Goal: Task Accomplishment & Management: Manage account settings

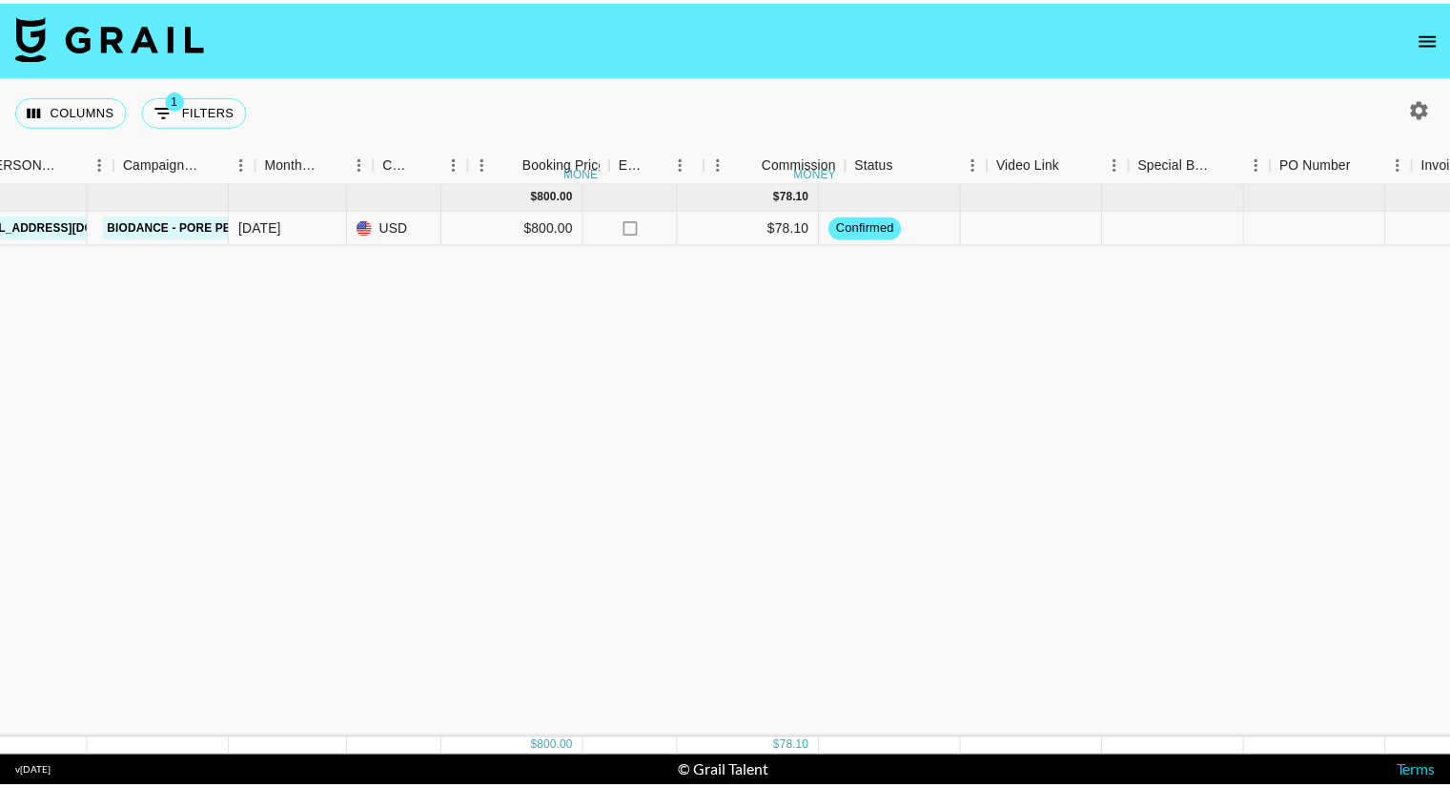
scroll to position [0, 1087]
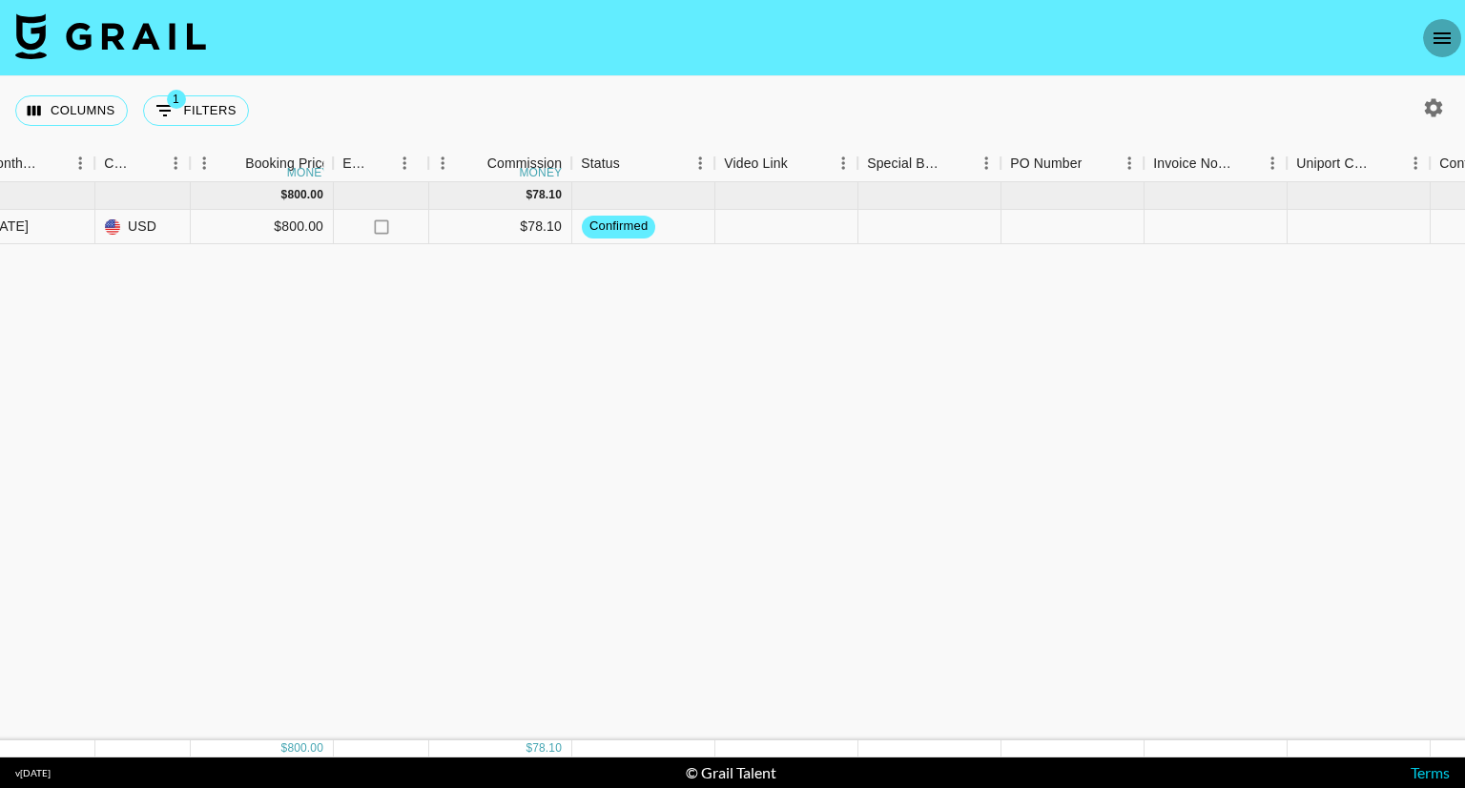
click at [1449, 35] on icon "open drawer" at bounding box center [1441, 38] width 23 height 23
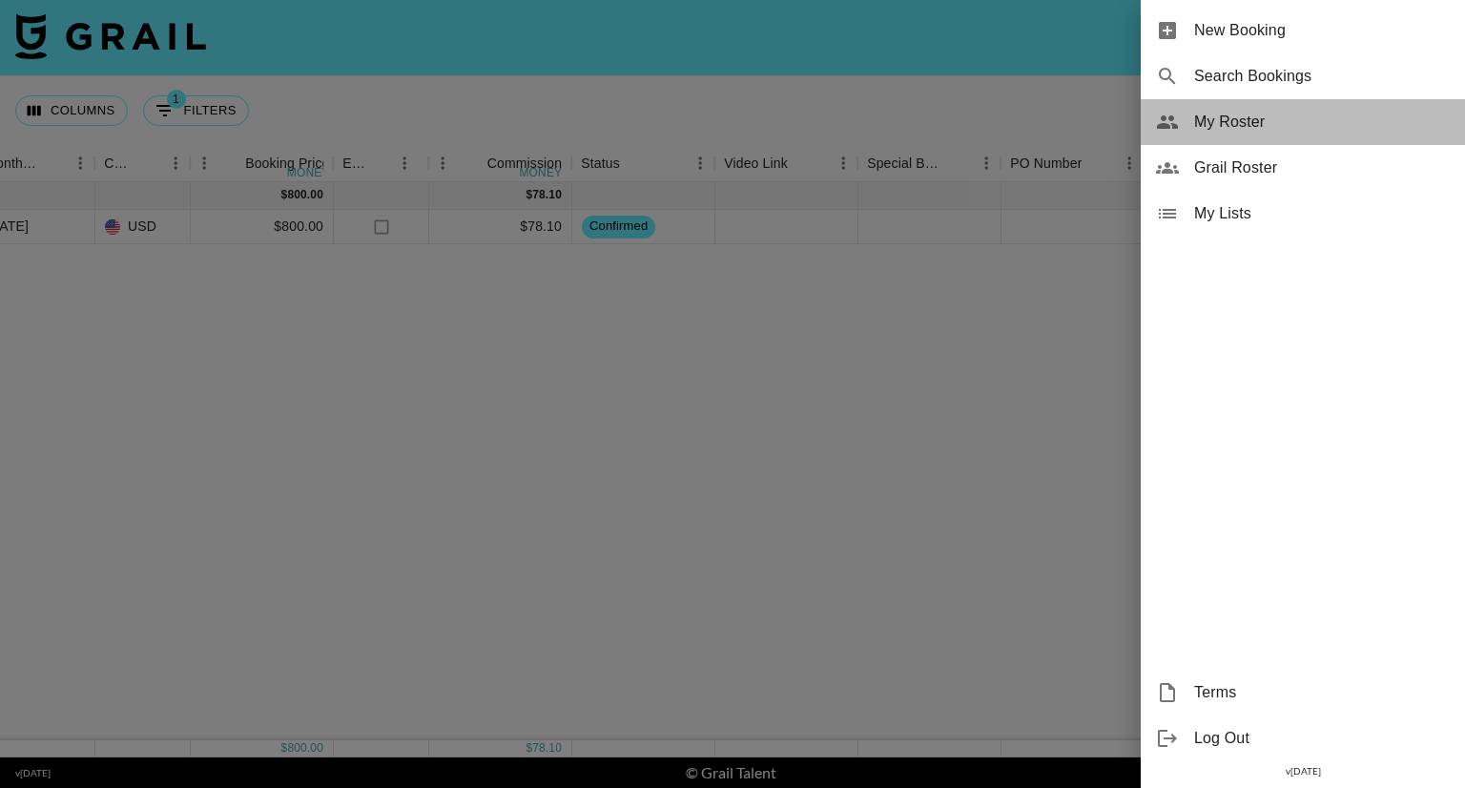
click at [1252, 122] on span "My Roster" at bounding box center [1322, 122] width 256 height 23
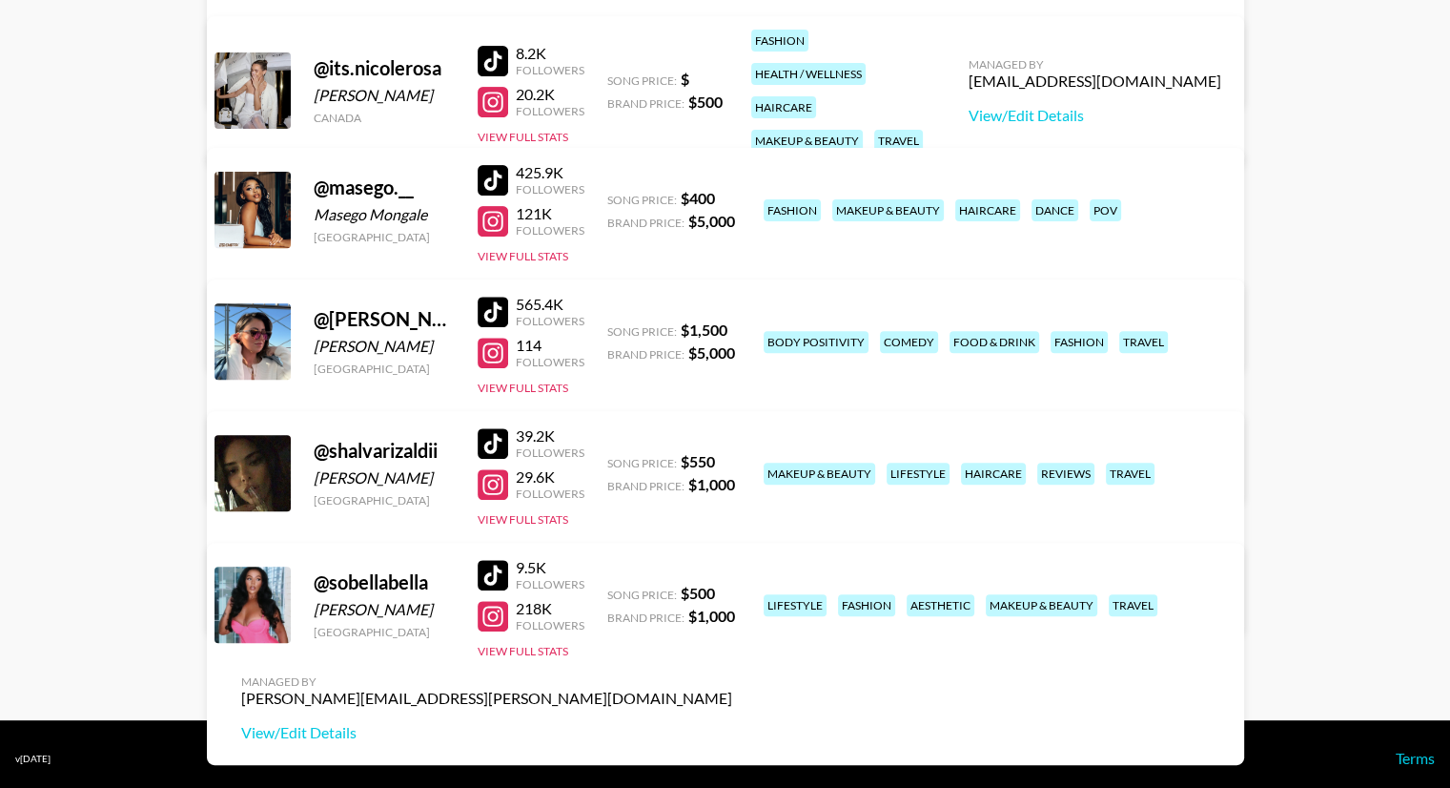
scroll to position [677, 0]
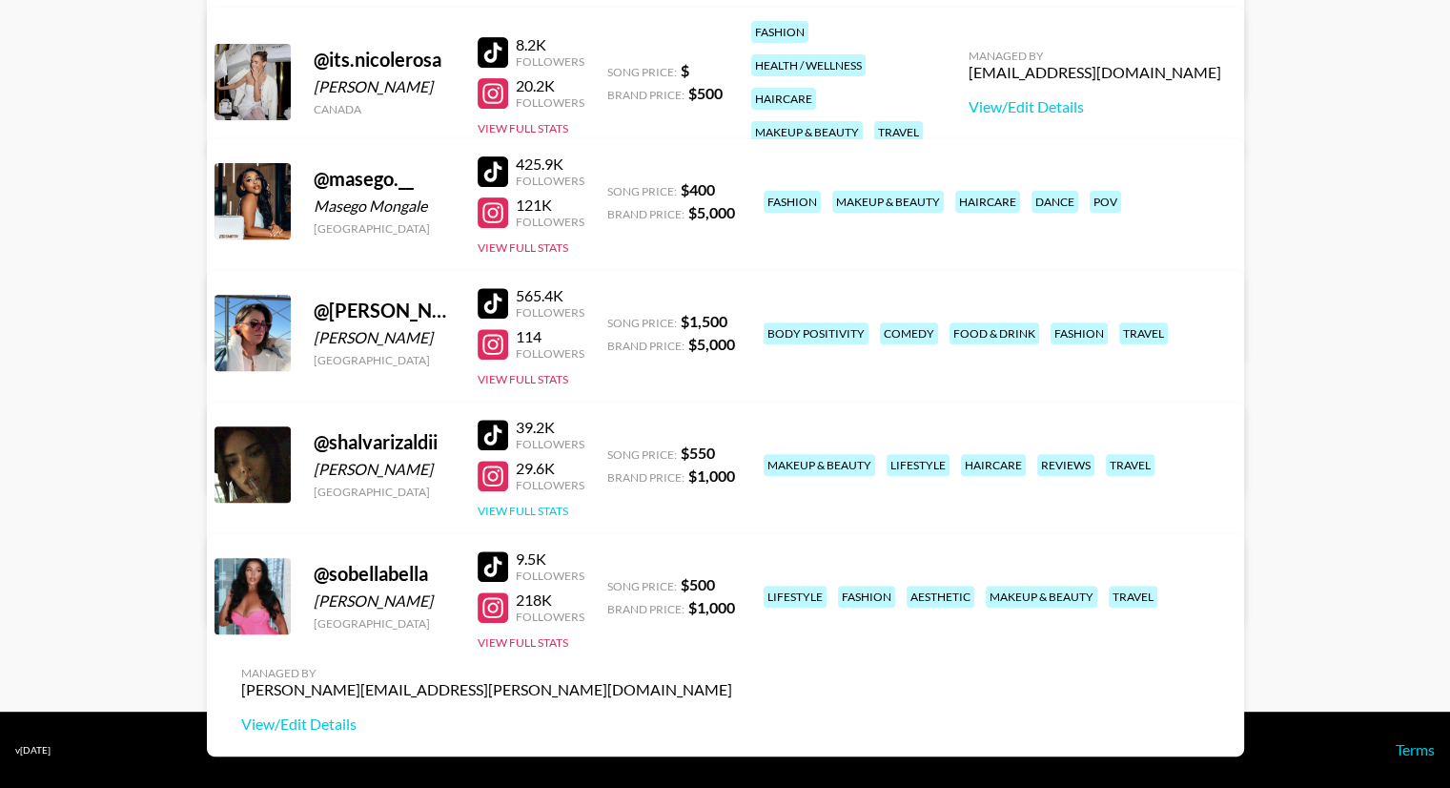
click at [535, 514] on button "View Full Stats" at bounding box center [523, 510] width 91 height 14
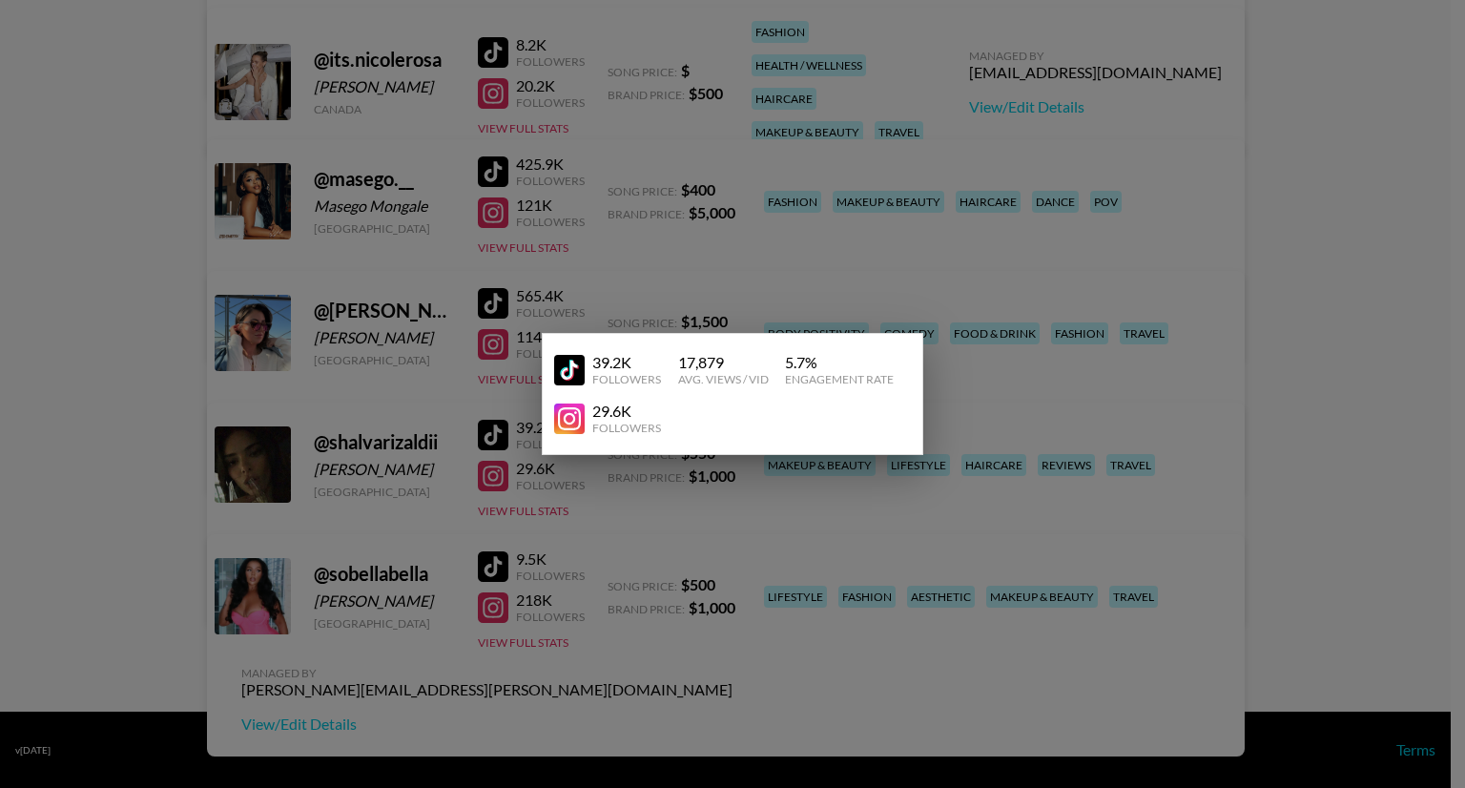
click at [310, 531] on div at bounding box center [732, 394] width 1465 height 788
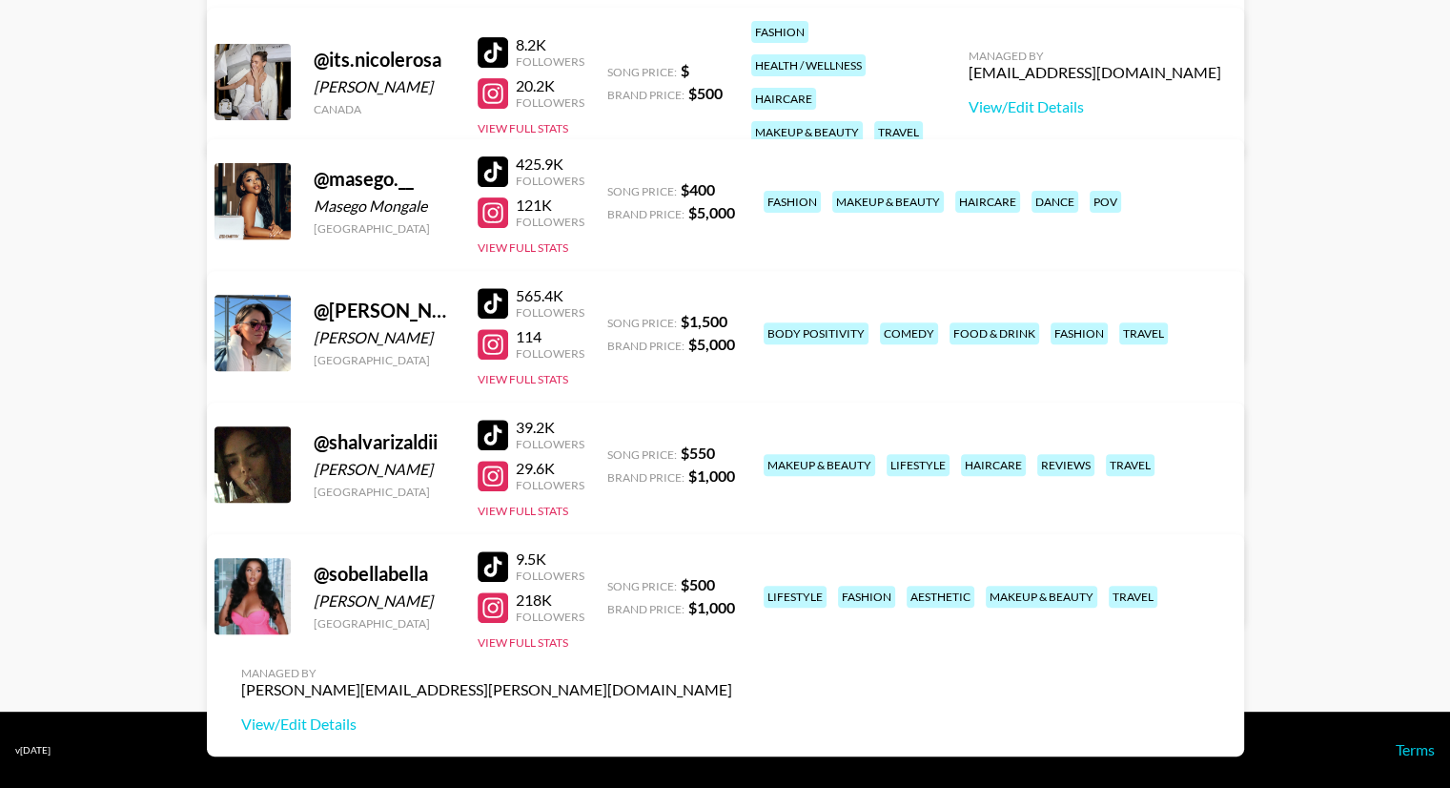
click at [748, 519] on div "Managed By juliana.longhi@grail-talent.com View/Edit Details" at bounding box center [487, 568] width 522 height 98
click at [732, 583] on link "View/Edit Details" at bounding box center [486, 592] width 491 height 19
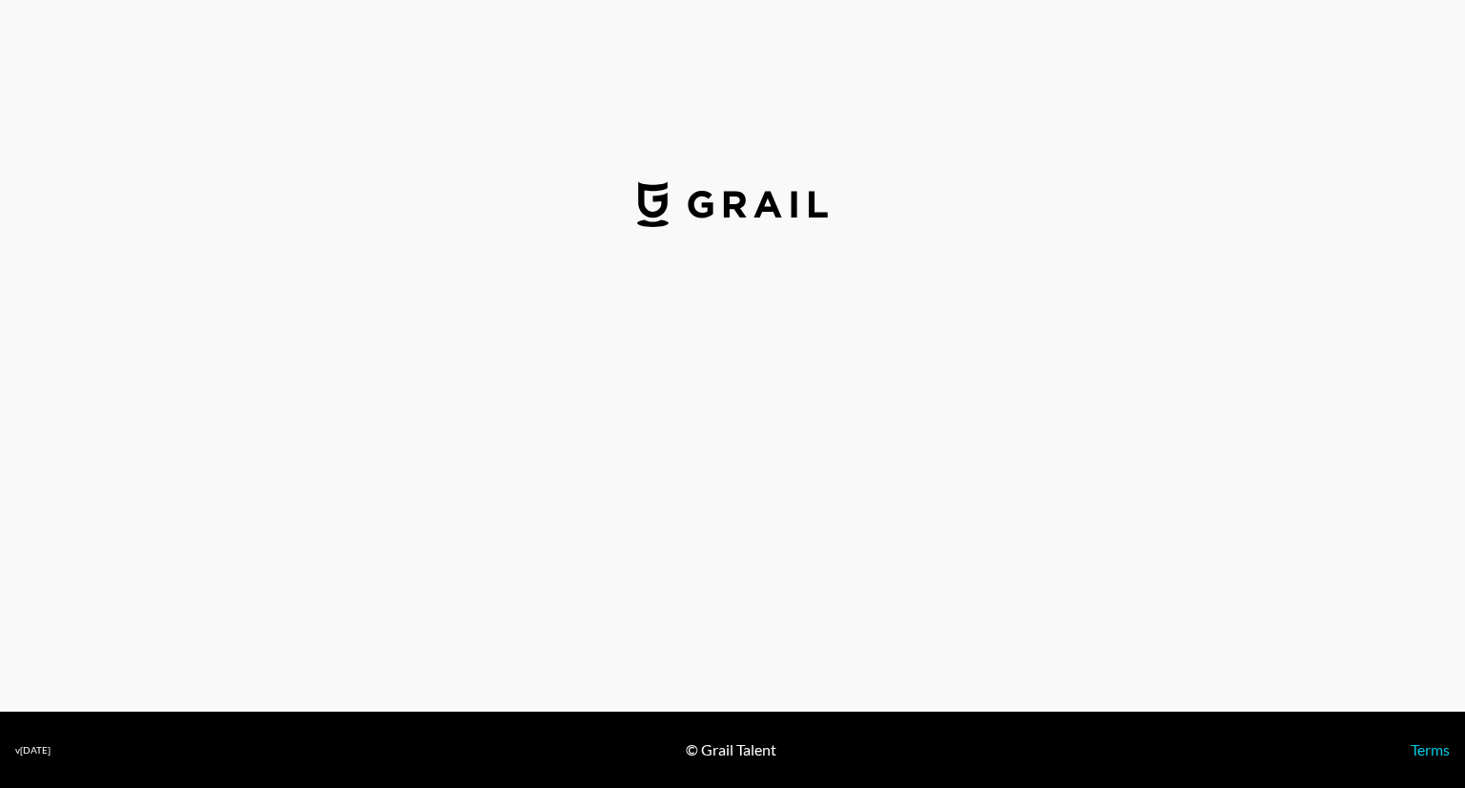
select select "USD"
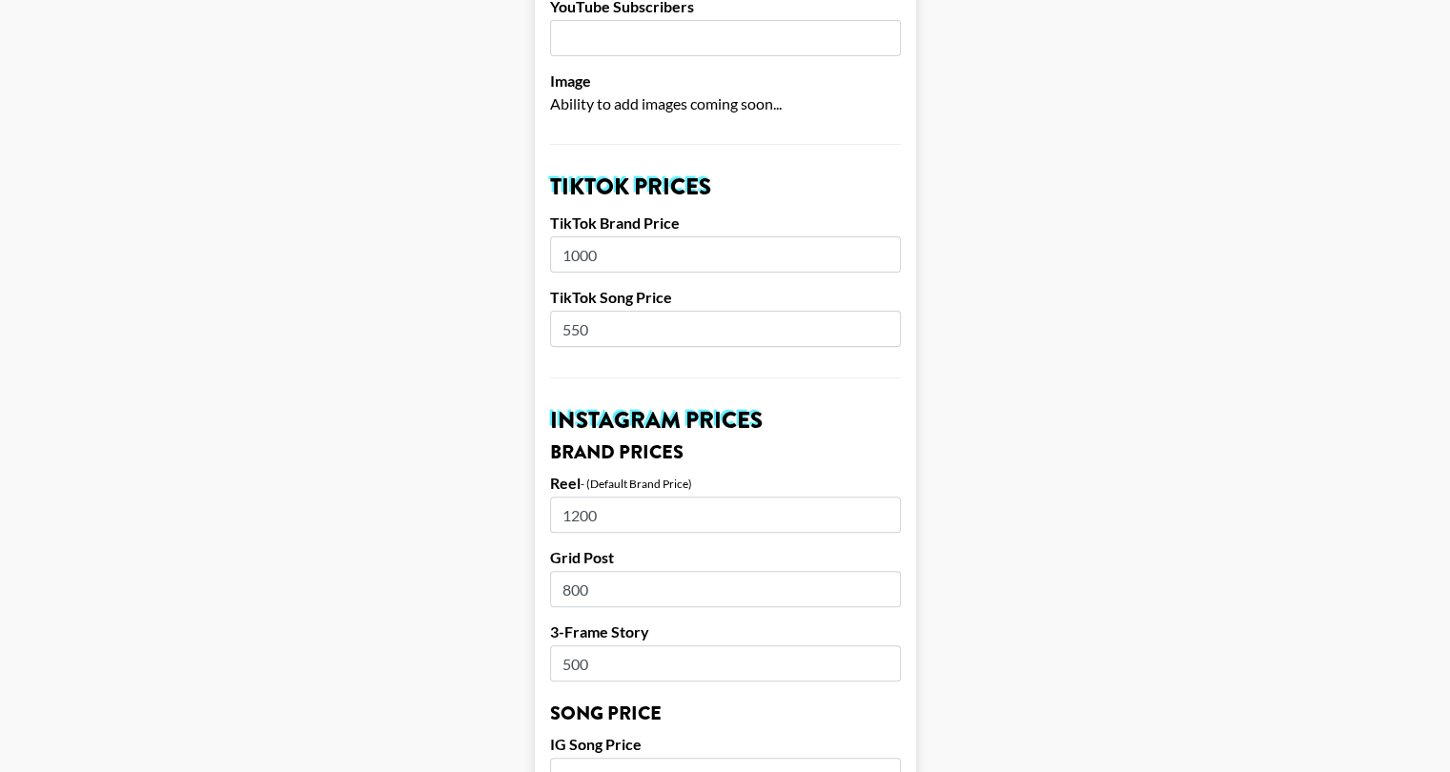
scroll to position [572, 0]
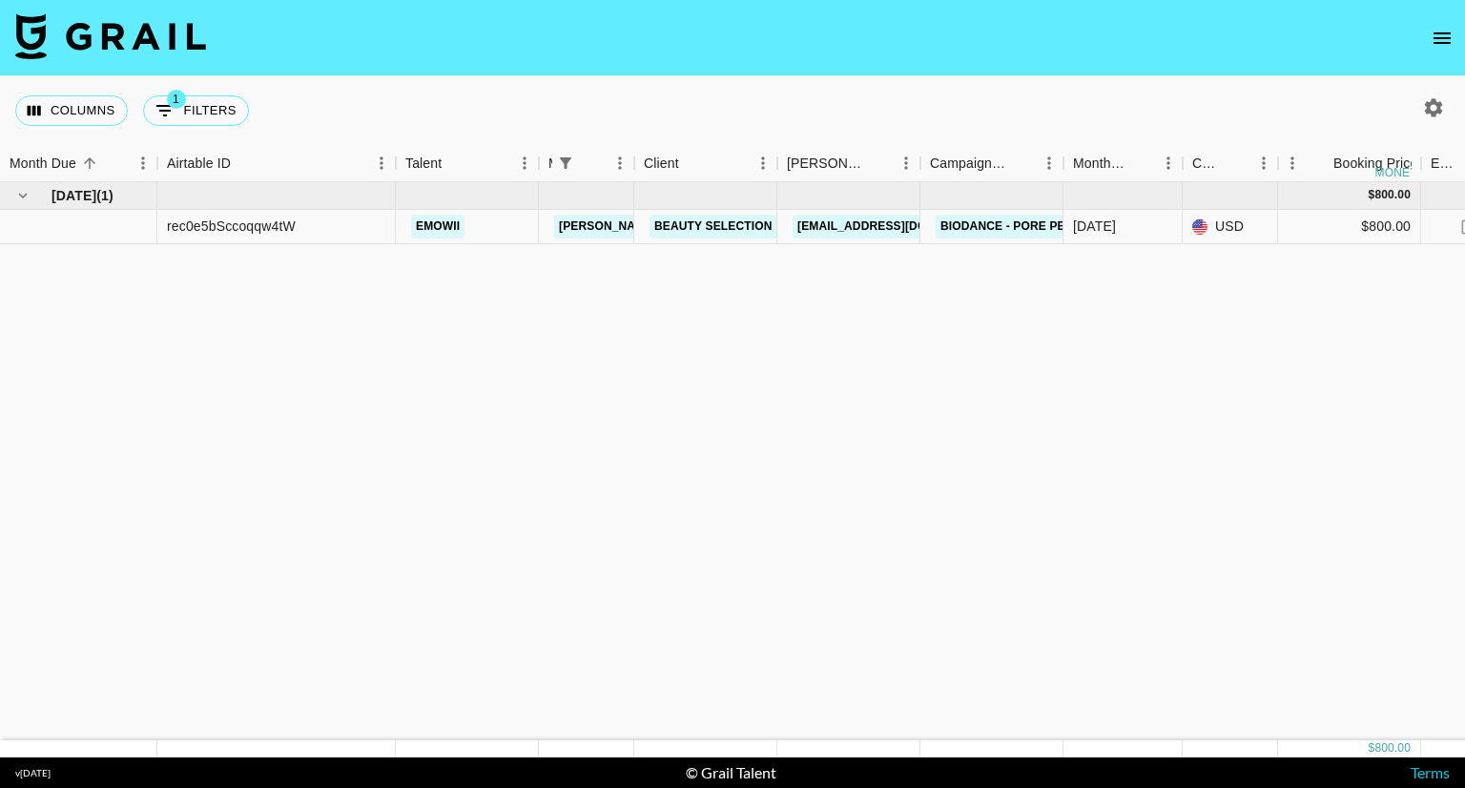
click at [1443, 29] on icon "open drawer" at bounding box center [1441, 38] width 23 height 23
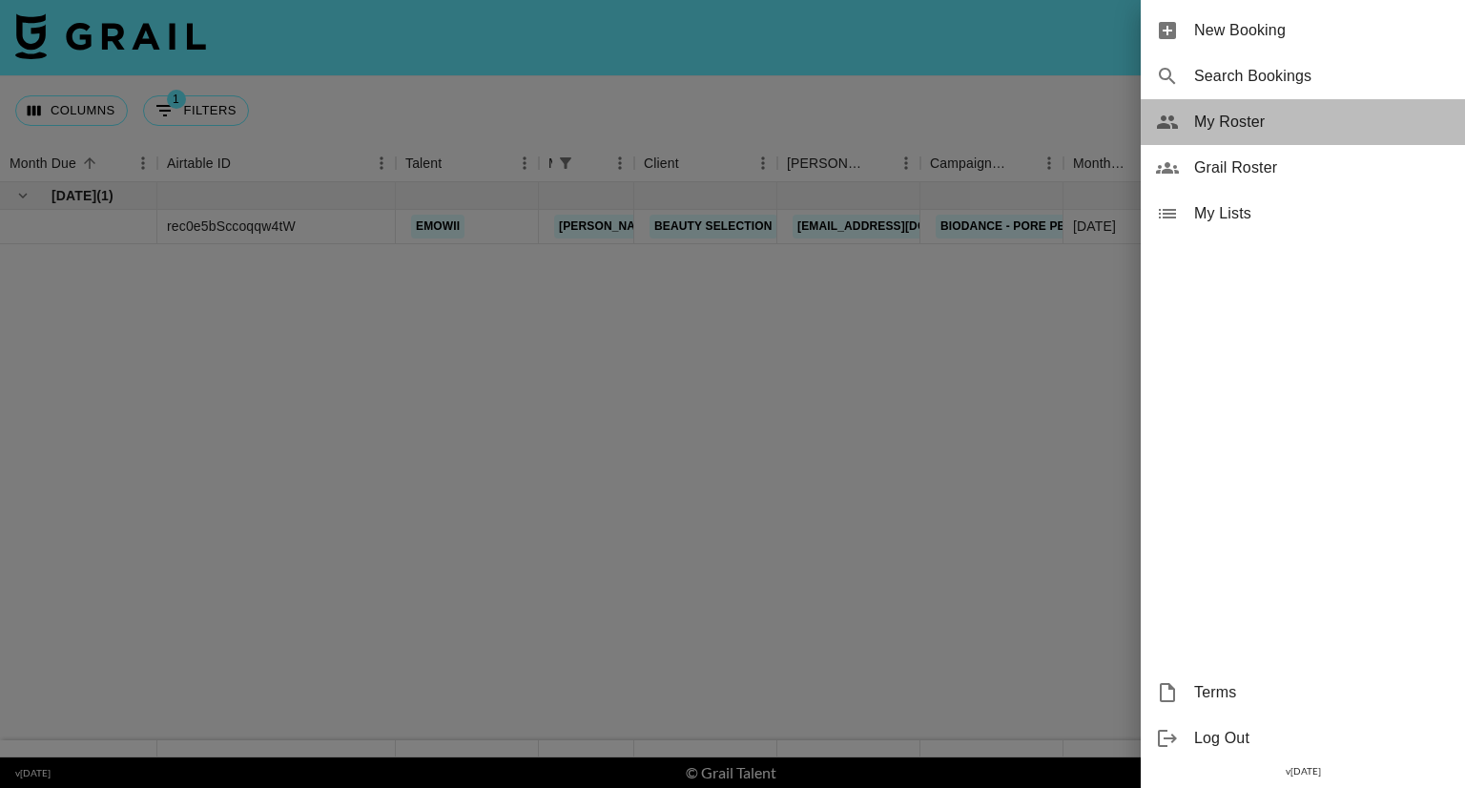
click at [1251, 113] on span "My Roster" at bounding box center [1322, 122] width 256 height 23
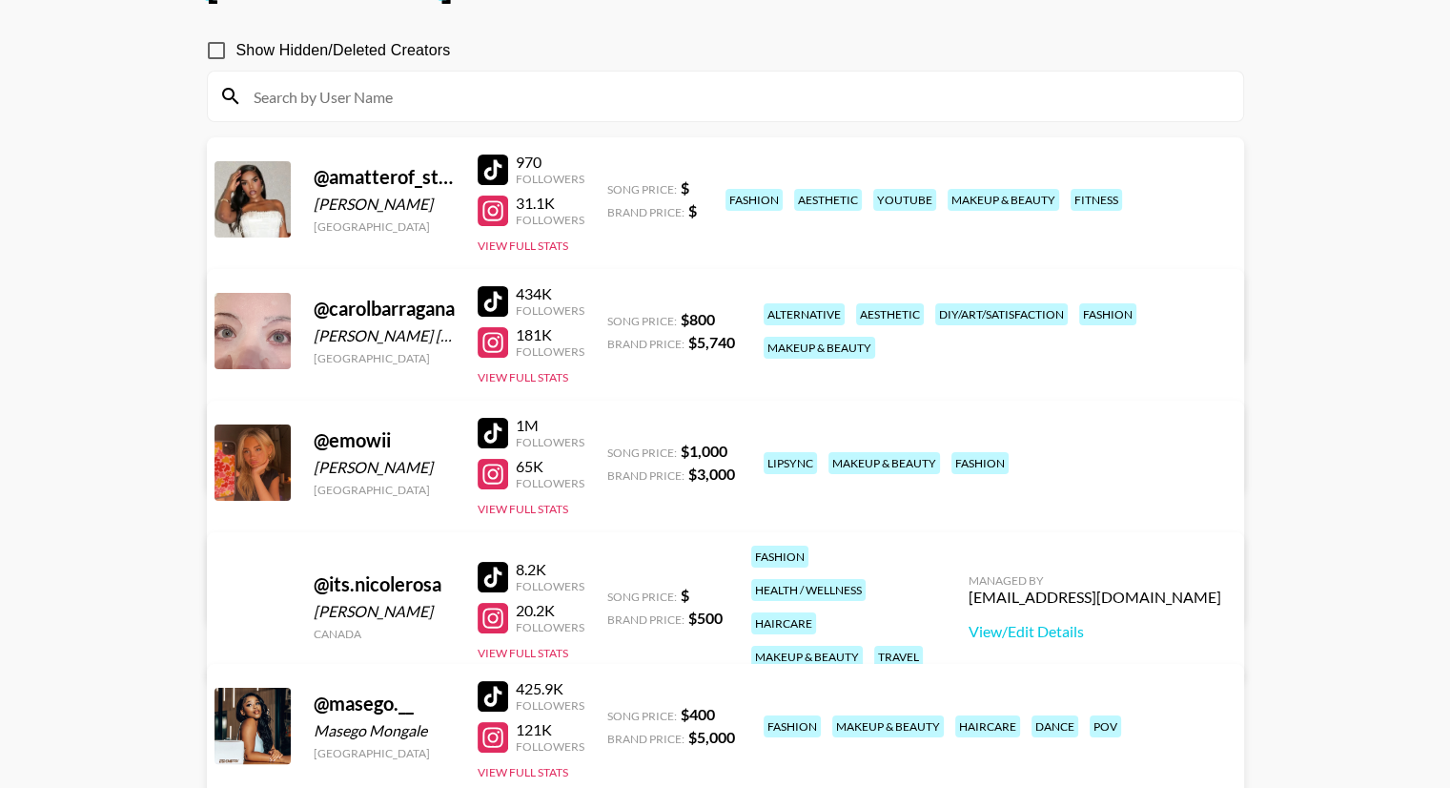
scroll to position [191, 0]
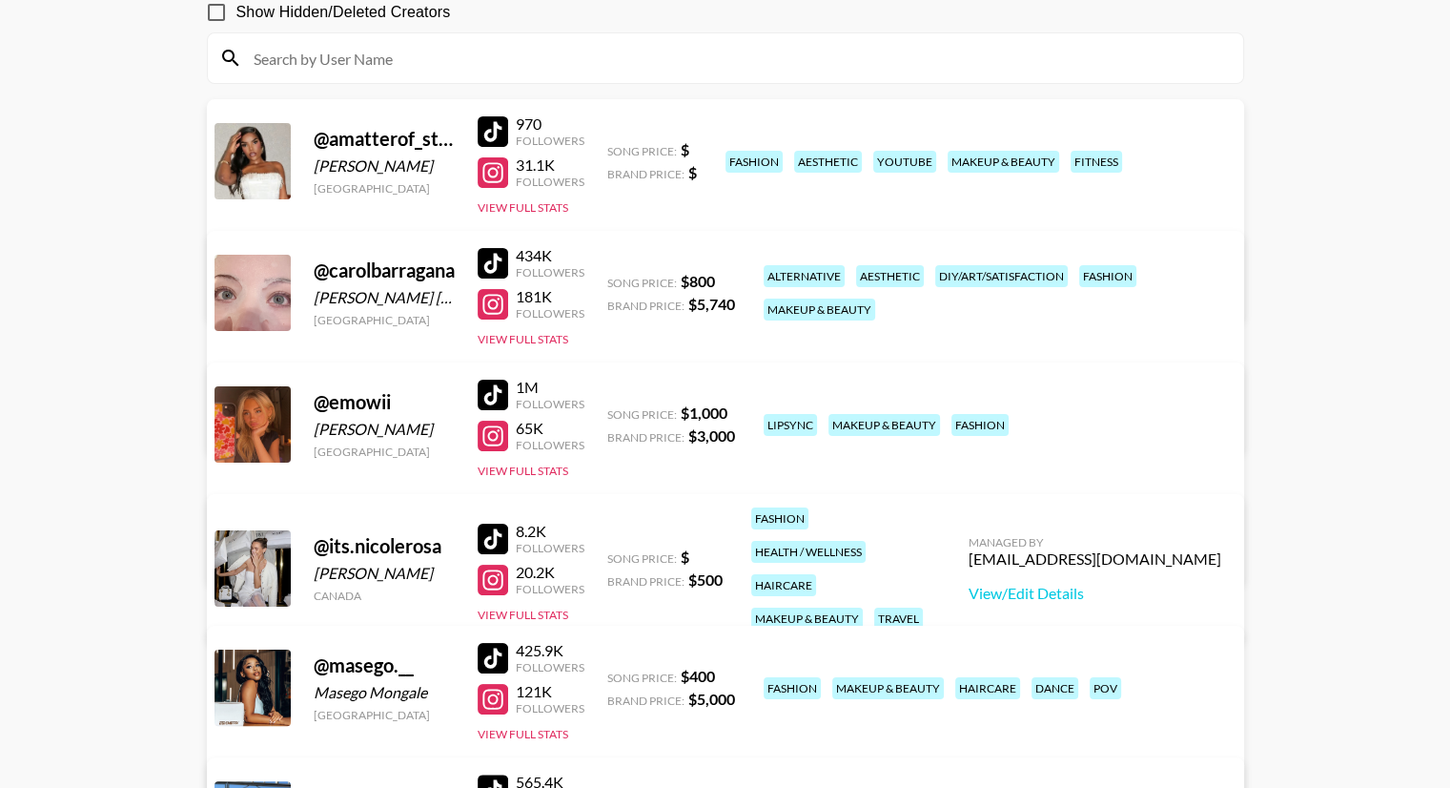
click at [505, 170] on div at bounding box center [493, 172] width 31 height 31
click at [732, 279] on link "View/Edit Details" at bounding box center [486, 288] width 491 height 19
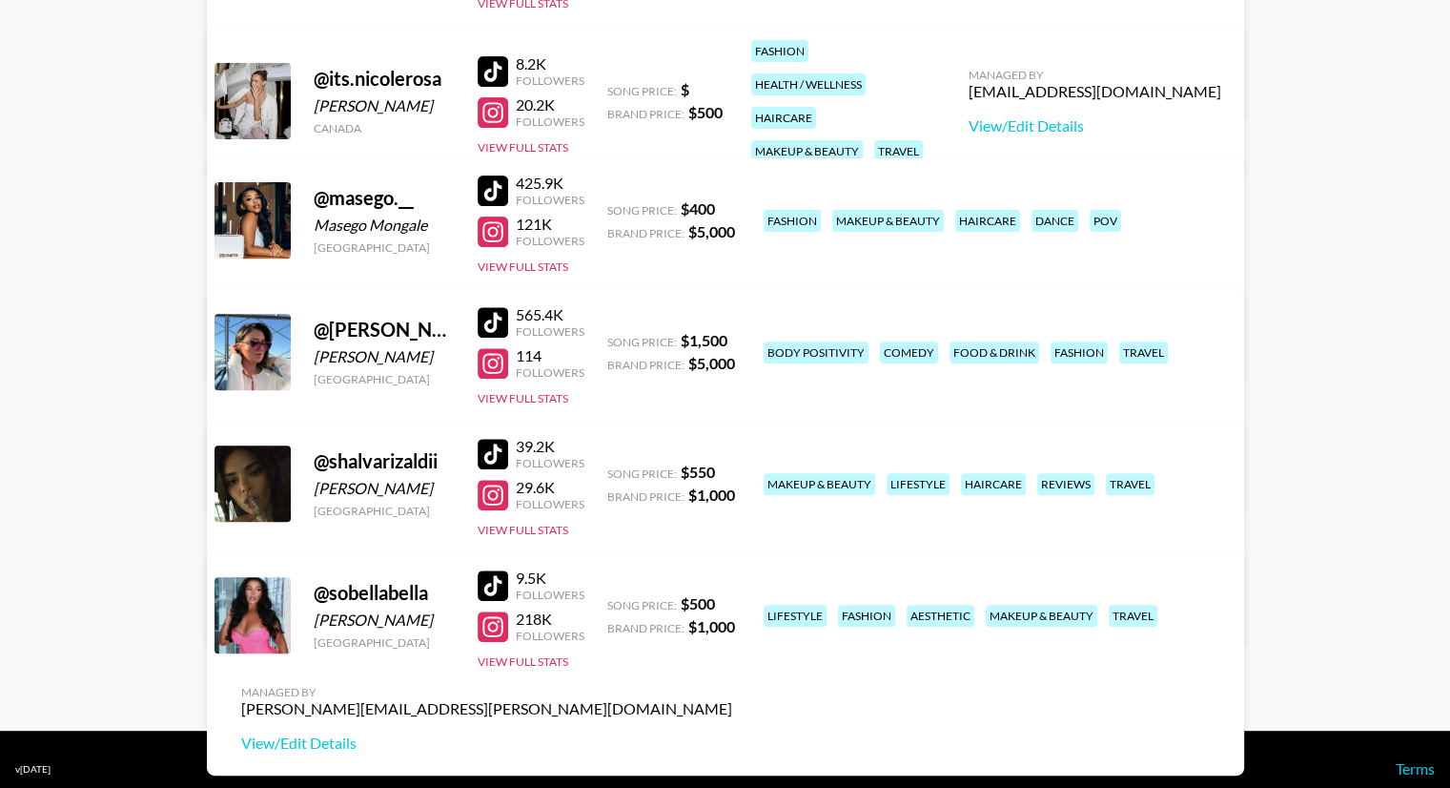
scroll to position [677, 0]
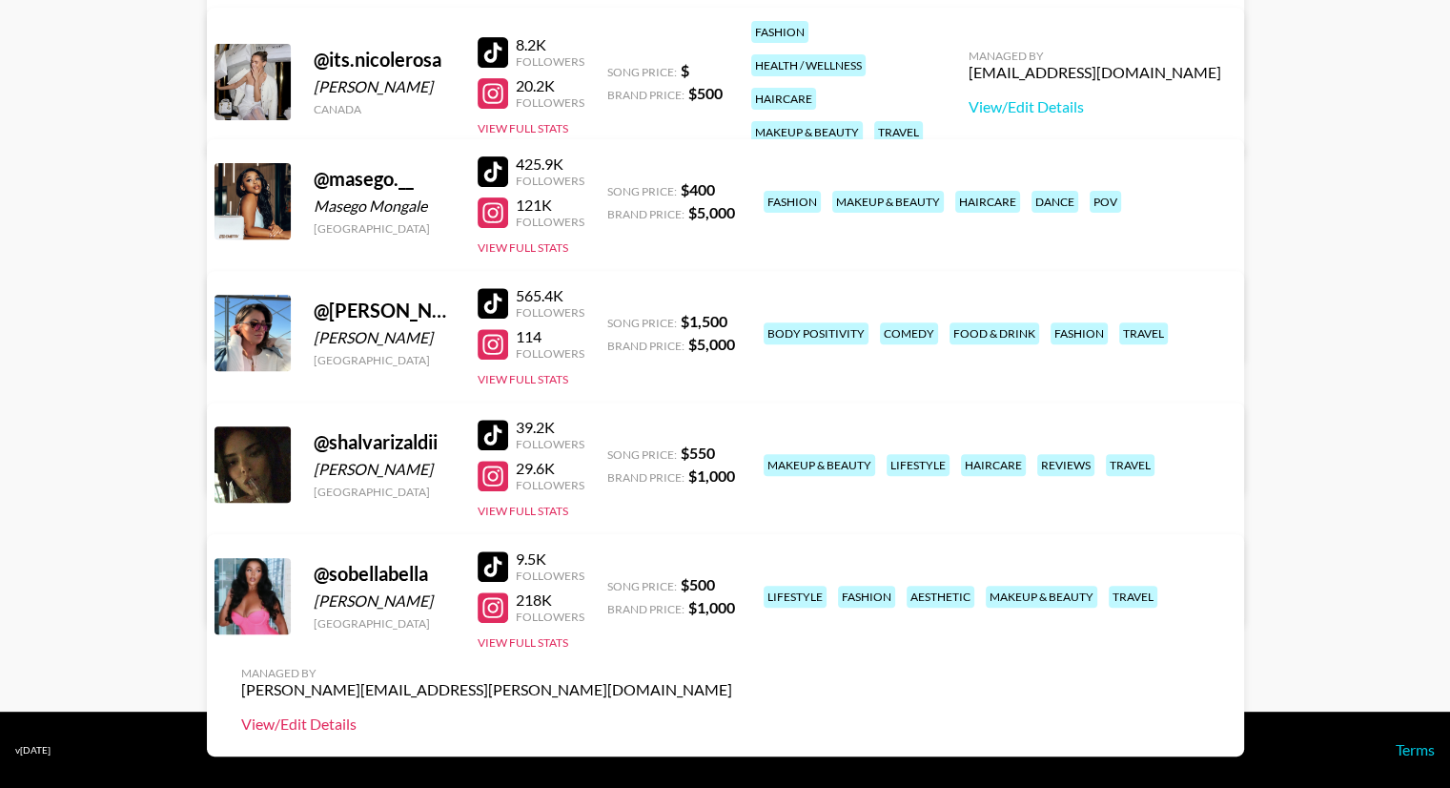
click at [732, 714] on link "View/Edit Details" at bounding box center [486, 723] width 491 height 19
click at [732, 583] on link "View/Edit Details" at bounding box center [486, 592] width 491 height 19
click at [732, 451] on link "View/Edit Details" at bounding box center [486, 460] width 491 height 19
click at [732, 319] on link "View/Edit Details" at bounding box center [486, 328] width 491 height 19
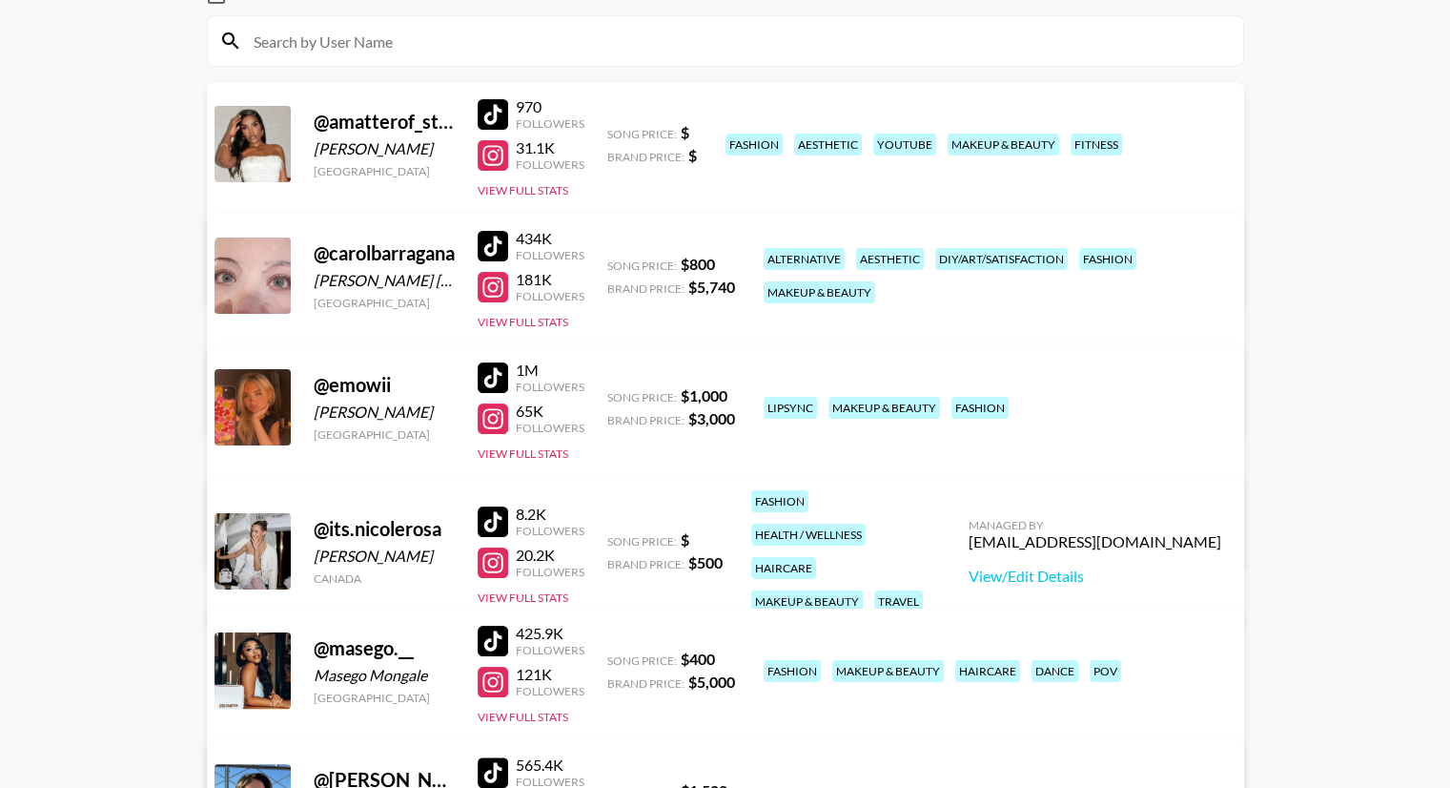
scroll to position [200, 0]
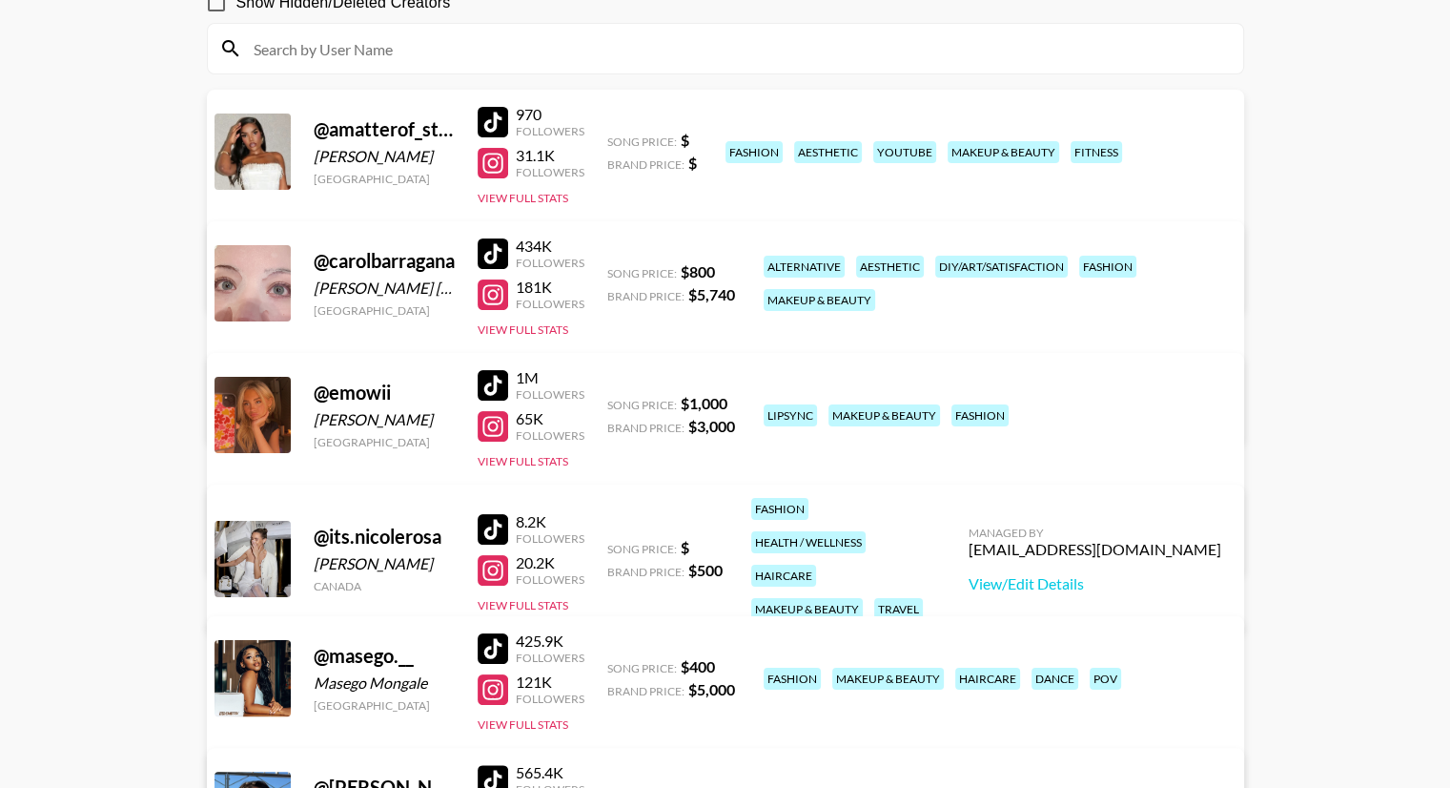
click at [732, 533] on link "View/Edit Details" at bounding box center [486, 542] width 491 height 19
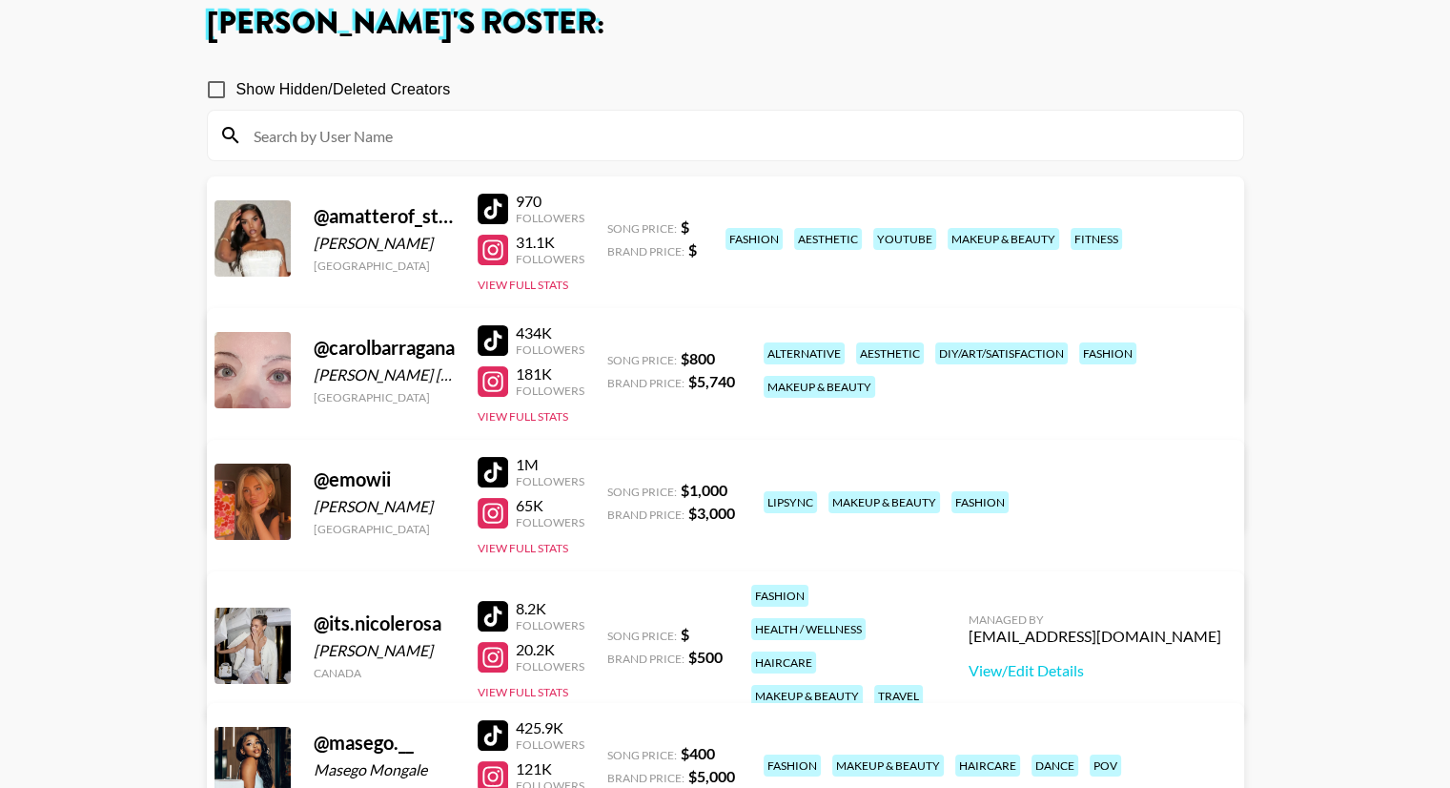
scroll to position [105, 0]
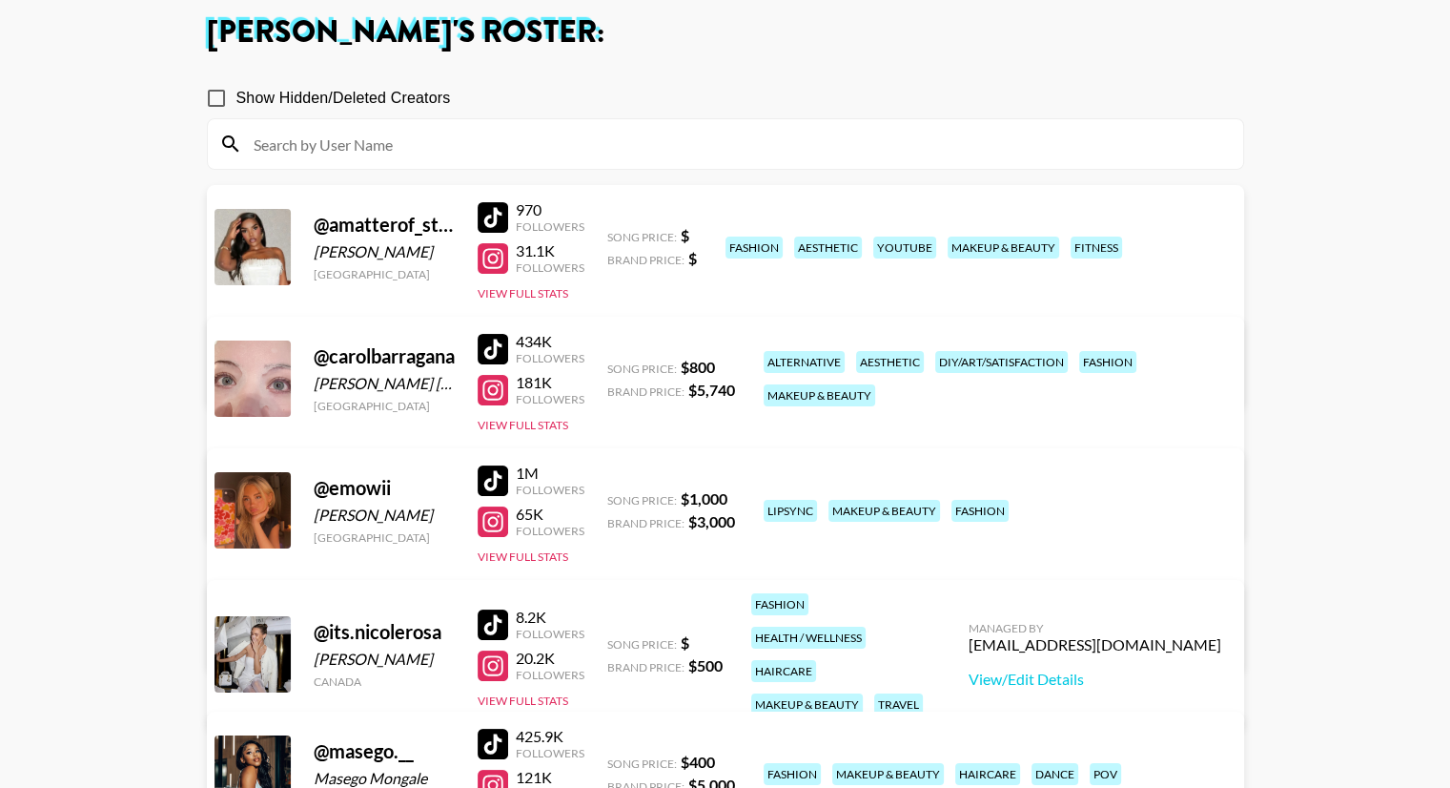
click at [732, 365] on link "View/Edit Details" at bounding box center [486, 374] width 491 height 19
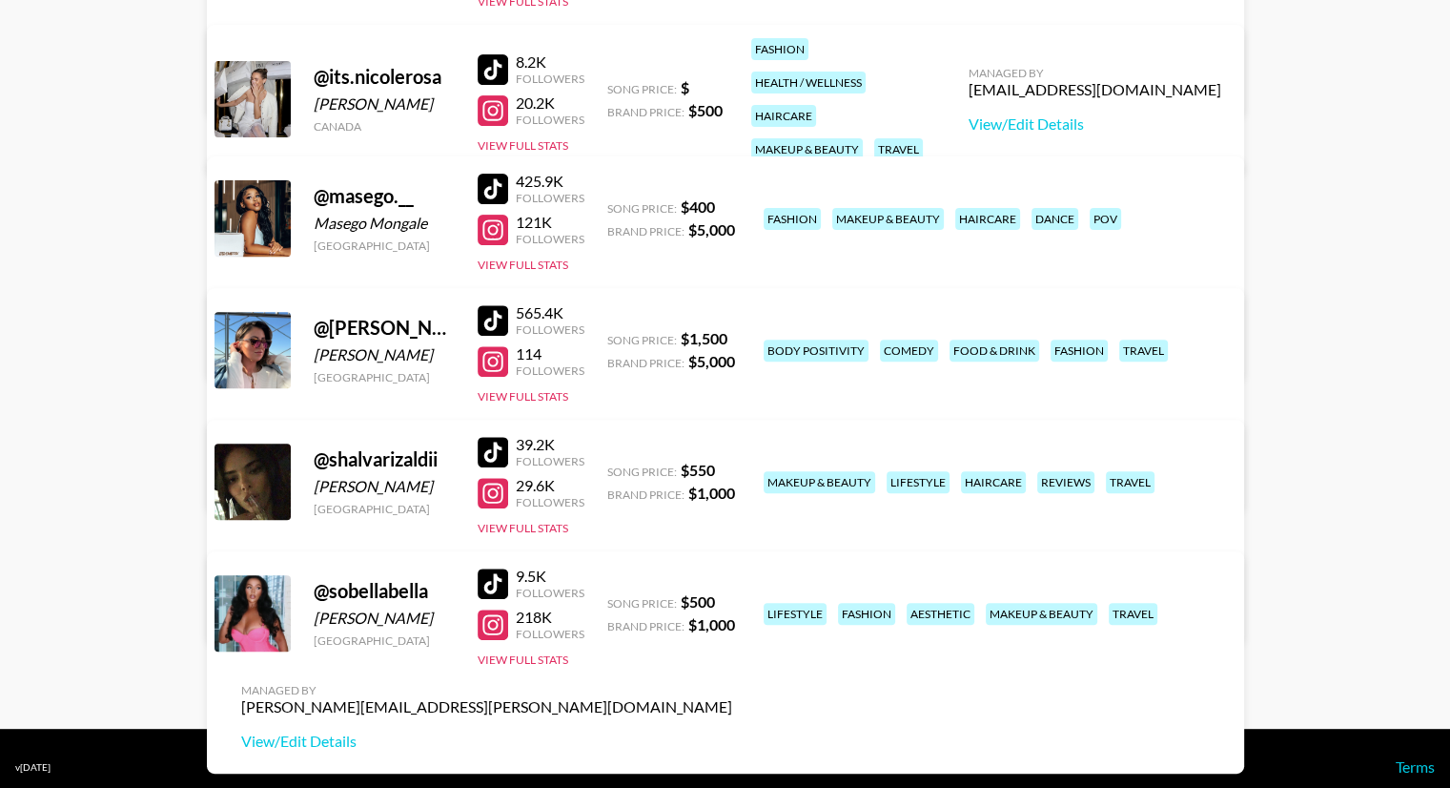
scroll to position [677, 0]
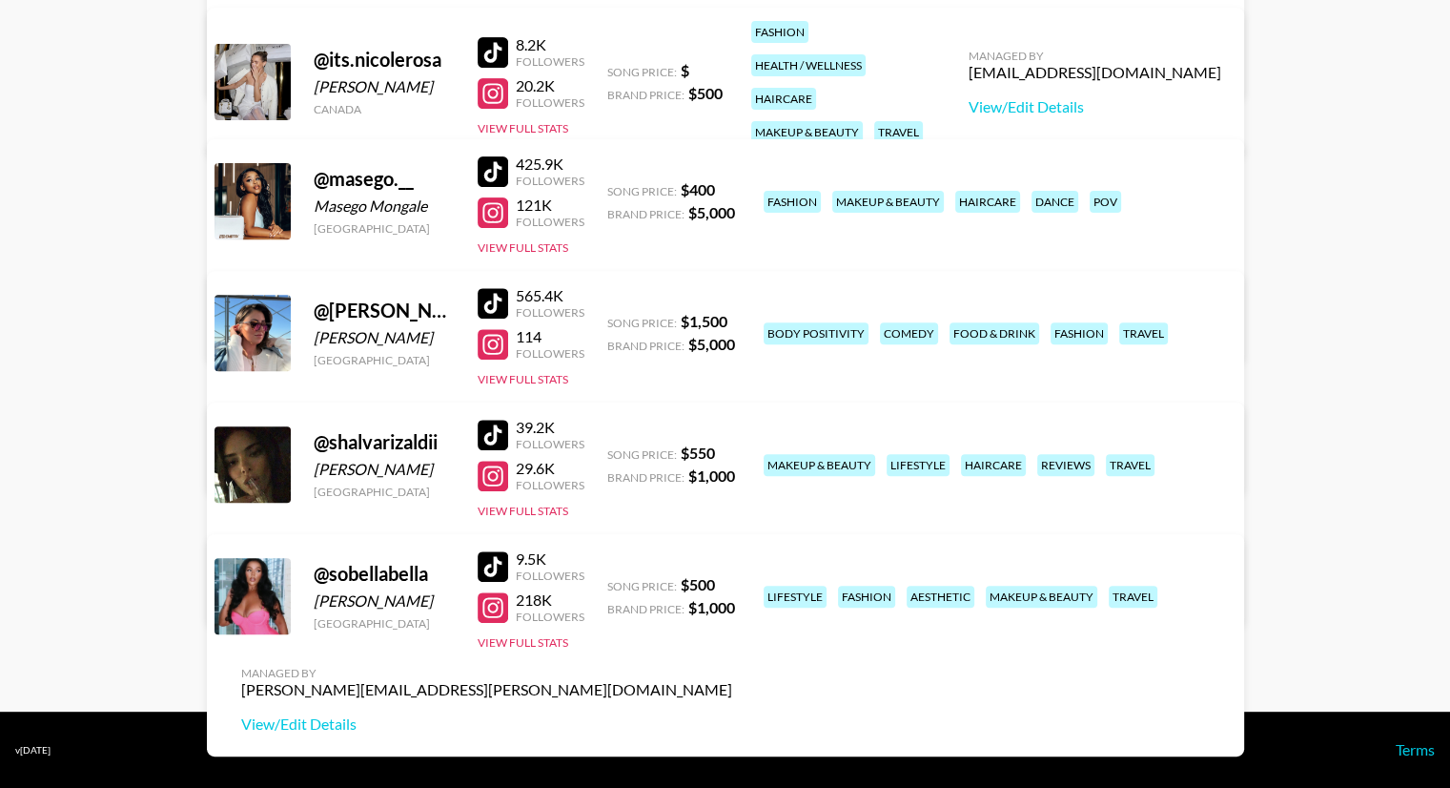
click at [484, 426] on div at bounding box center [493, 435] width 31 height 31
click at [491, 482] on div at bounding box center [493, 476] width 31 height 31
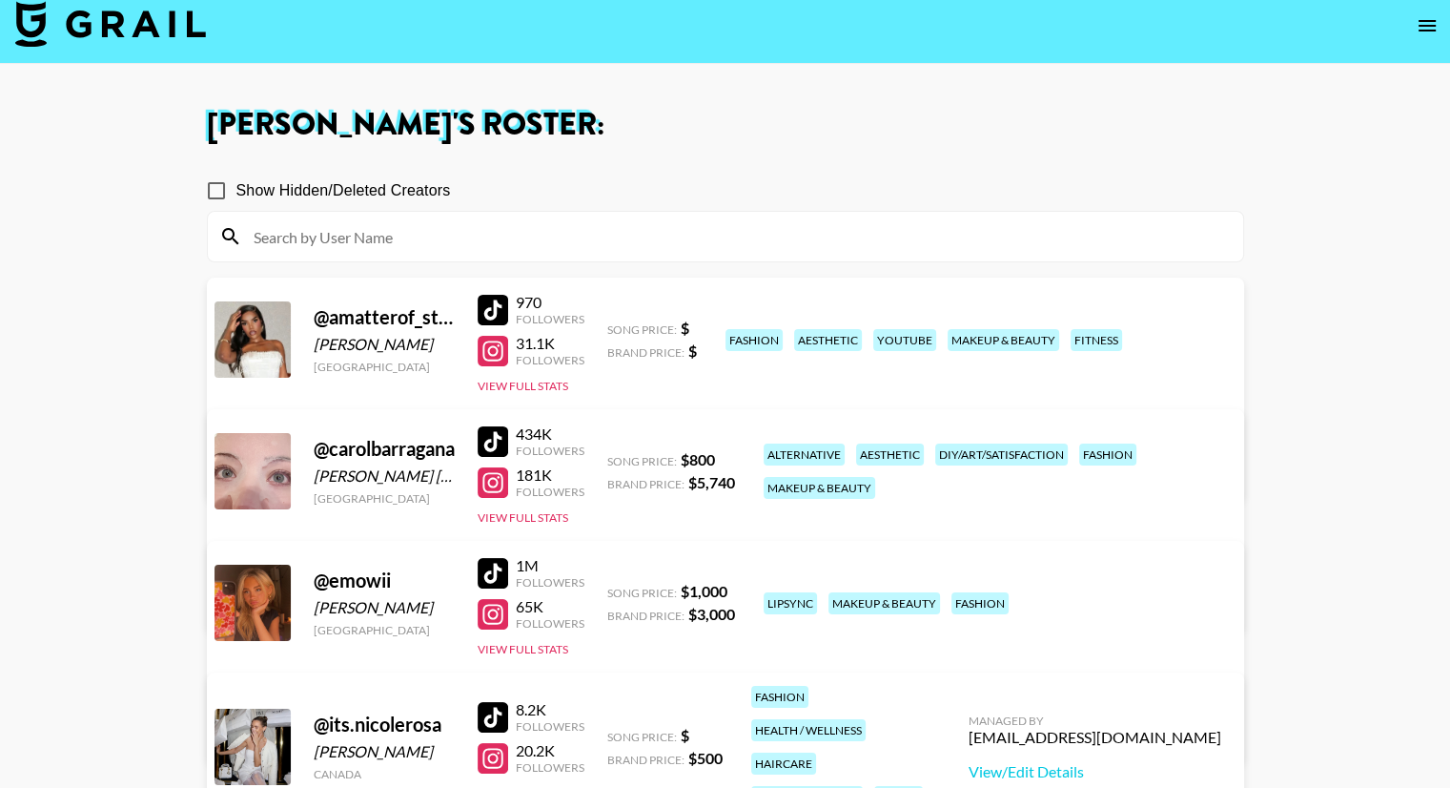
scroll to position [10, 0]
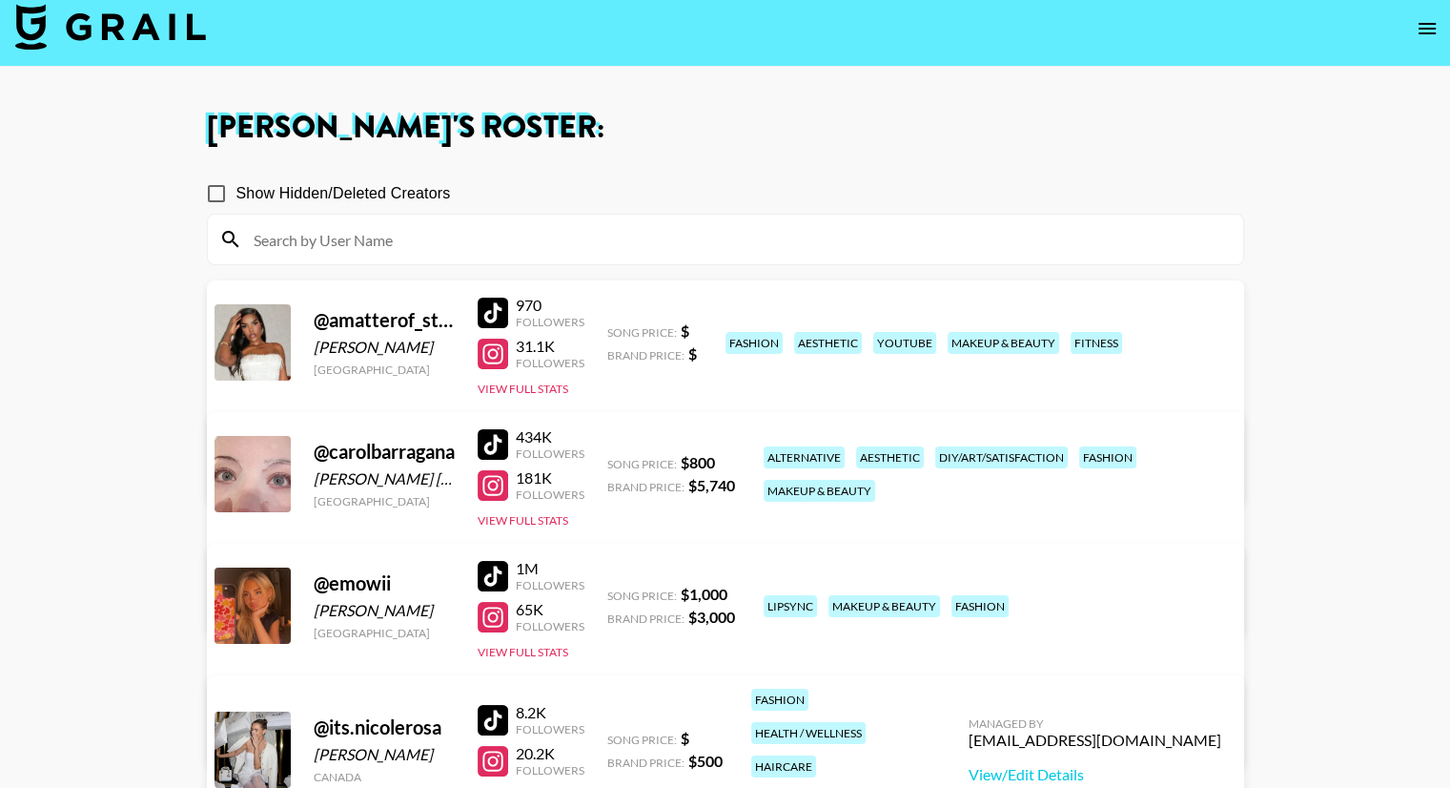
click at [494, 306] on div at bounding box center [493, 313] width 31 height 31
click at [498, 353] on div at bounding box center [493, 354] width 31 height 31
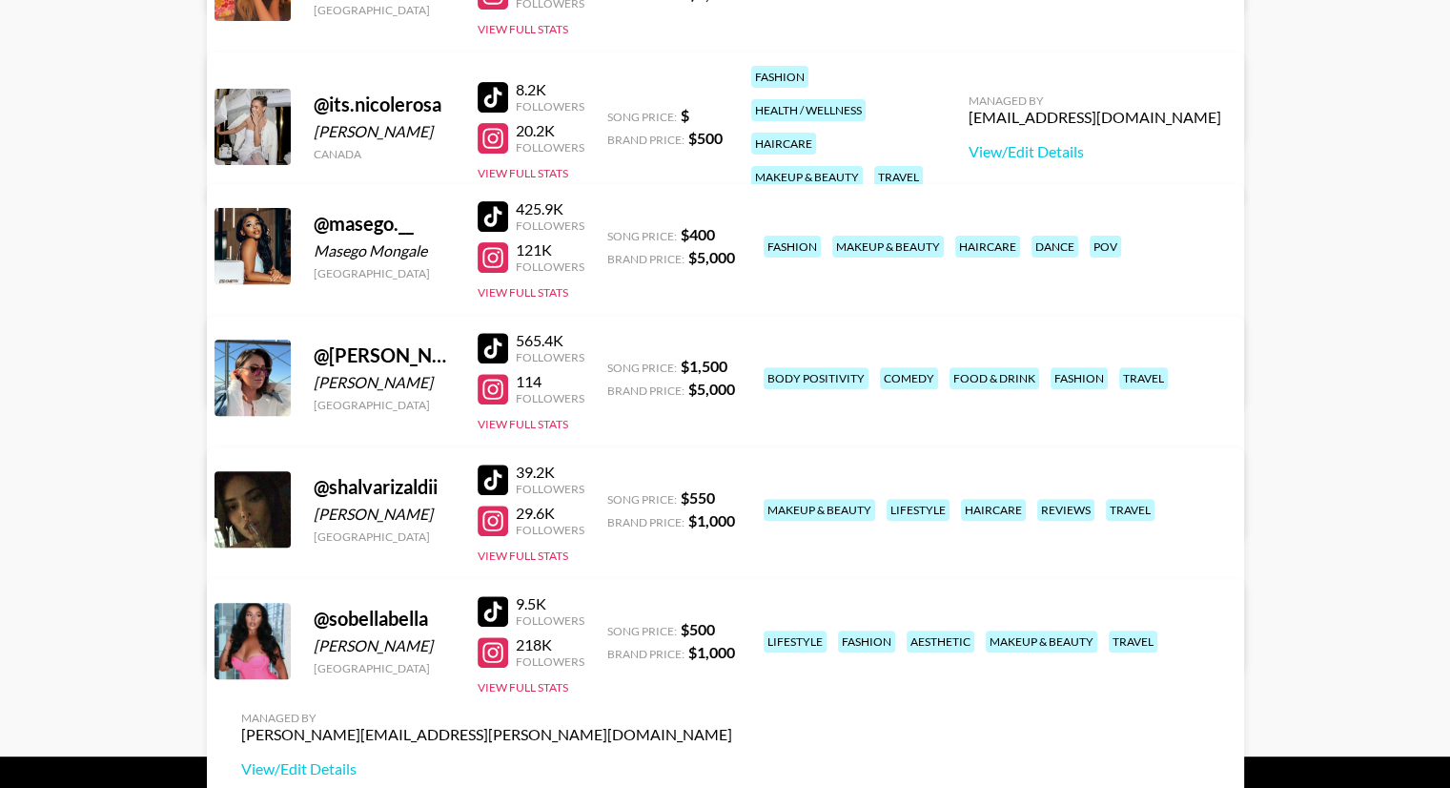
scroll to position [677, 0]
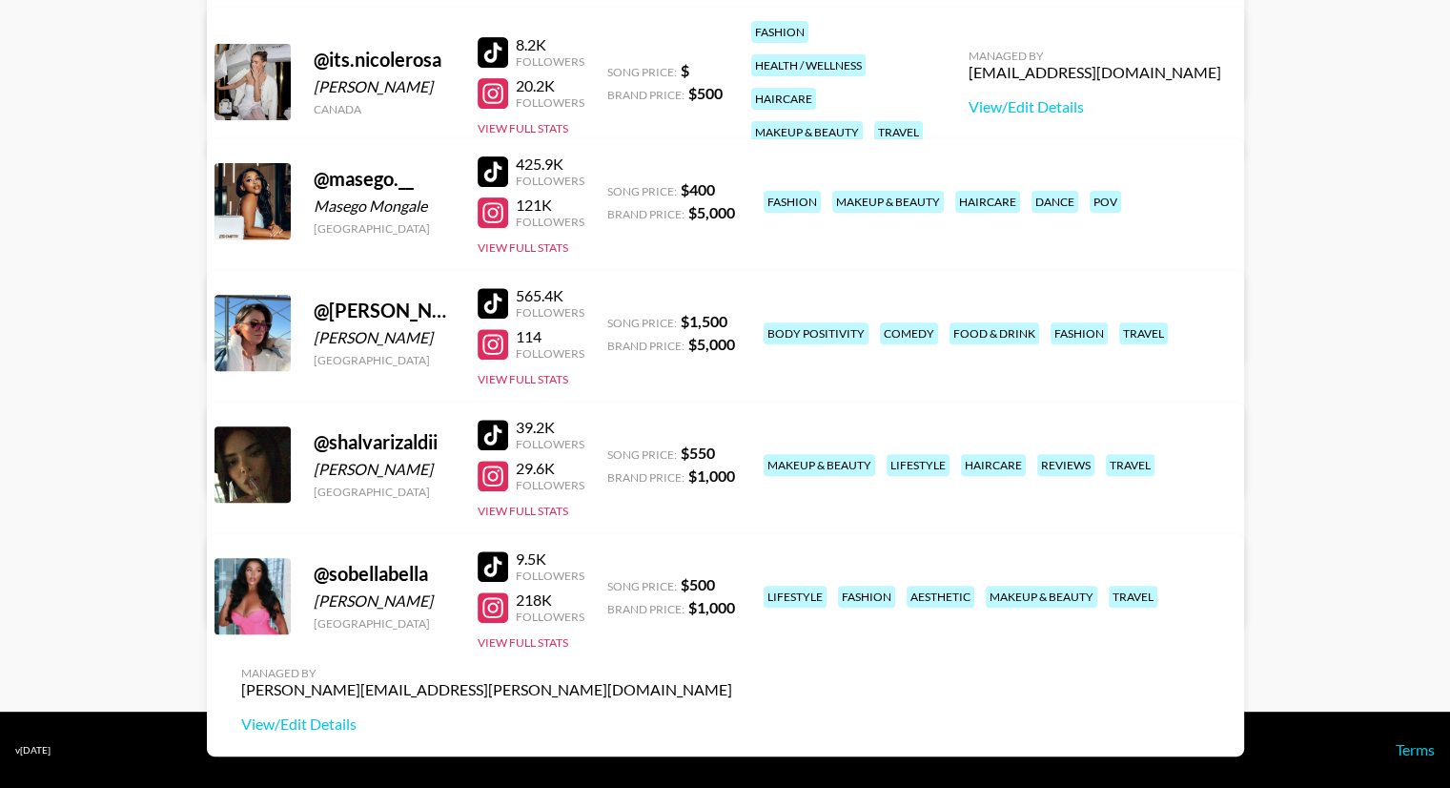
click at [498, 565] on div at bounding box center [493, 566] width 31 height 31
click at [498, 603] on div at bounding box center [493, 607] width 31 height 31
click at [499, 301] on div at bounding box center [493, 303] width 31 height 31
click at [499, 340] on div at bounding box center [493, 344] width 31 height 31
click at [748, 387] on div "Managed By juliana.longhi@grail-talent.com View/Edit Details" at bounding box center [487, 436] width 522 height 98
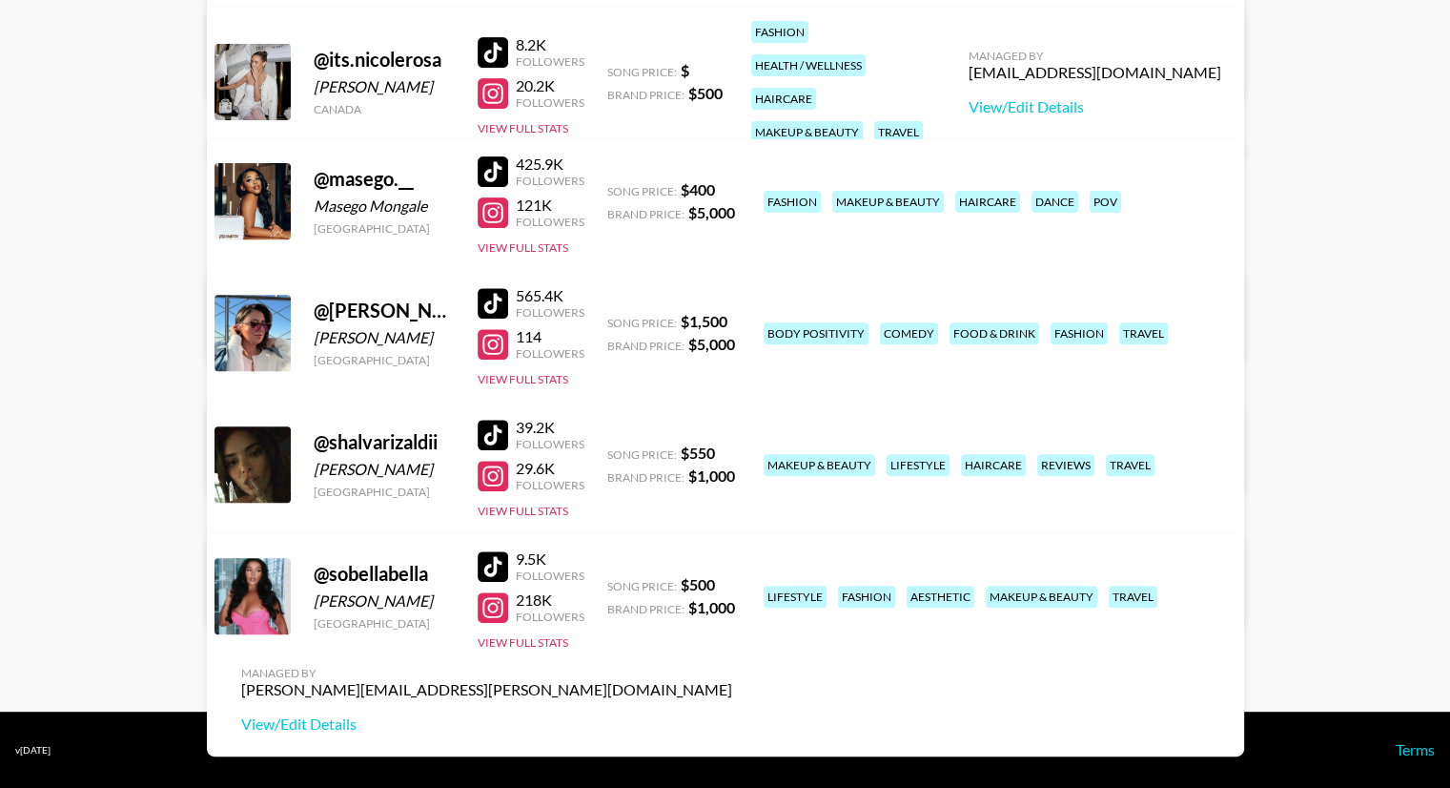
click at [732, 451] on link "View/Edit Details" at bounding box center [486, 460] width 491 height 19
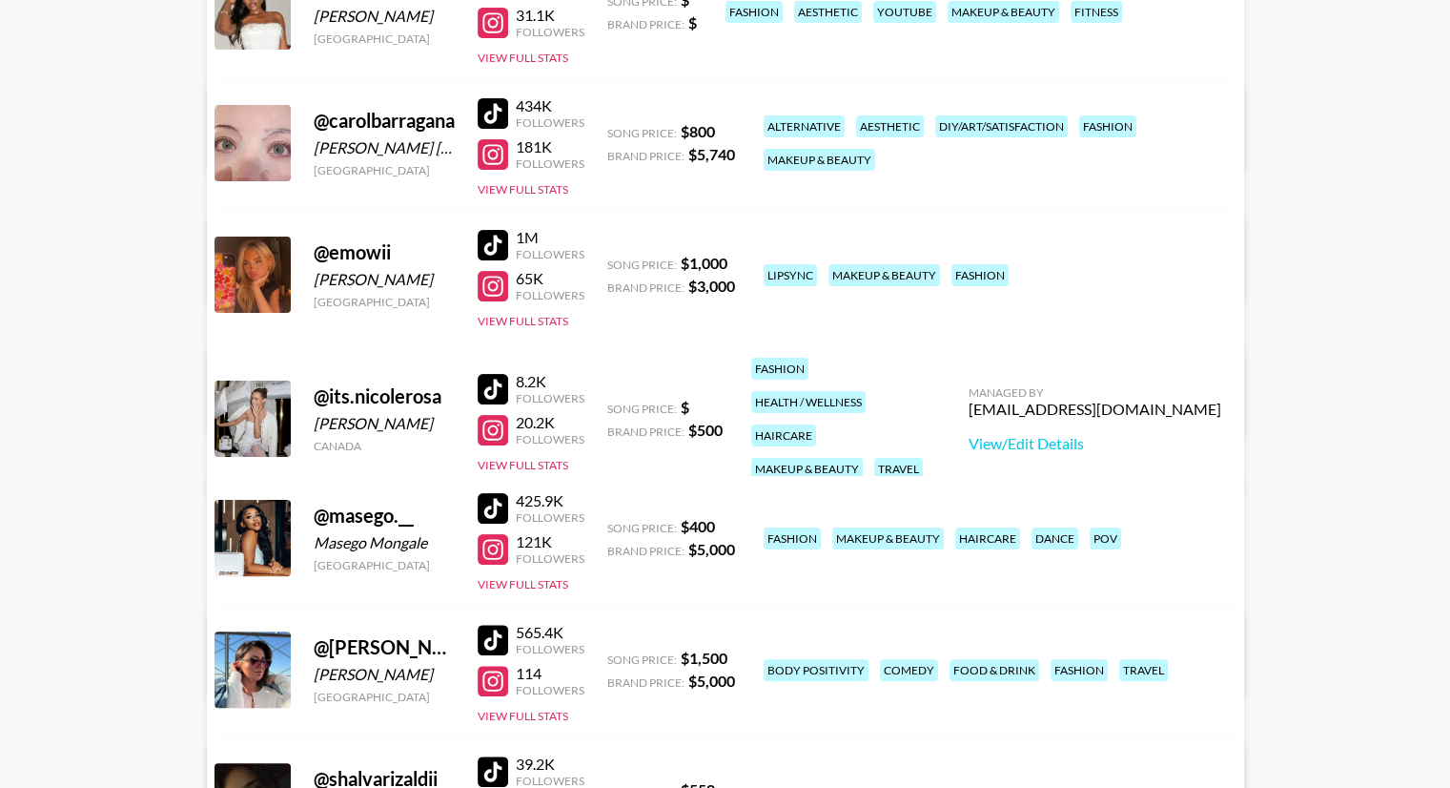
scroll to position [296, 0]
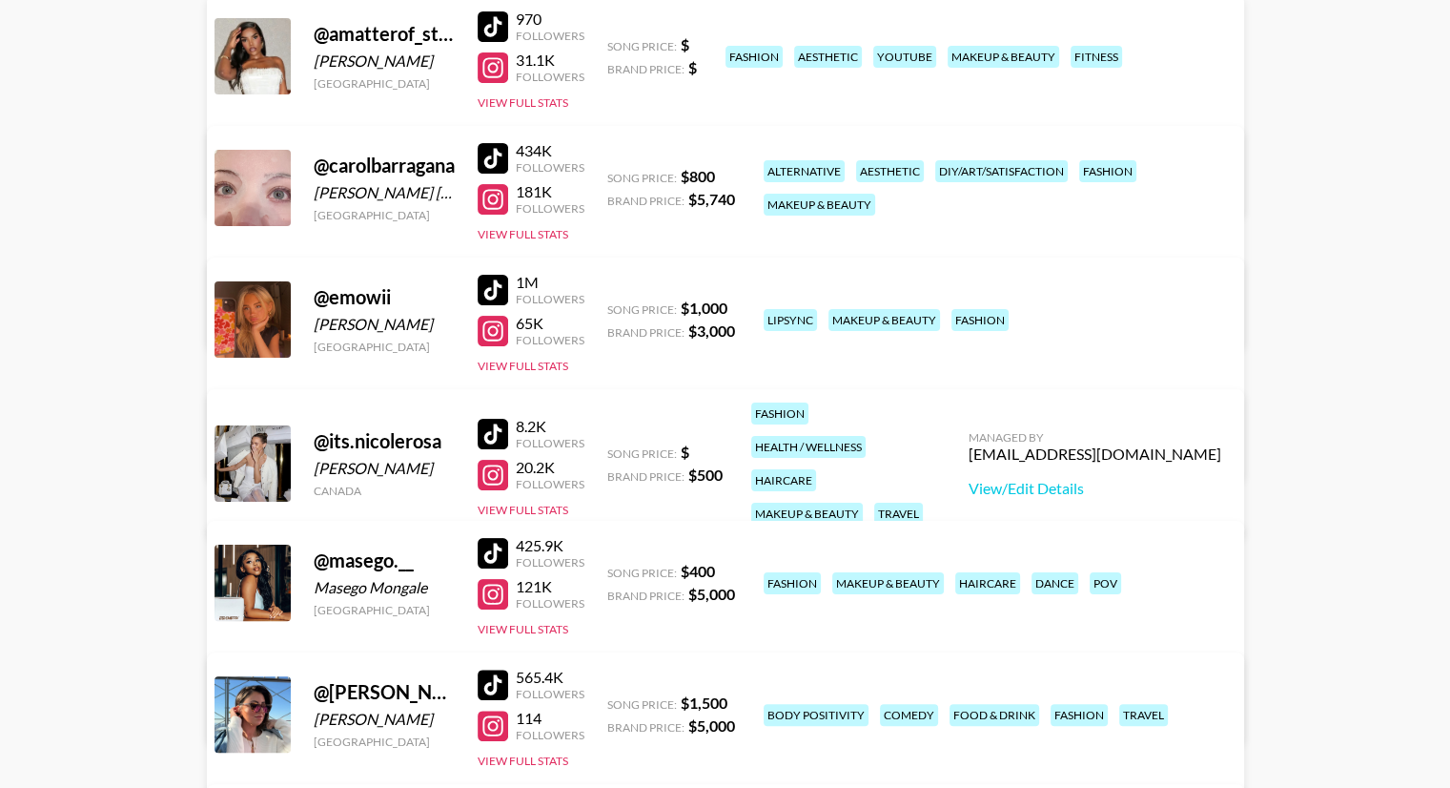
click at [487, 291] on div at bounding box center [493, 290] width 31 height 31
click at [496, 325] on div at bounding box center [493, 331] width 31 height 31
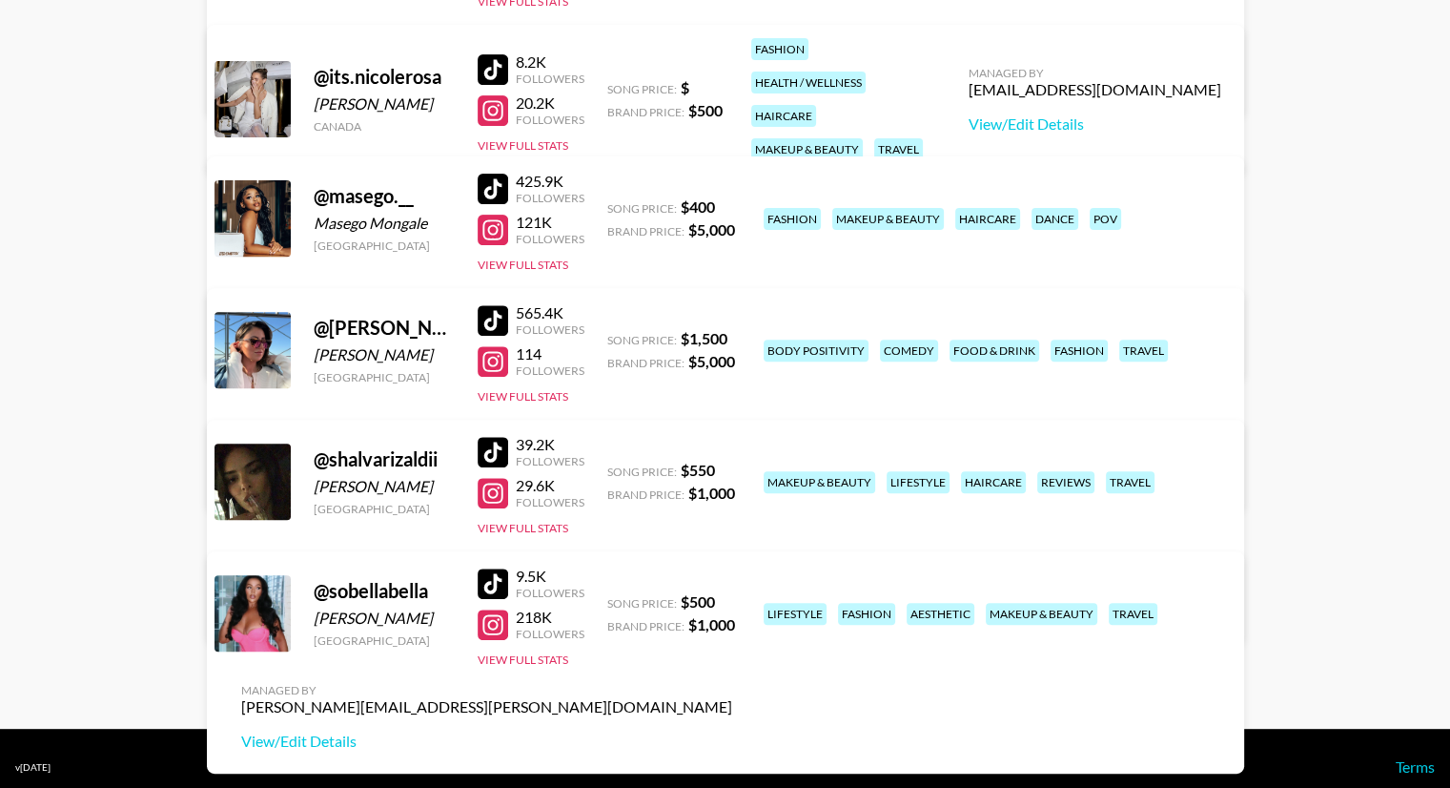
scroll to position [677, 0]
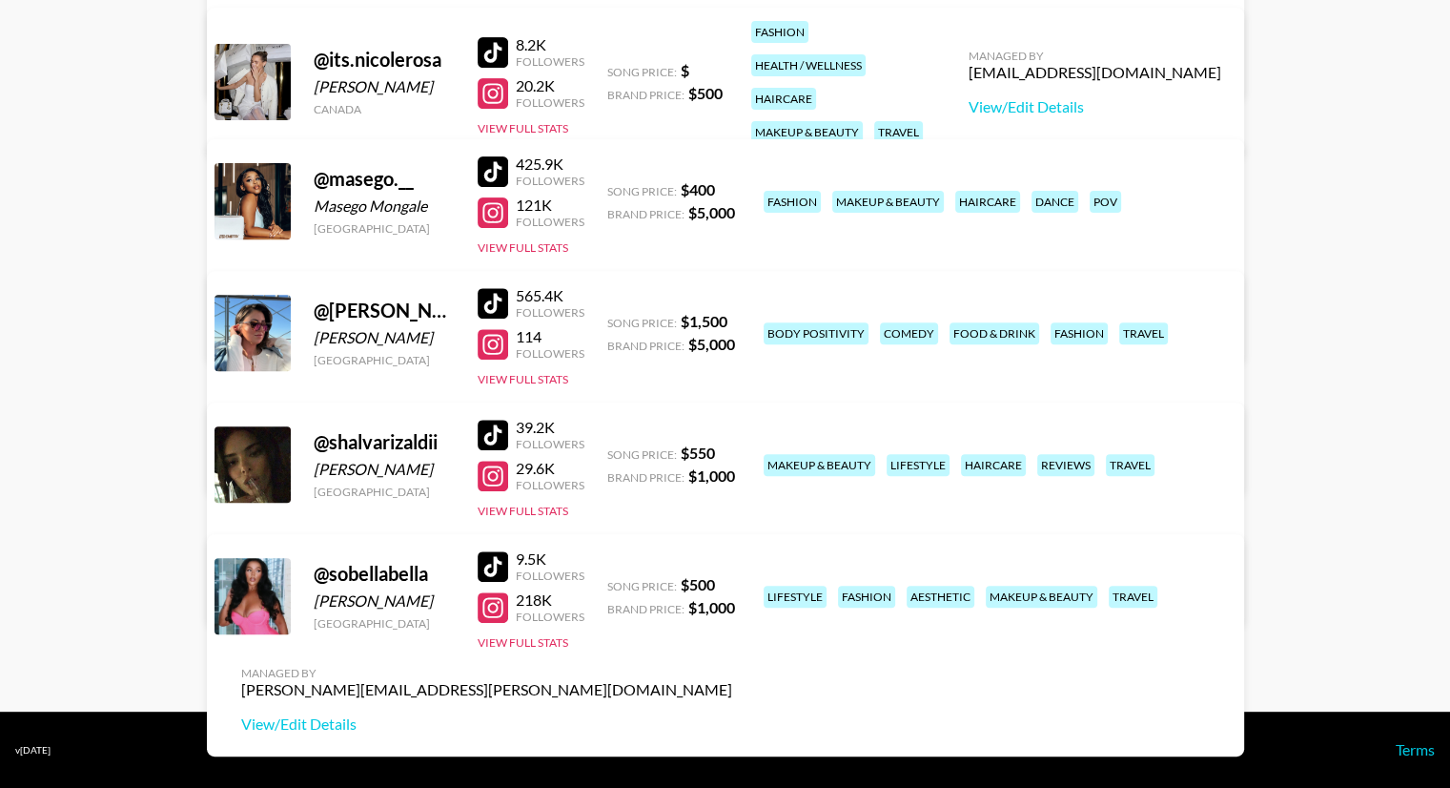
click at [493, 436] on div at bounding box center [493, 435] width 31 height 31
click at [490, 470] on div at bounding box center [493, 476] width 31 height 31
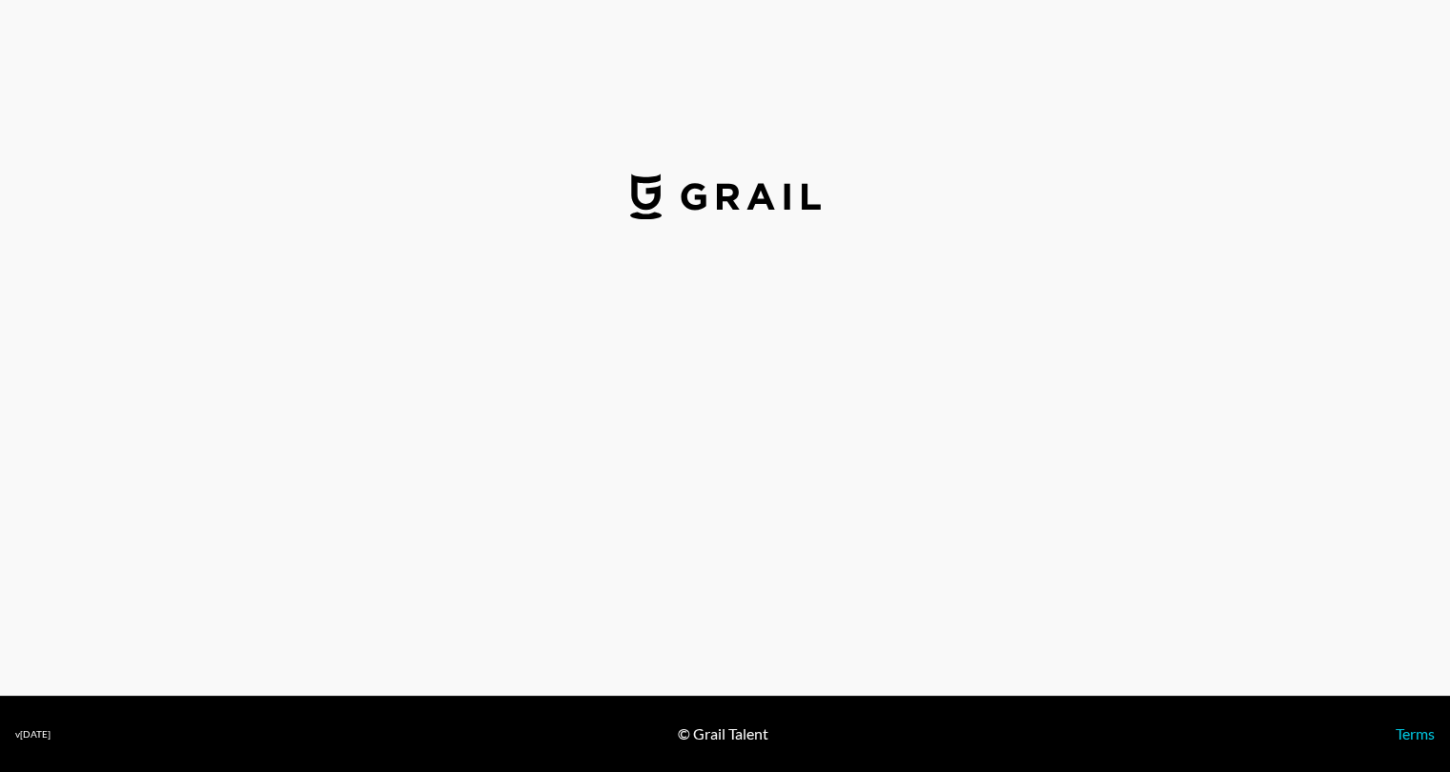
select select "USD"
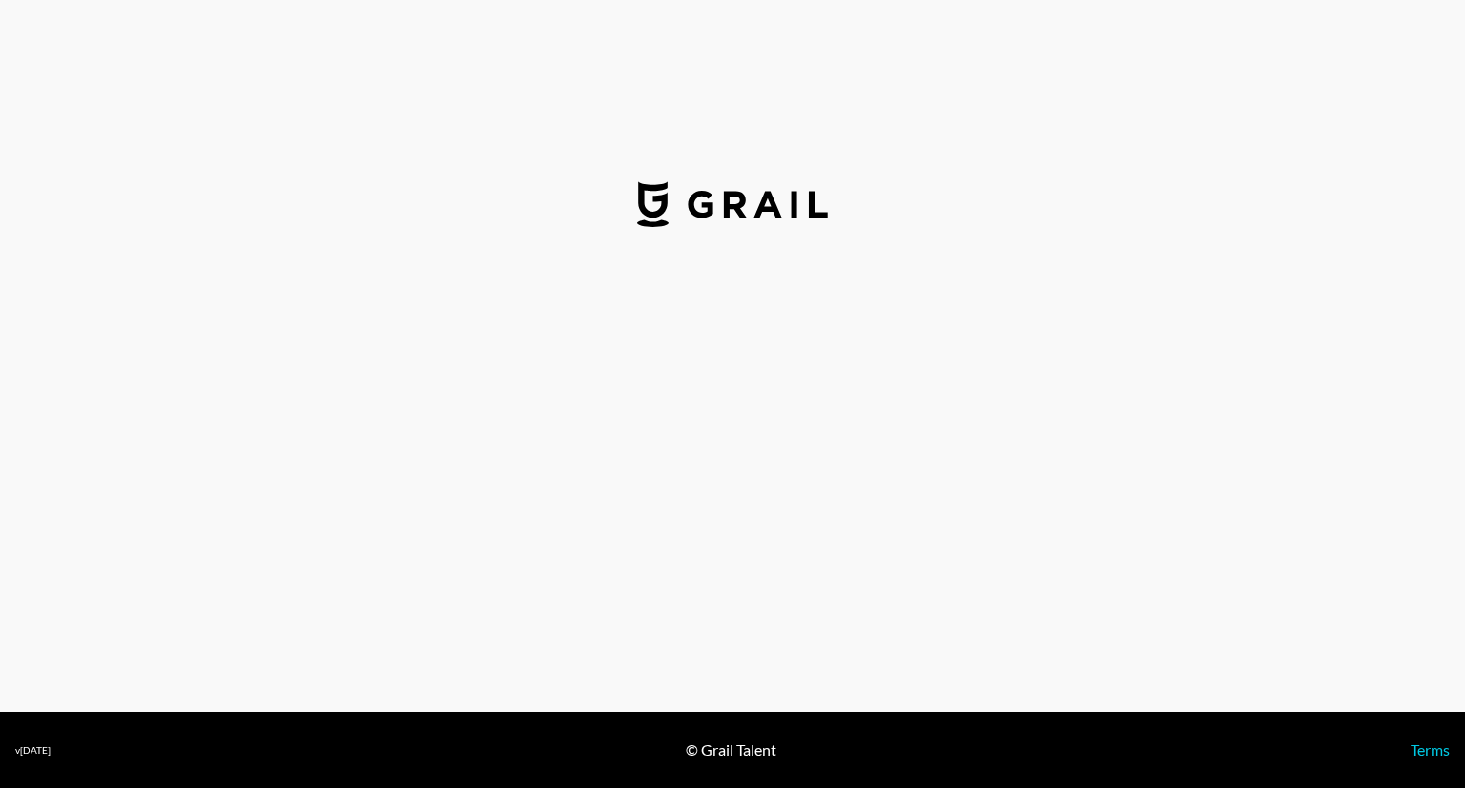
select select "USD"
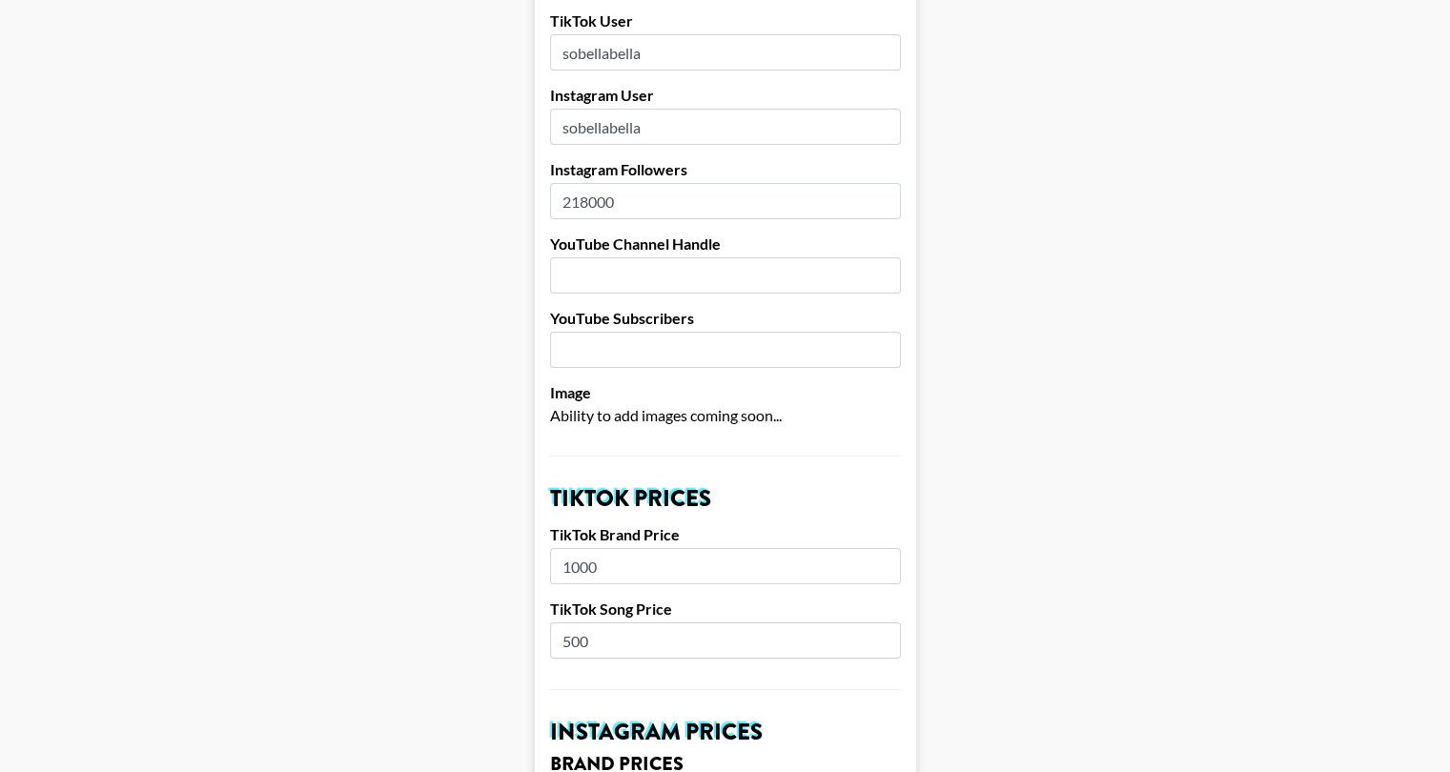
scroll to position [477, 0]
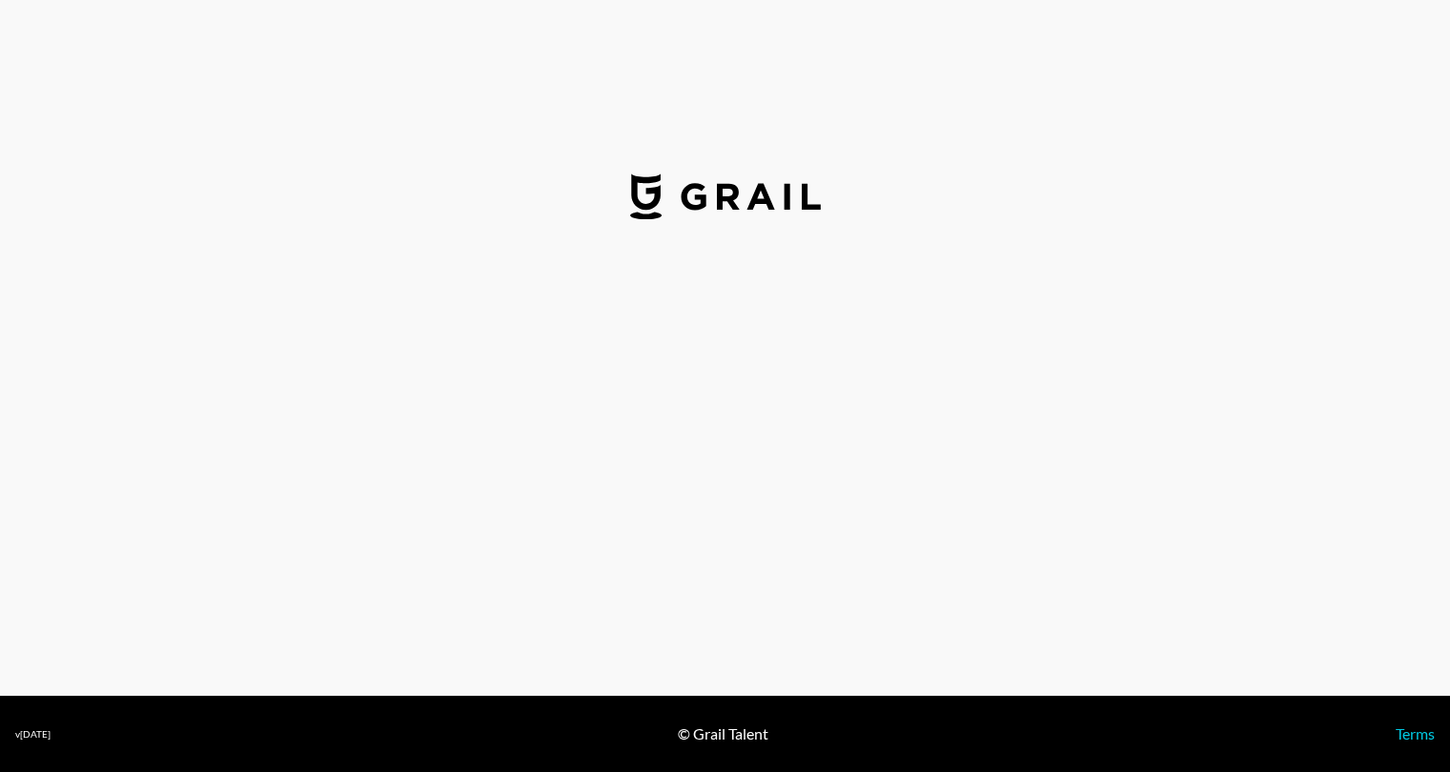
select select "USD"
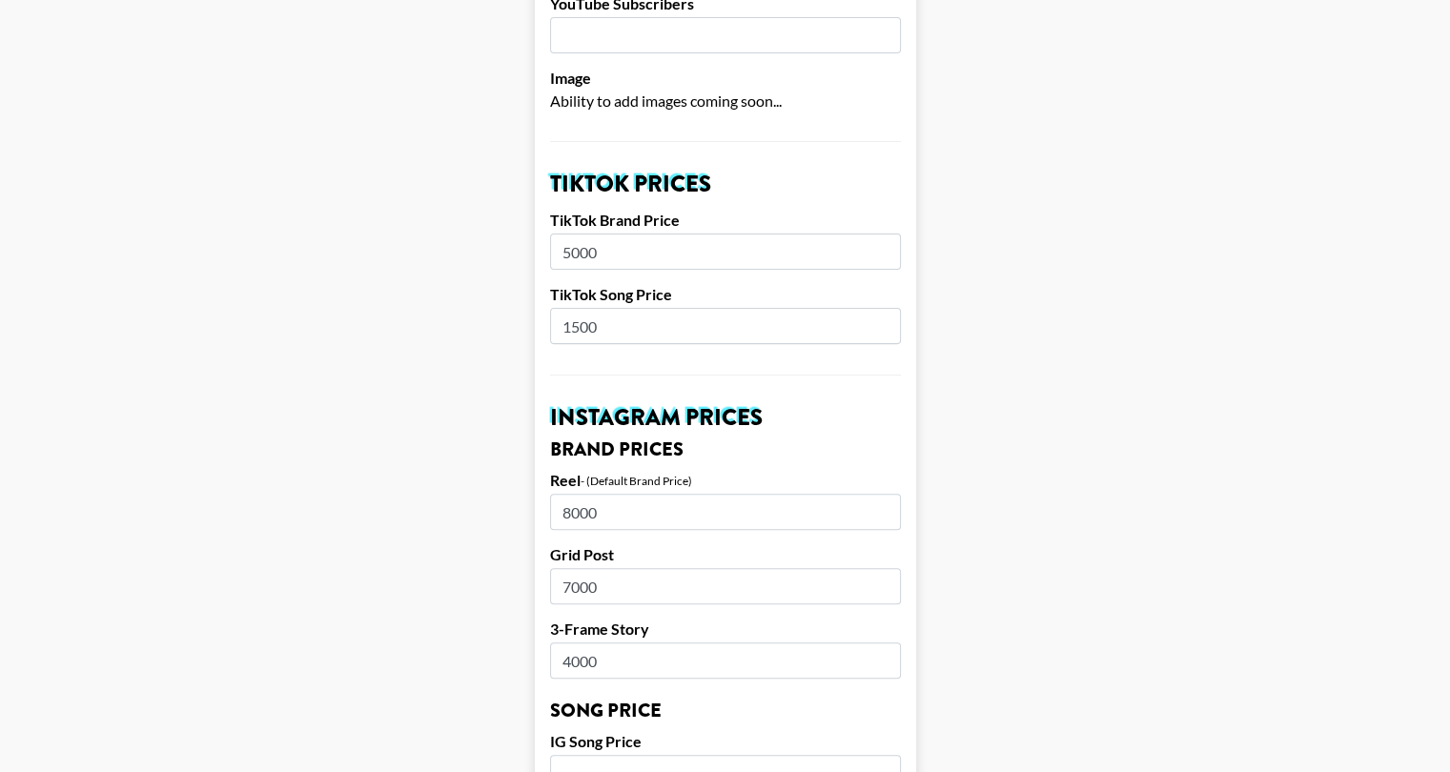
scroll to position [572, 0]
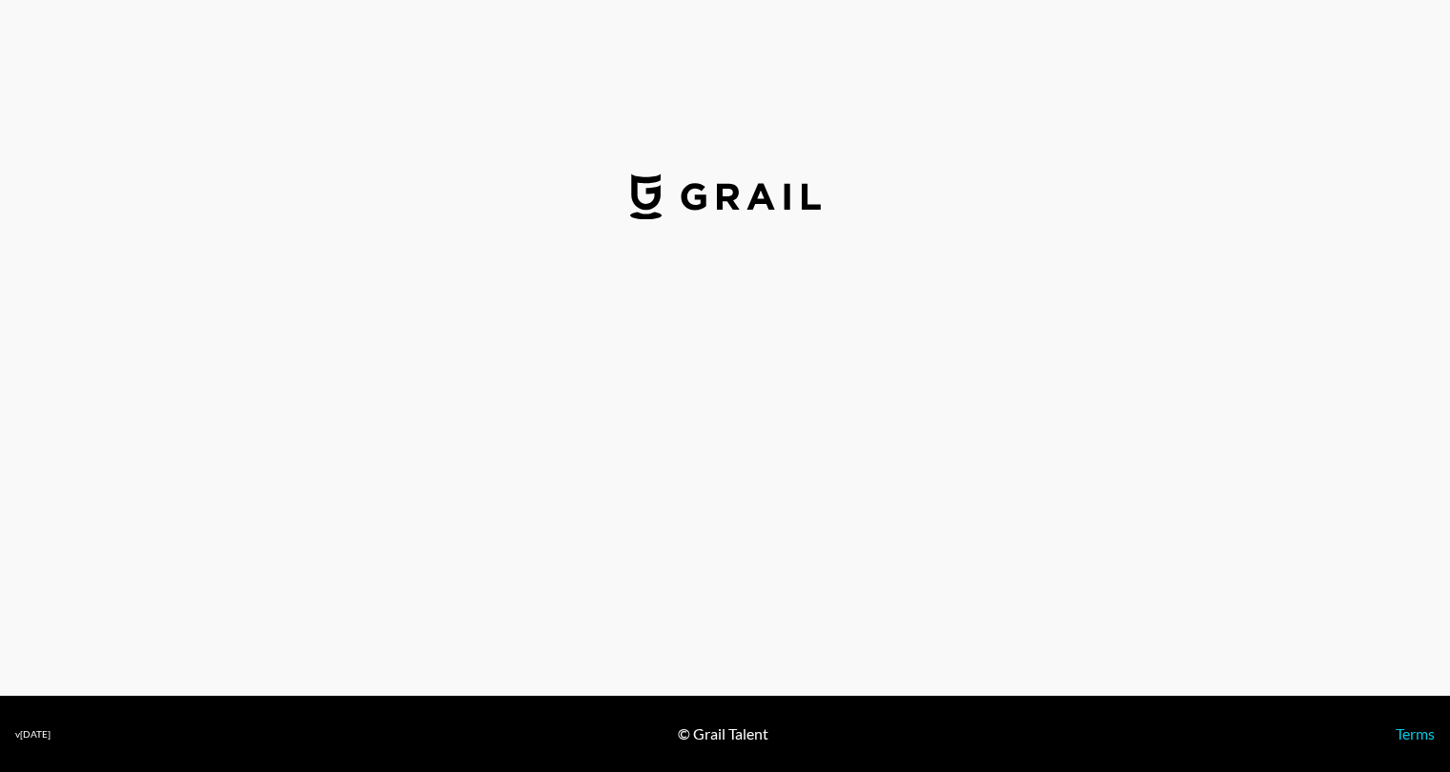
select select "USD"
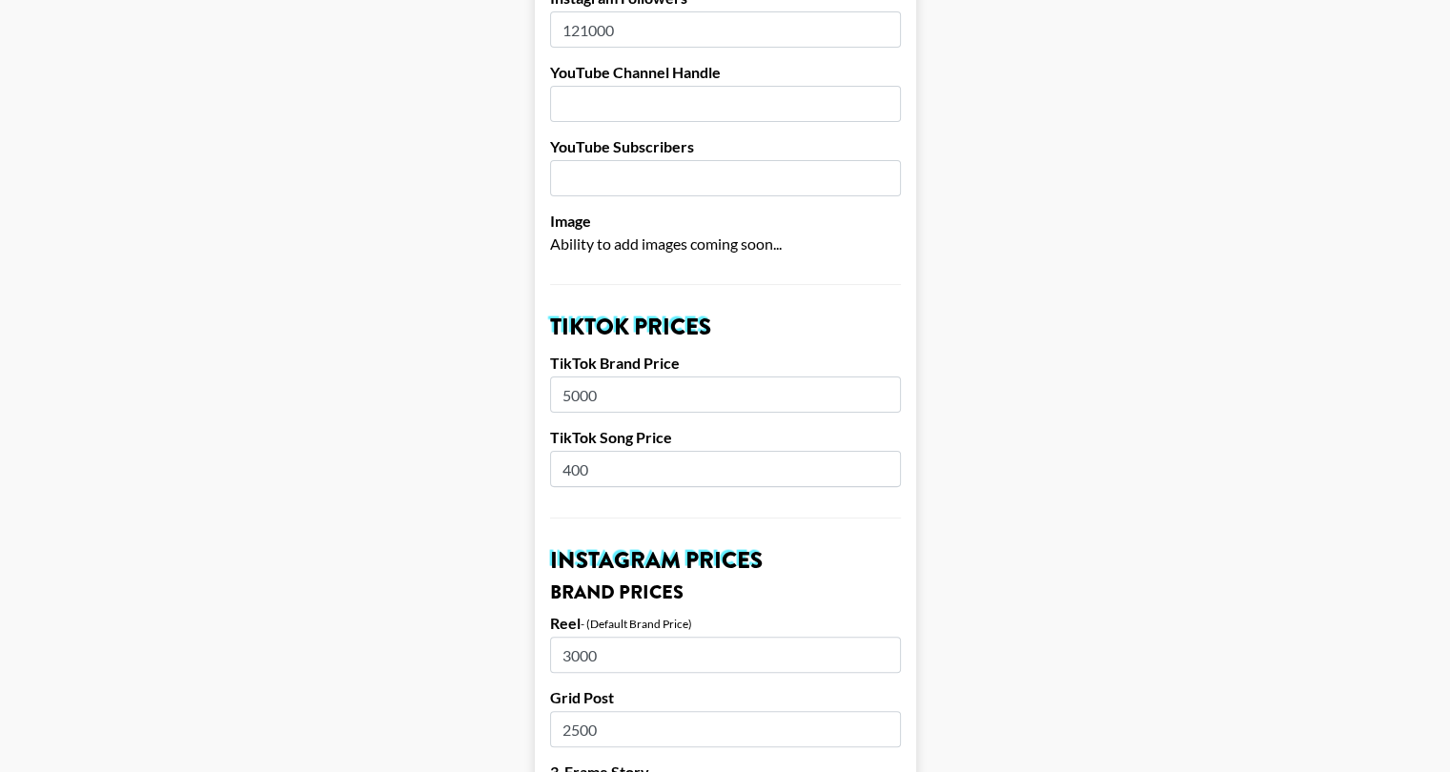
scroll to position [667, 0]
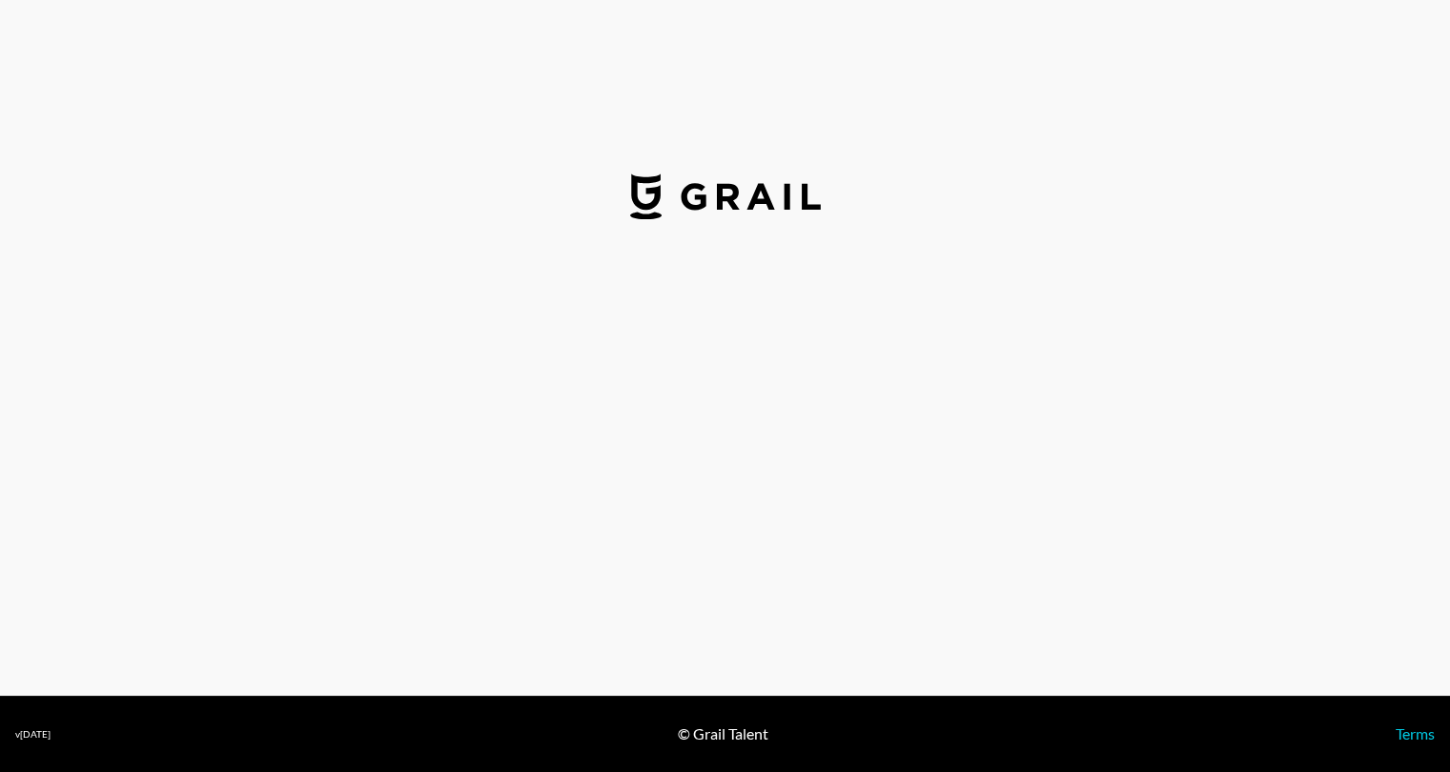
select select "USD"
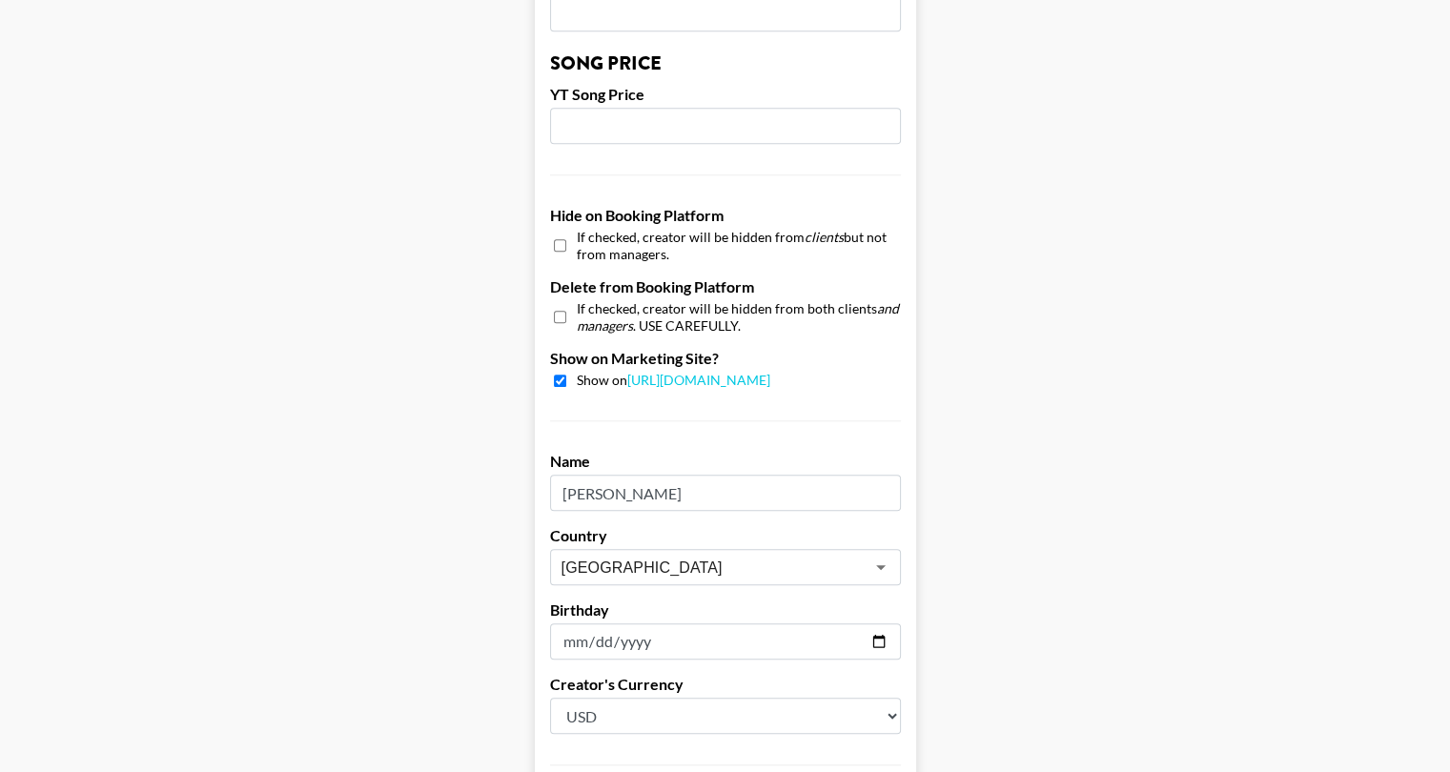
scroll to position [1813, 0]
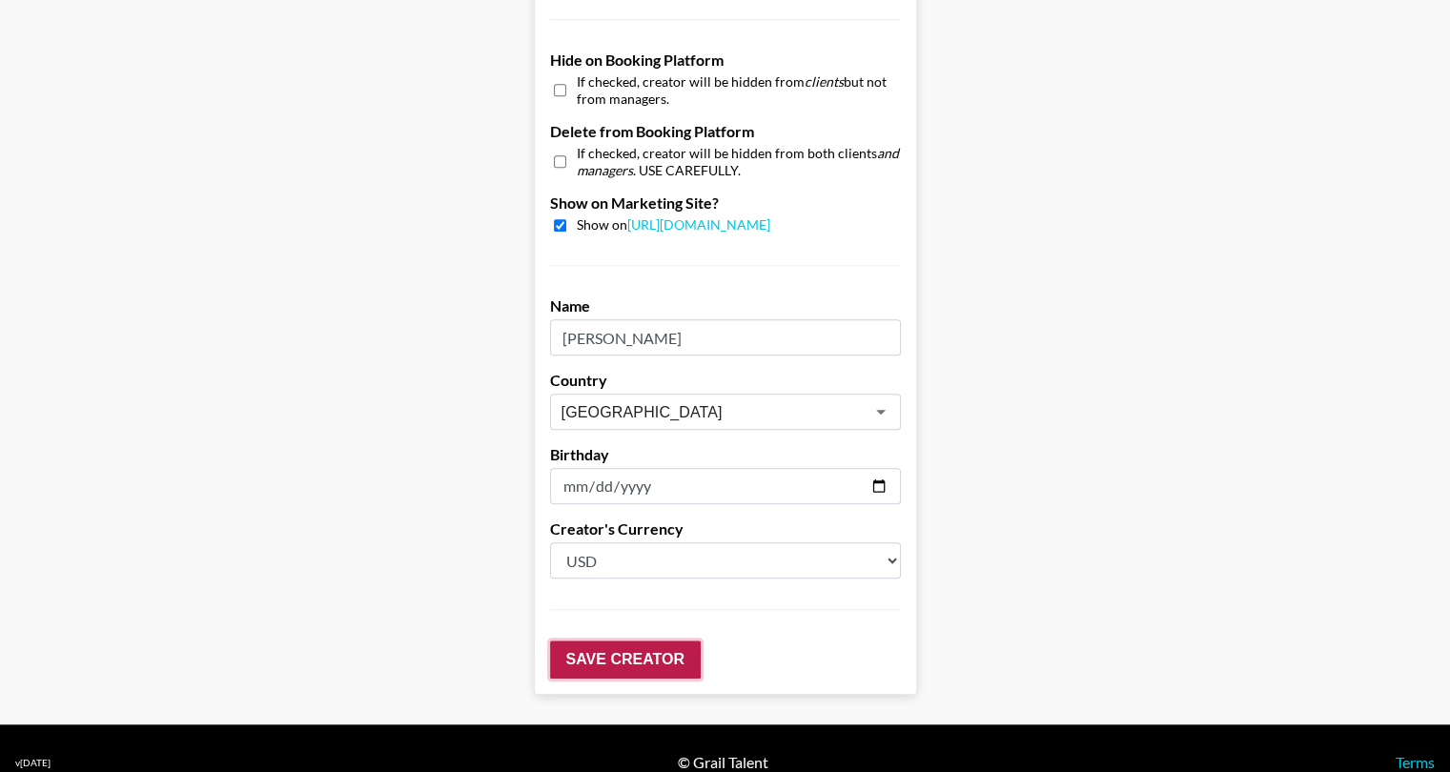
drag, startPoint x: 671, startPoint y: 635, endPoint x: 707, endPoint y: 626, distance: 36.3
click at [671, 641] on input "Save Creator" at bounding box center [625, 660] width 151 height 38
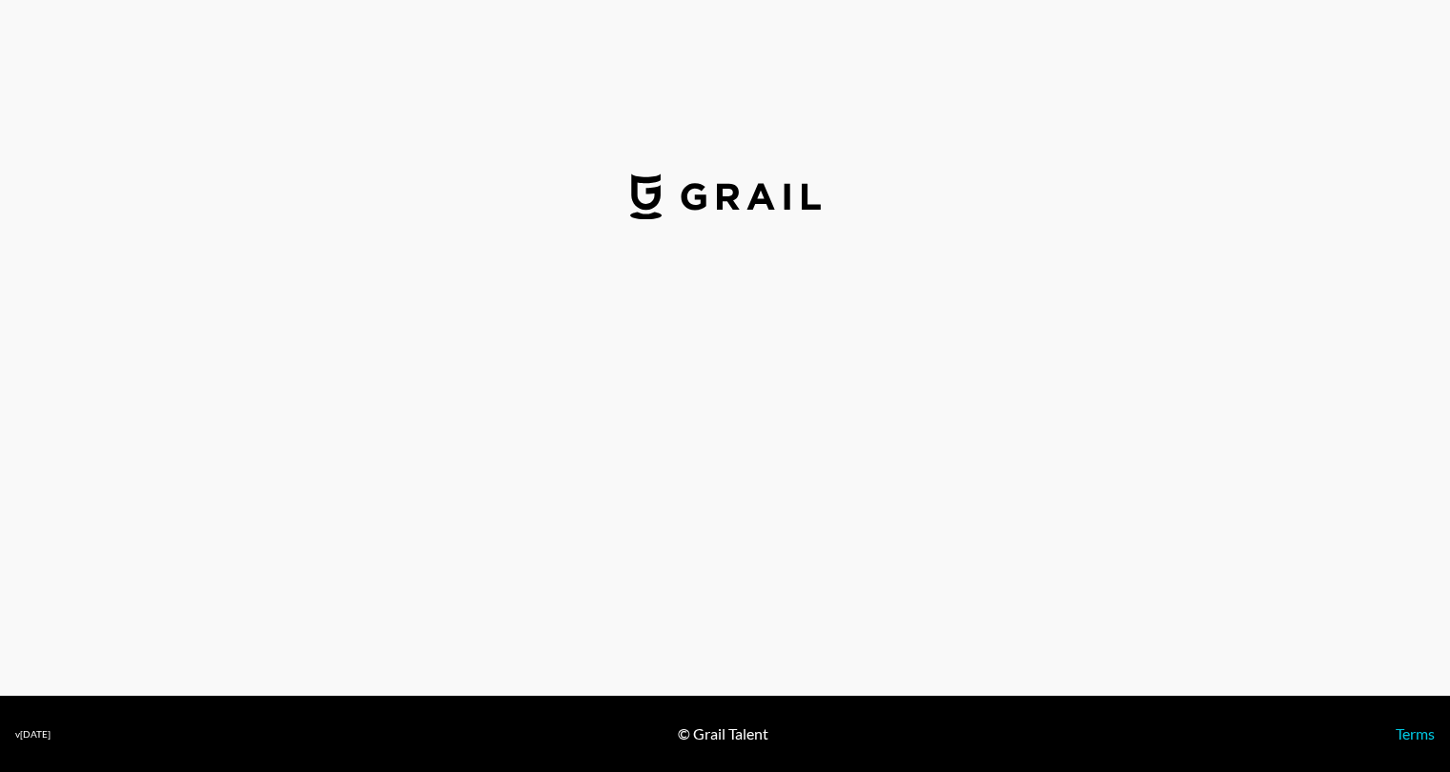
select select "USD"
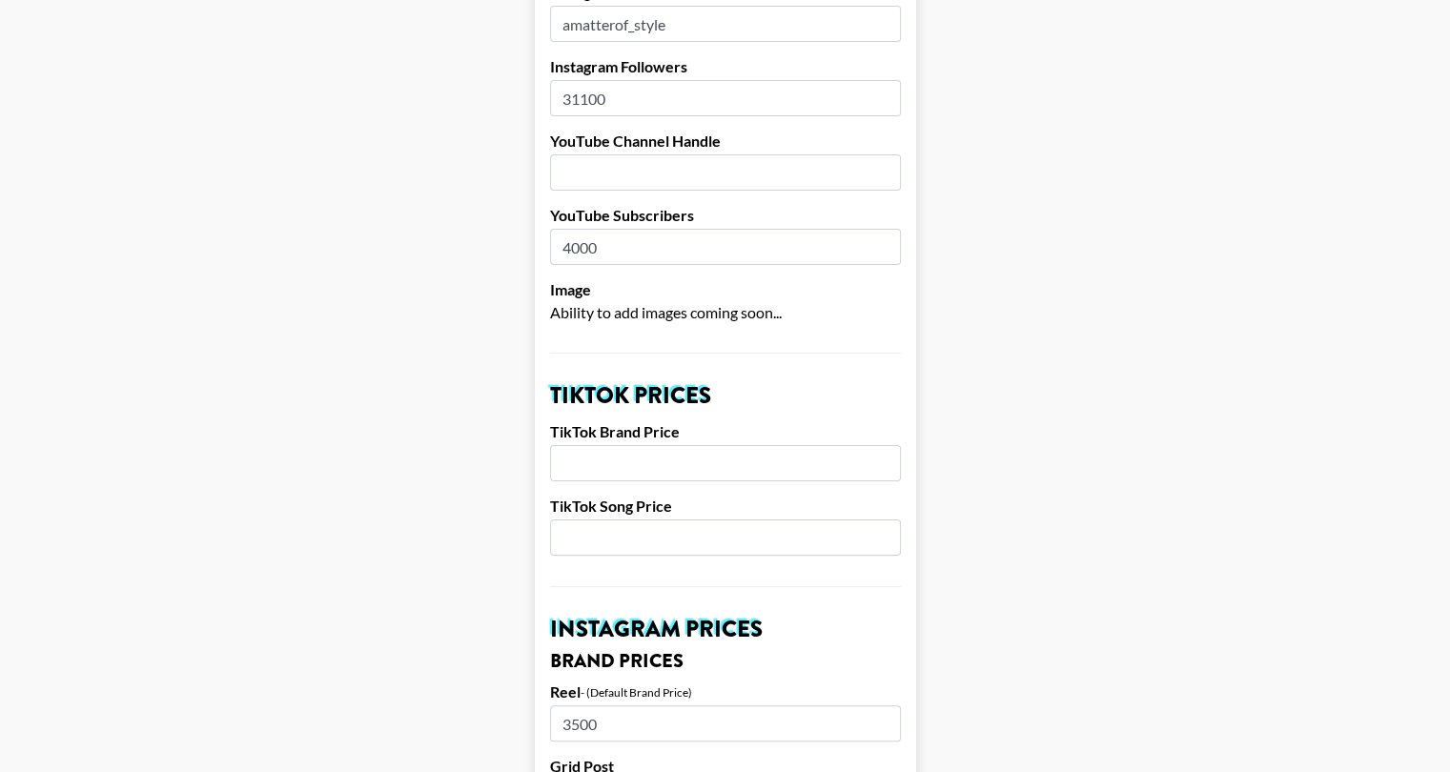
scroll to position [286, 0]
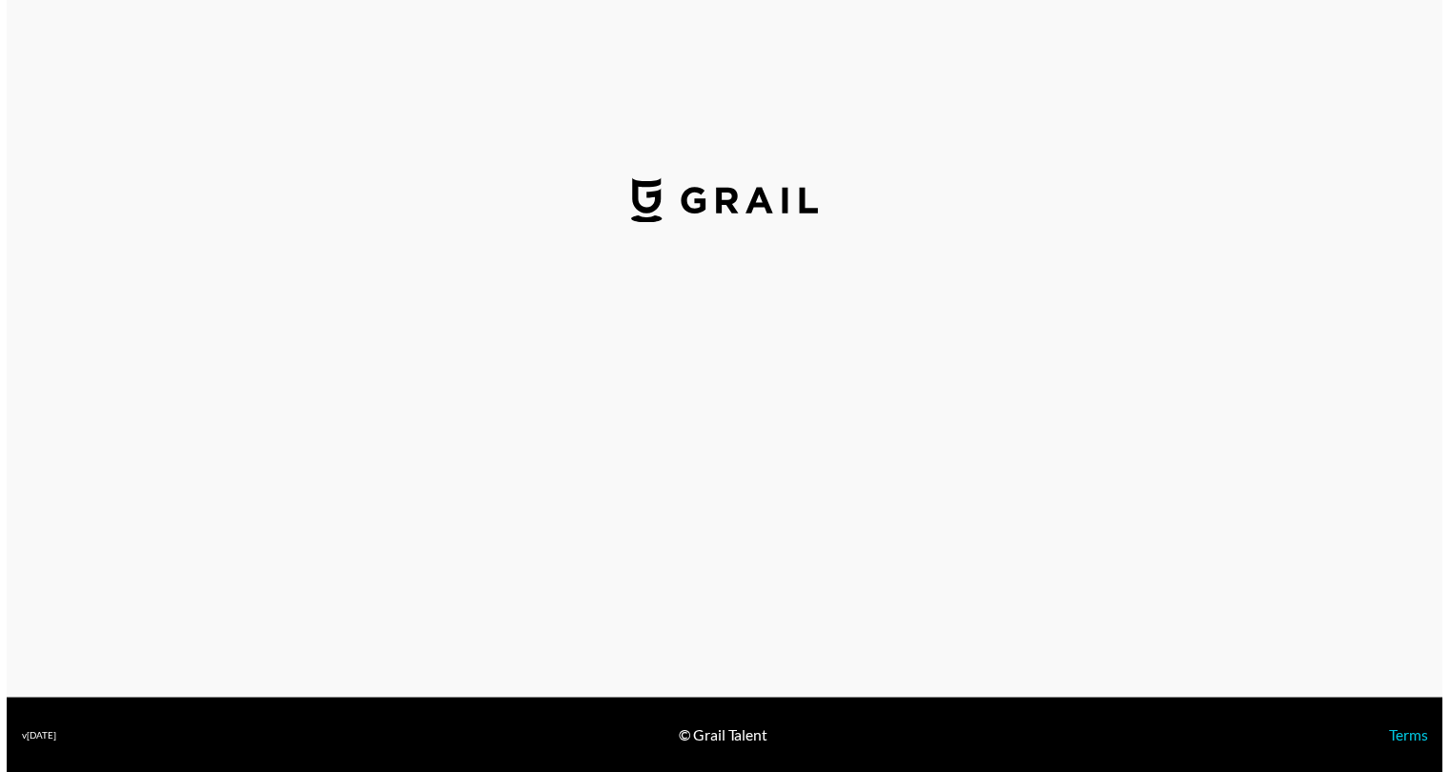
select select "USD"
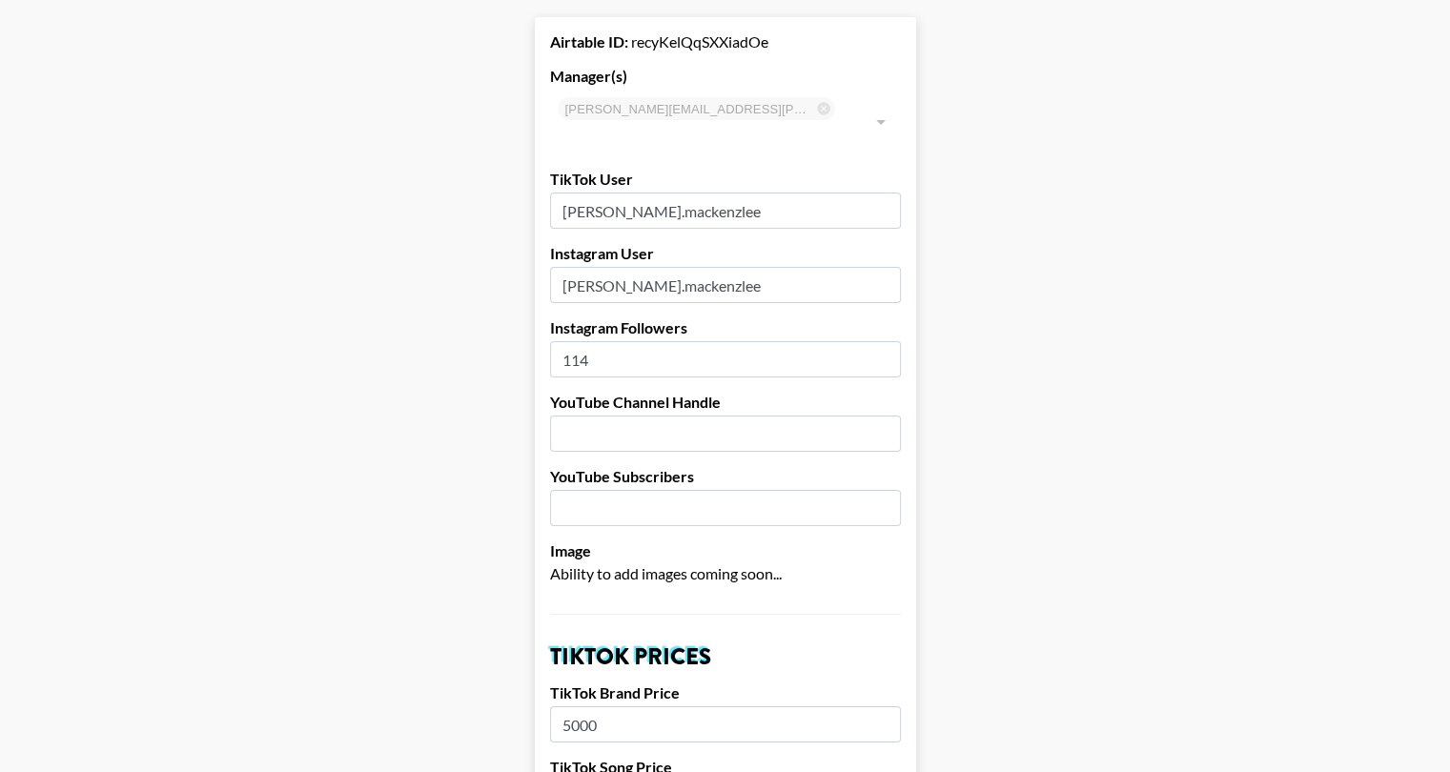
scroll to position [95, 0]
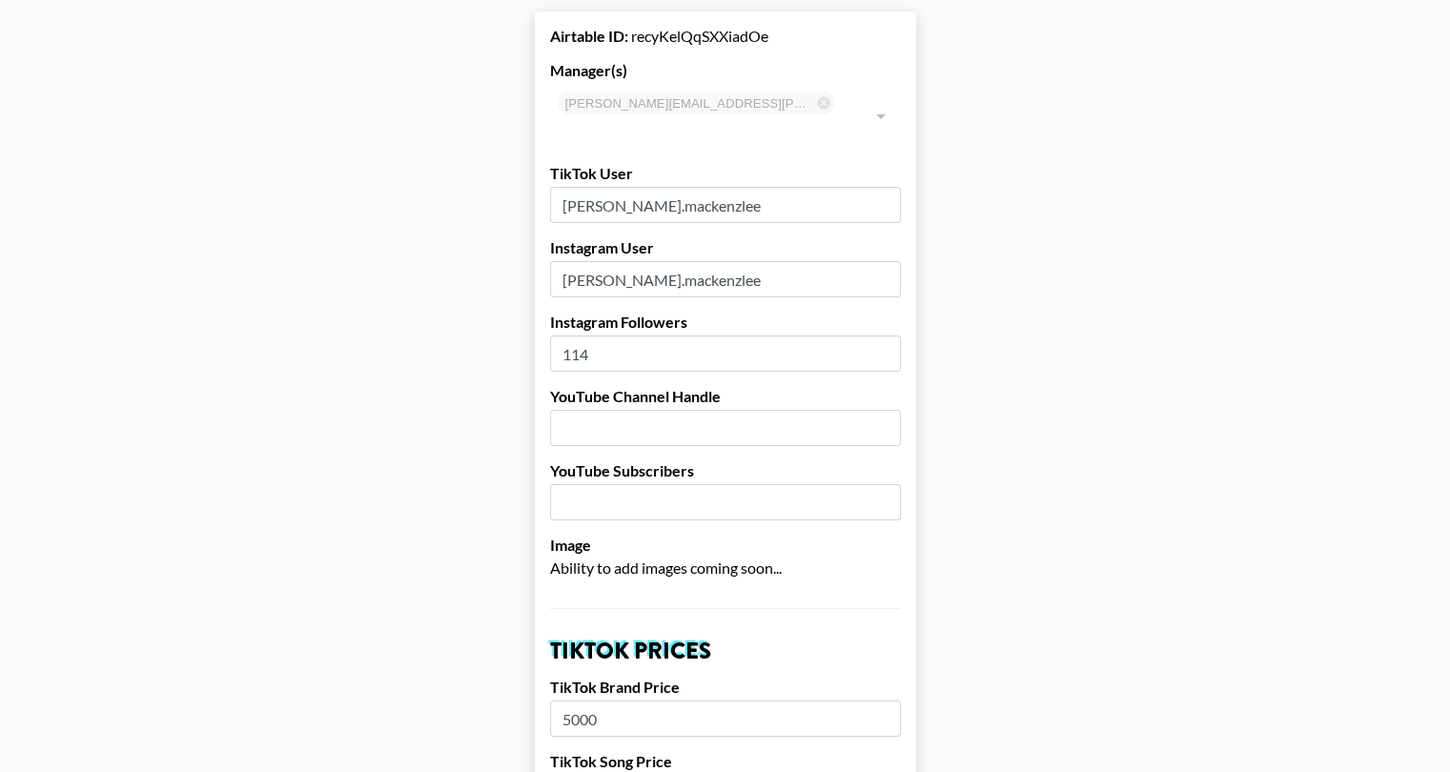
click at [653, 336] on input "114" at bounding box center [725, 354] width 351 height 36
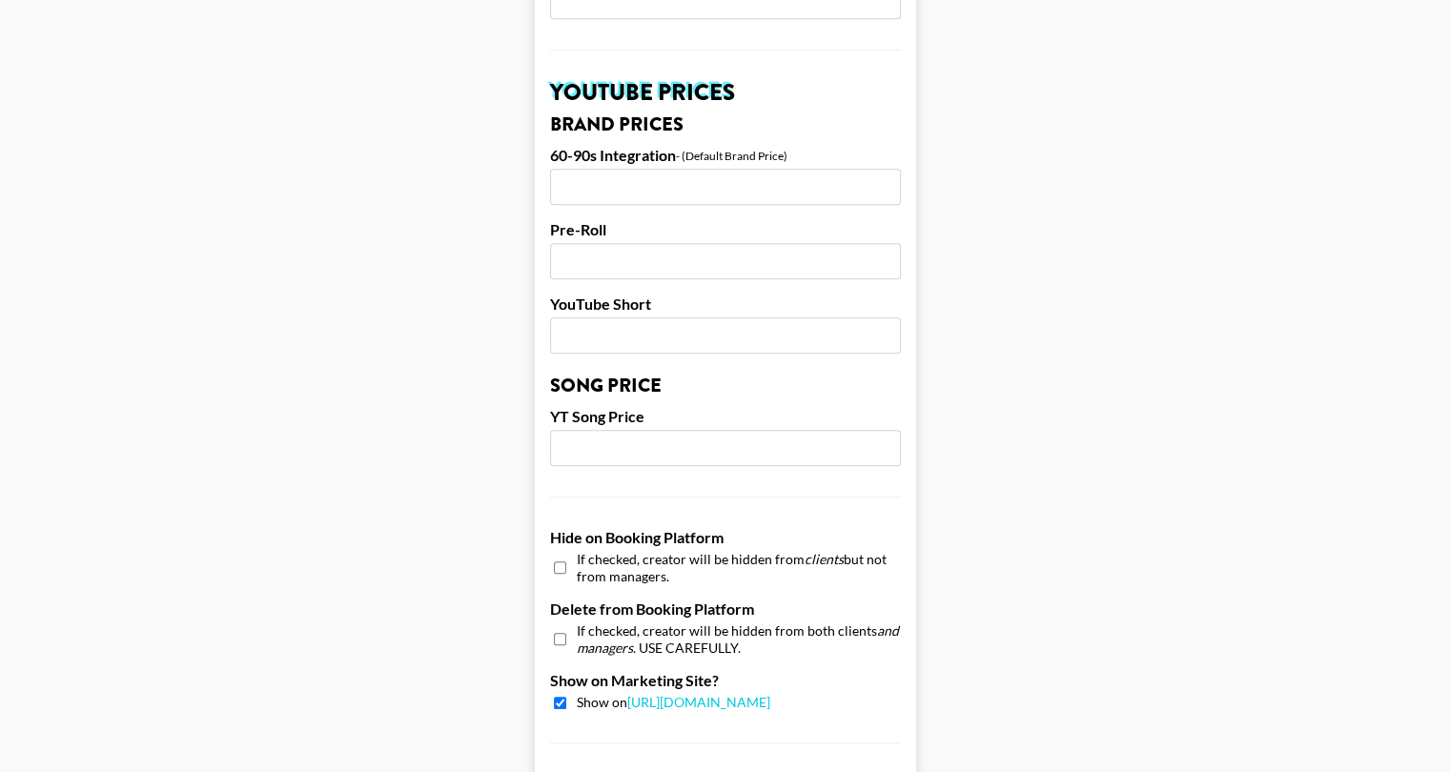
scroll to position [1813, 0]
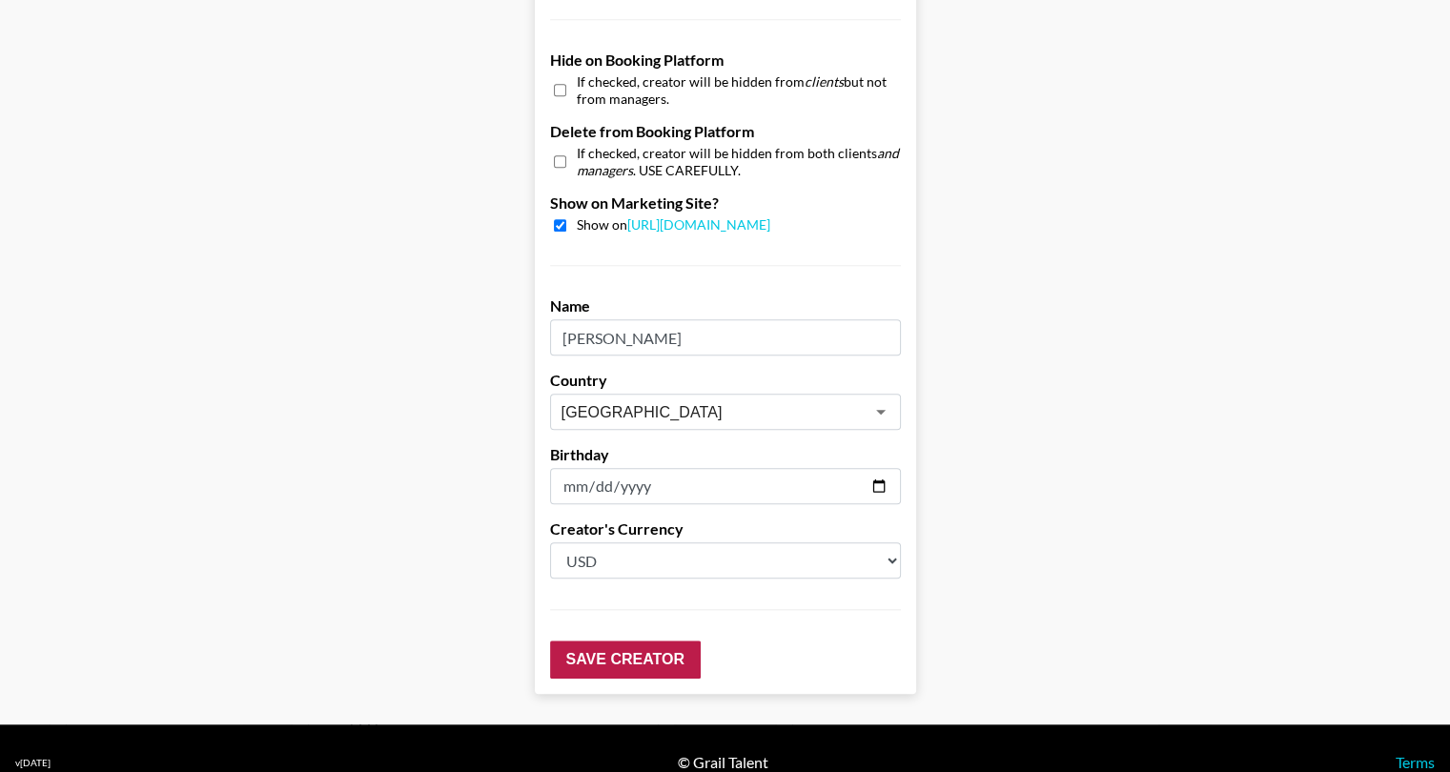
type input "114000"
click at [603, 641] on input "Save Creator" at bounding box center [625, 660] width 151 height 38
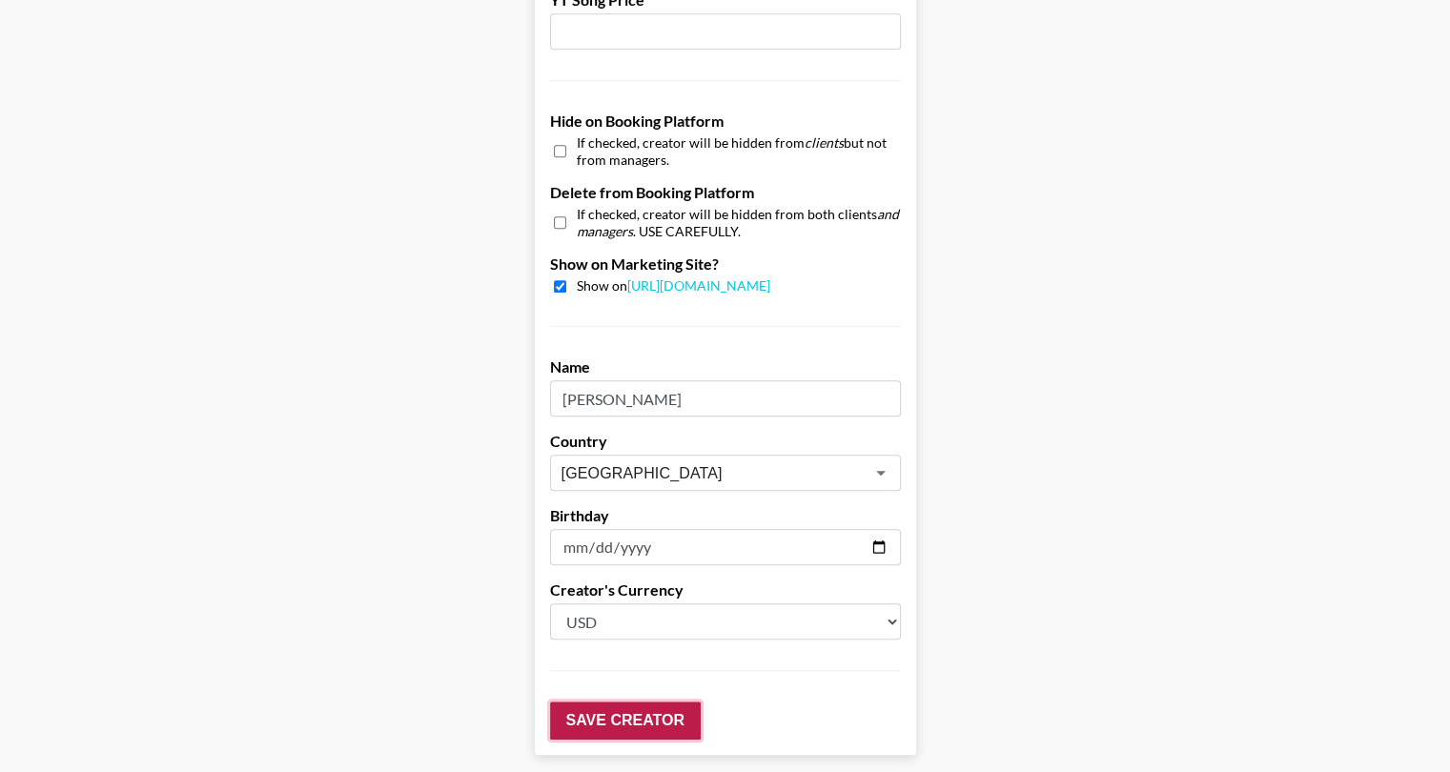
scroll to position [1874, 0]
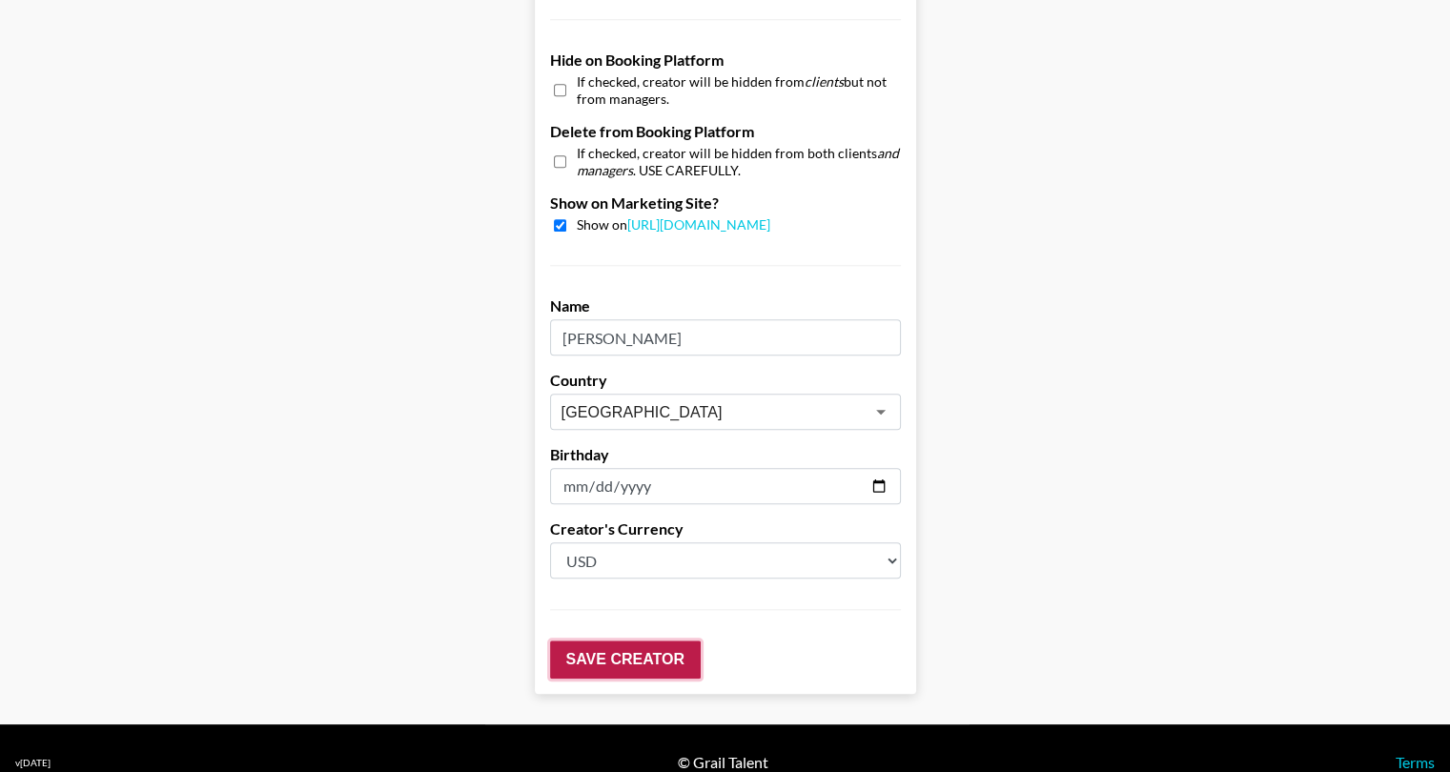
click at [658, 641] on input "Save Creator" at bounding box center [625, 660] width 151 height 38
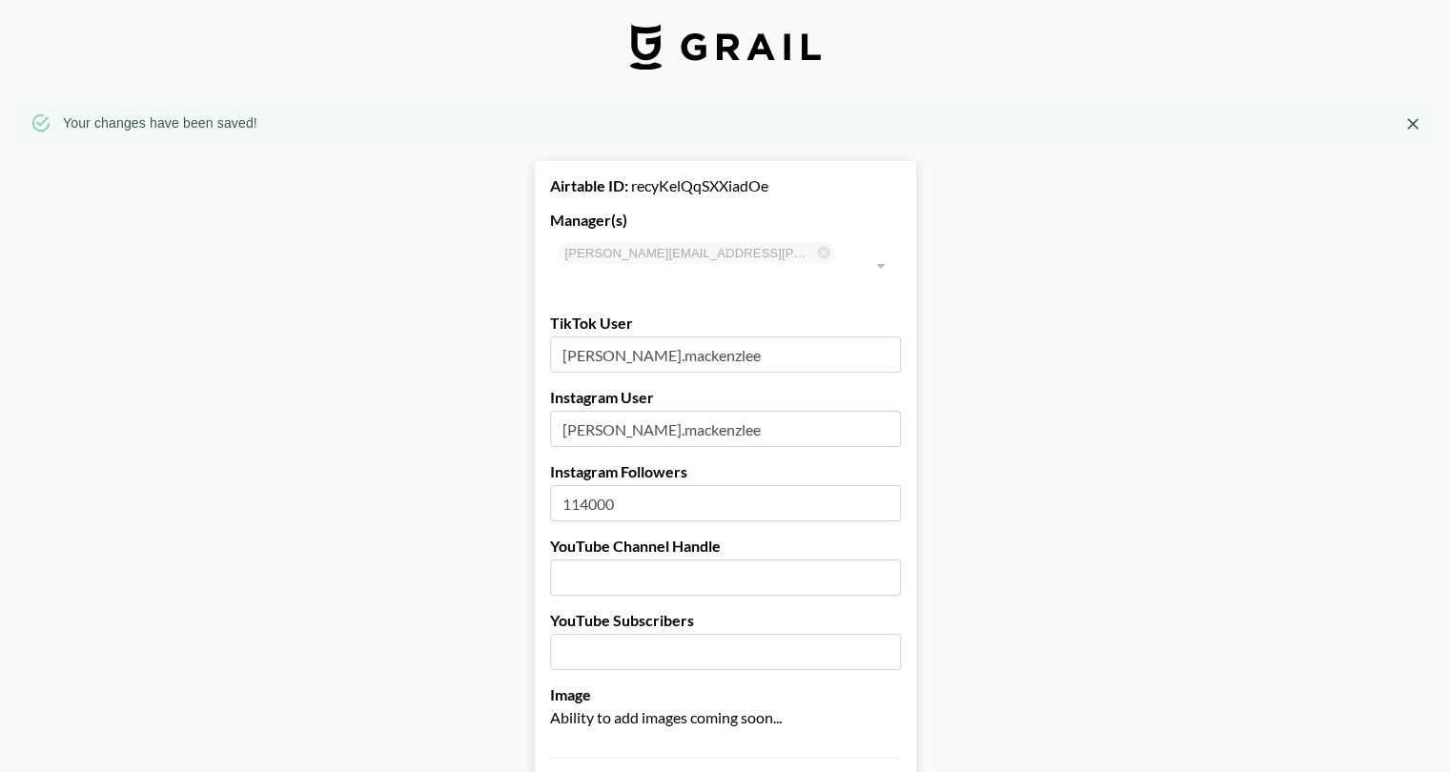
scroll to position [0, 0]
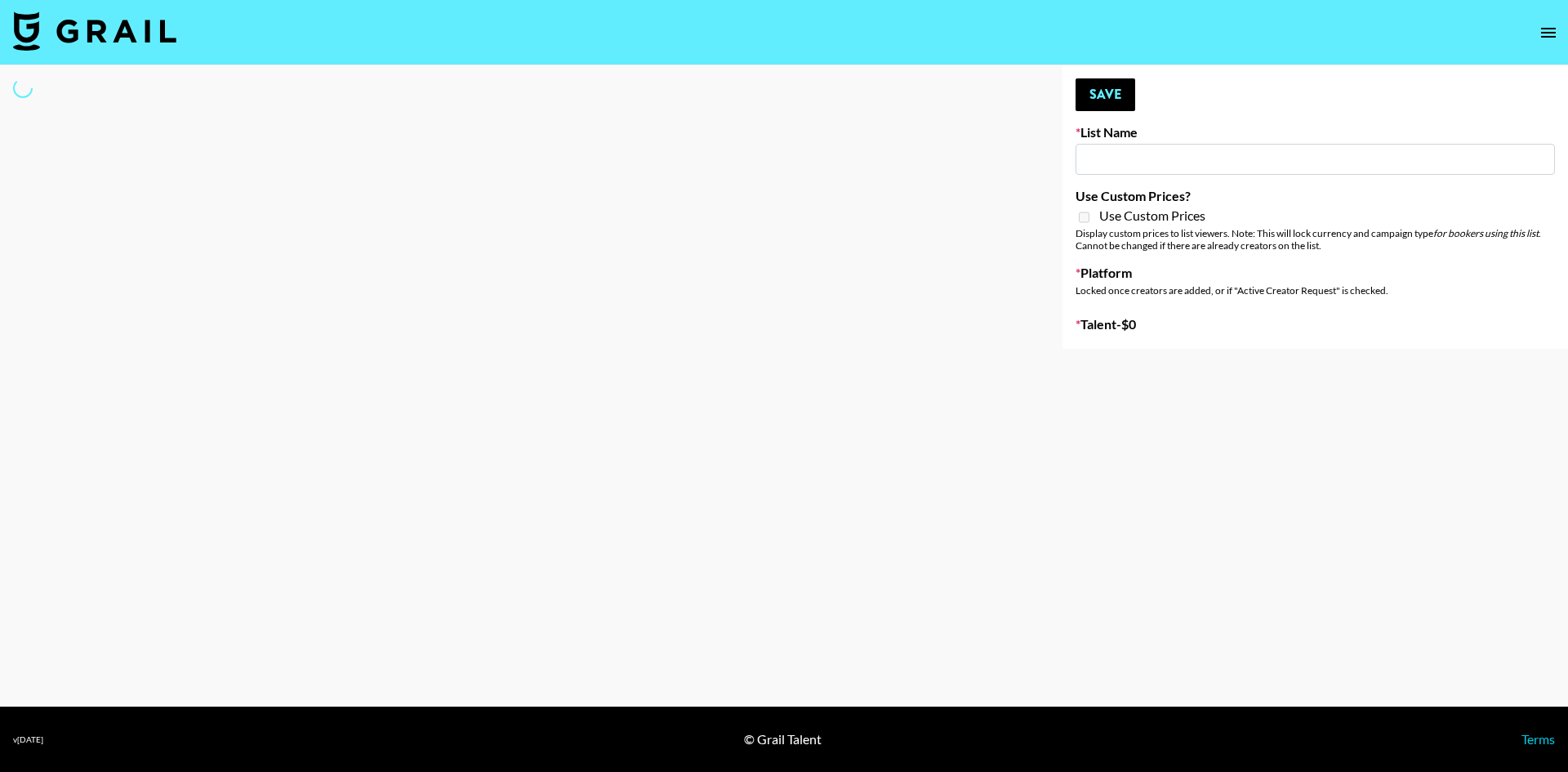
click at [1133, 159] on input at bounding box center [1315, 159] width 480 height 31
click at [905, 156] on div at bounding box center [518, 206] width 1036 height 284
click at [970, 235] on div at bounding box center [518, 206] width 1036 height 284
type input "Zhus Song Promo - Tega"
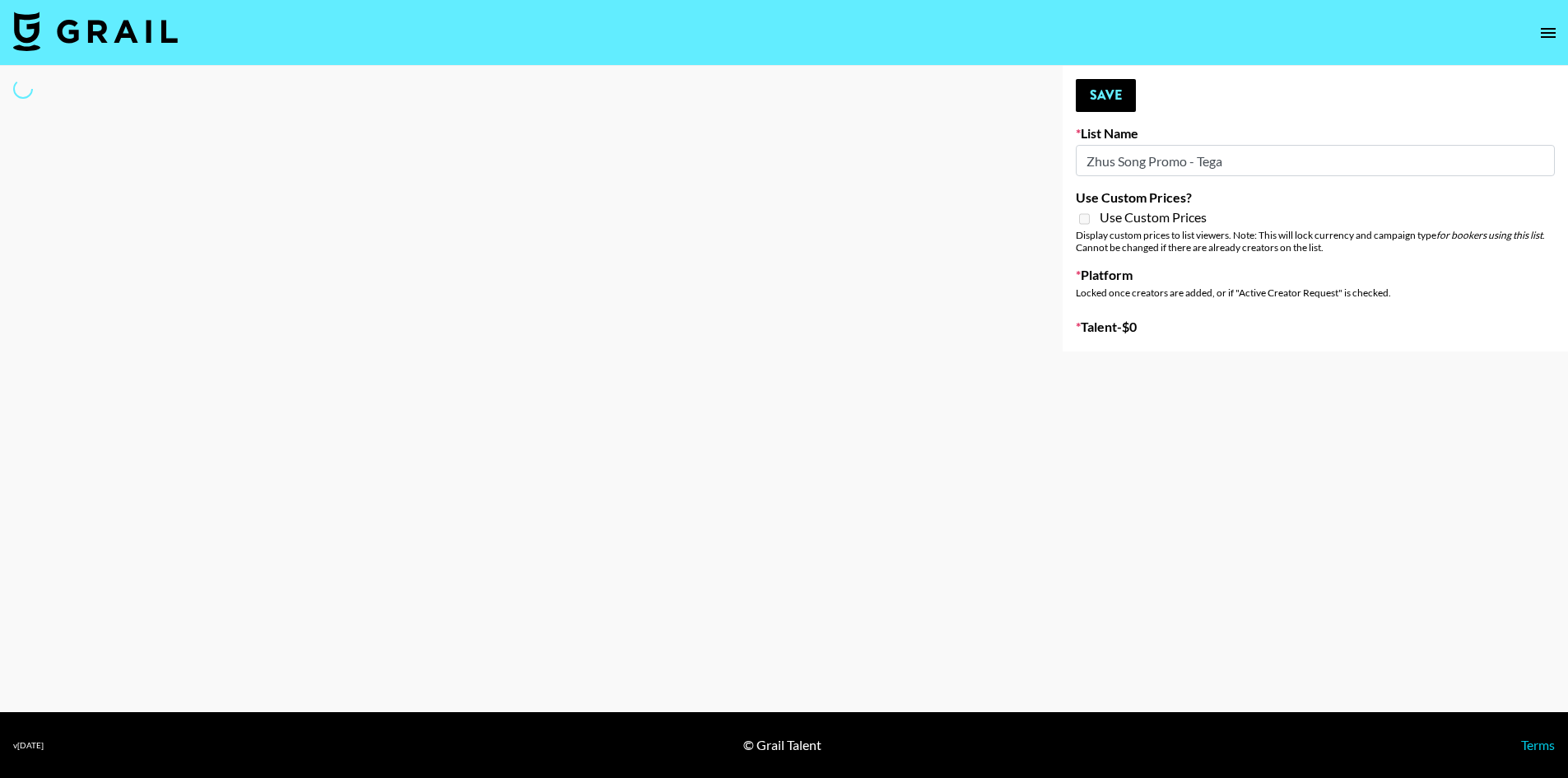
select select "Song"
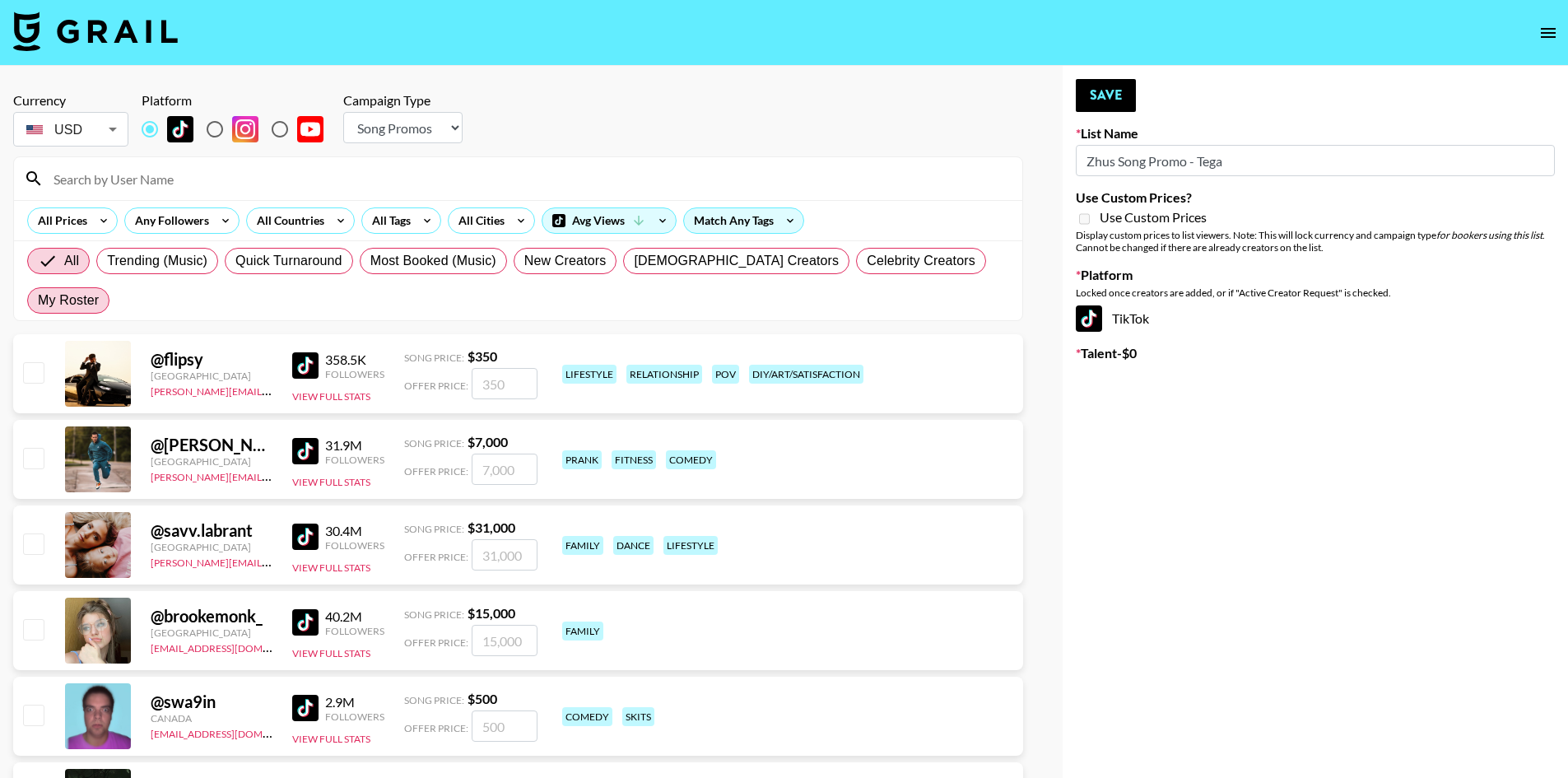
click at [98, 291] on span "My Roster" at bounding box center [68, 300] width 61 height 20
click at [38, 300] on input "My Roster" at bounding box center [38, 300] width 0 height 0
radio input "true"
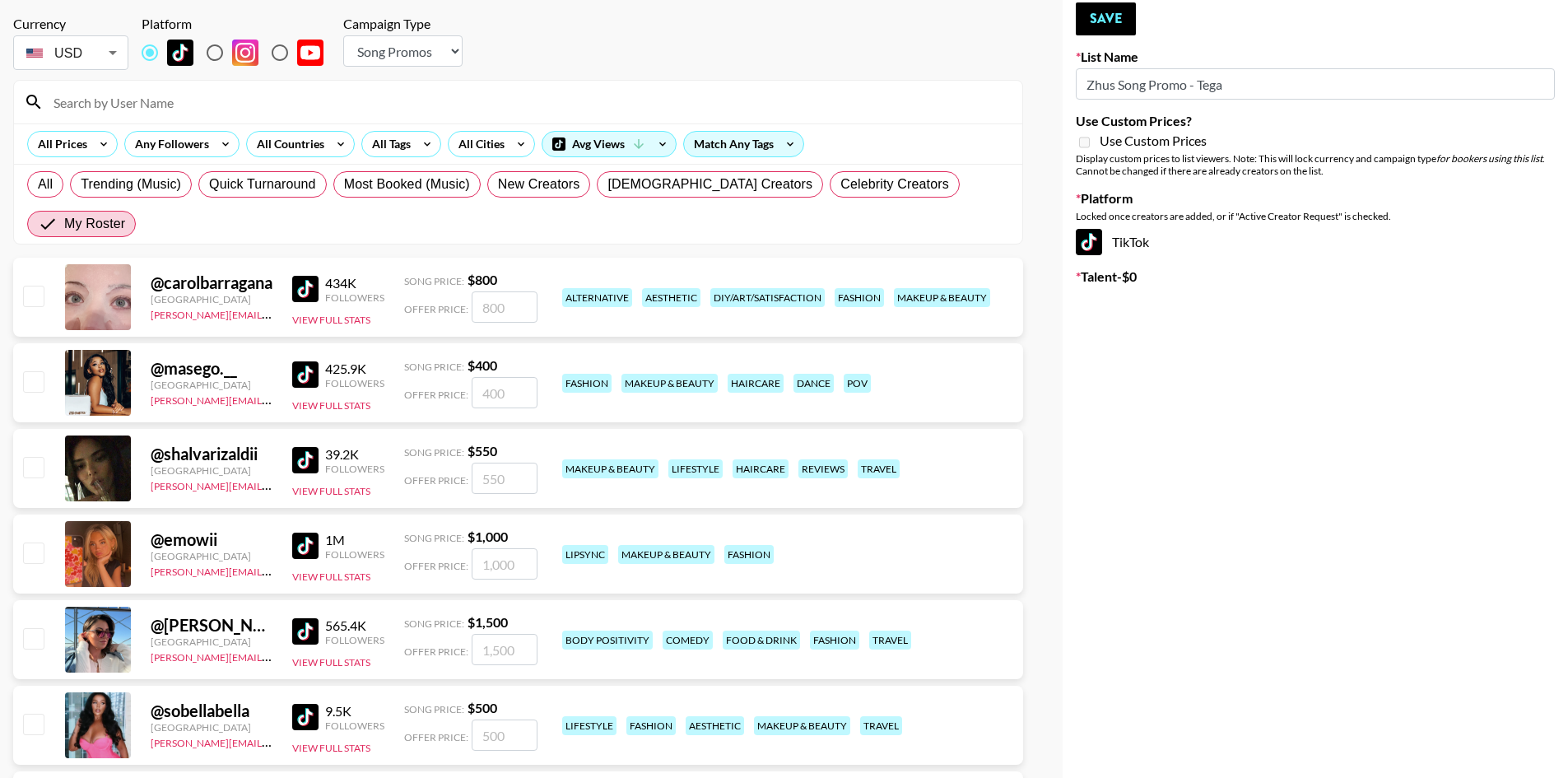
scroll to position [82, 0]
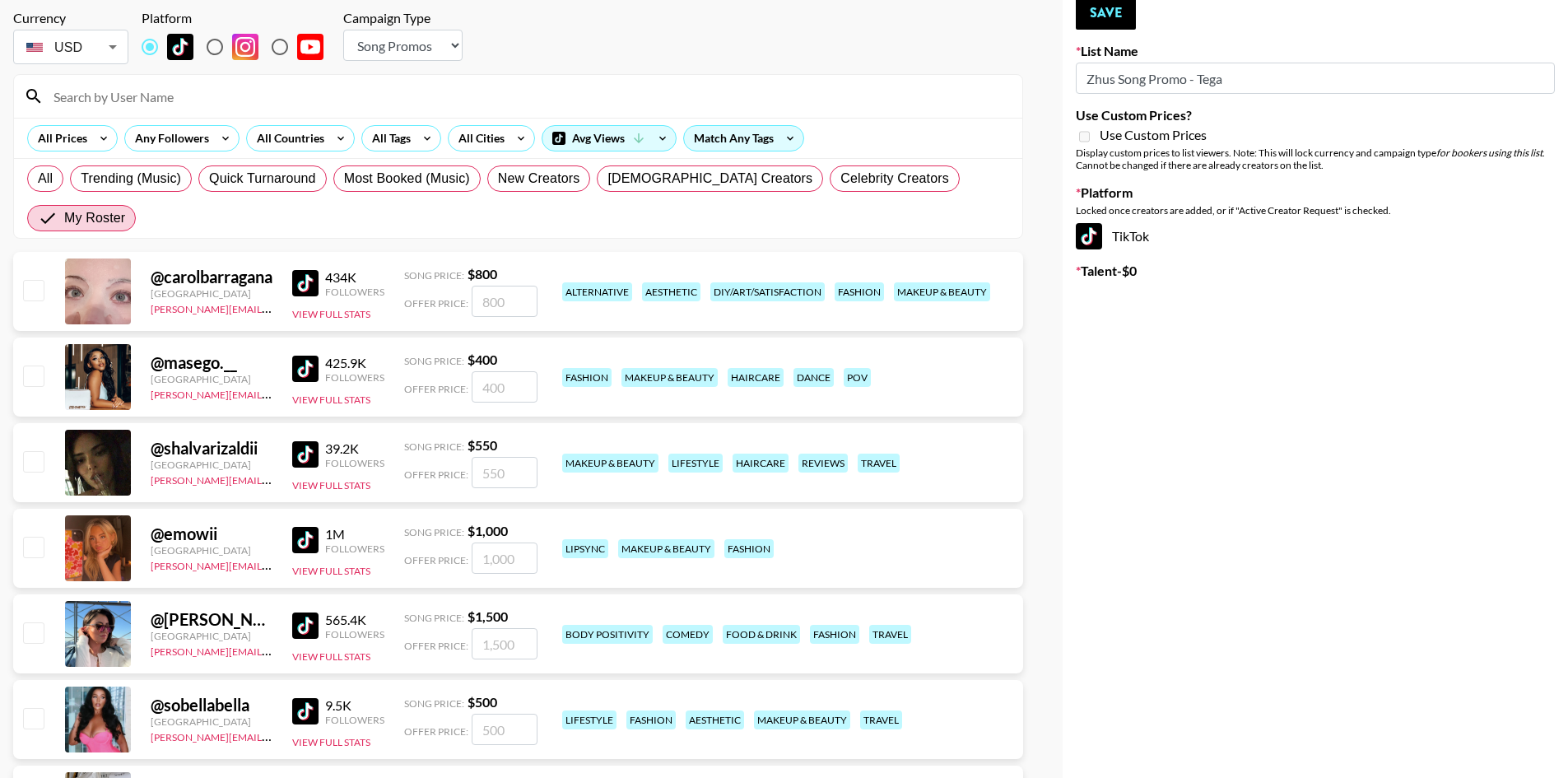
click at [27, 280] on input "checkbox" at bounding box center [33, 289] width 20 height 20
checkbox input "true"
type input "800"
click at [36, 452] on input "checkbox" at bounding box center [33, 461] width 20 height 20
checkbox input "true"
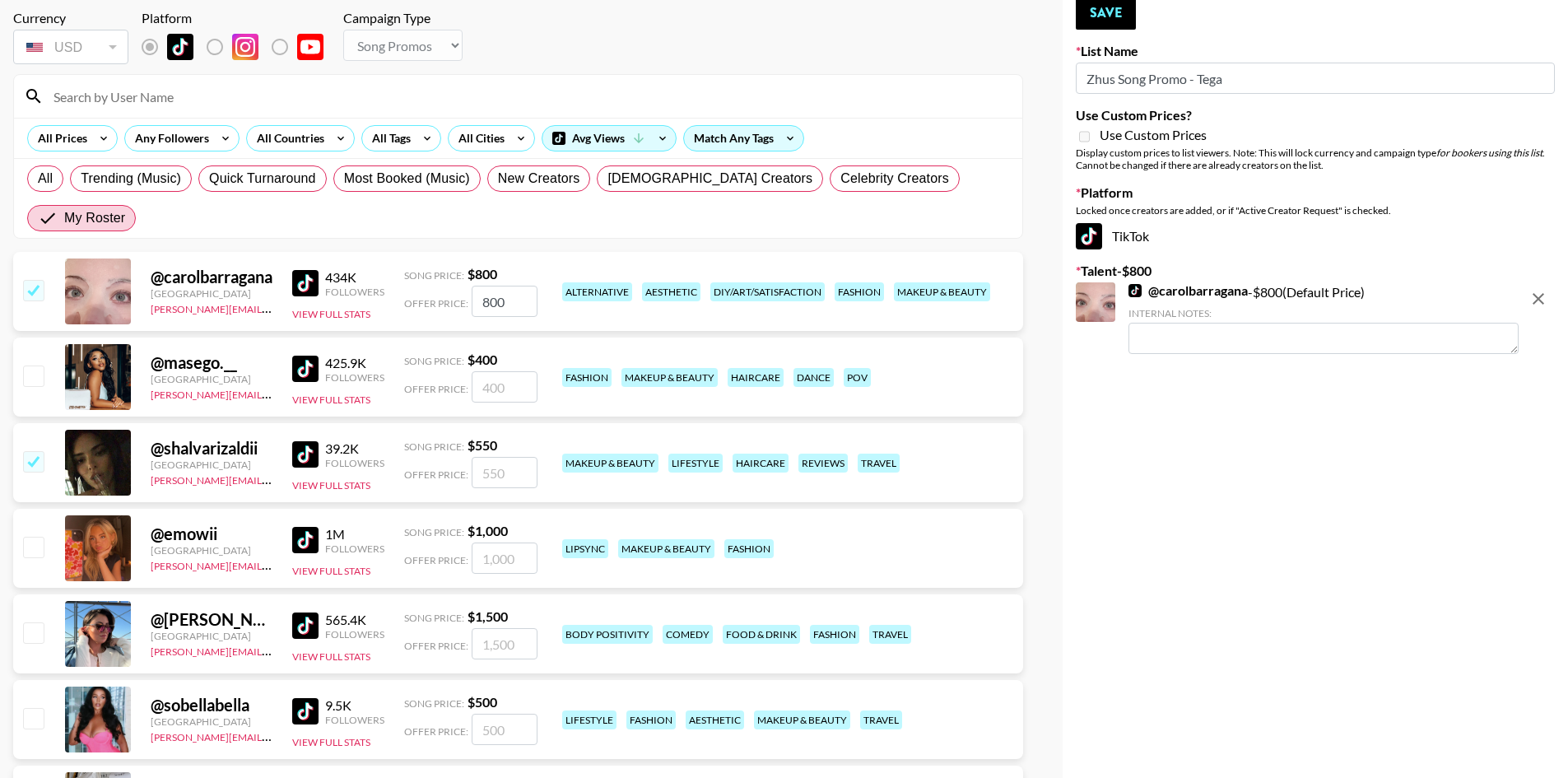
type input "550"
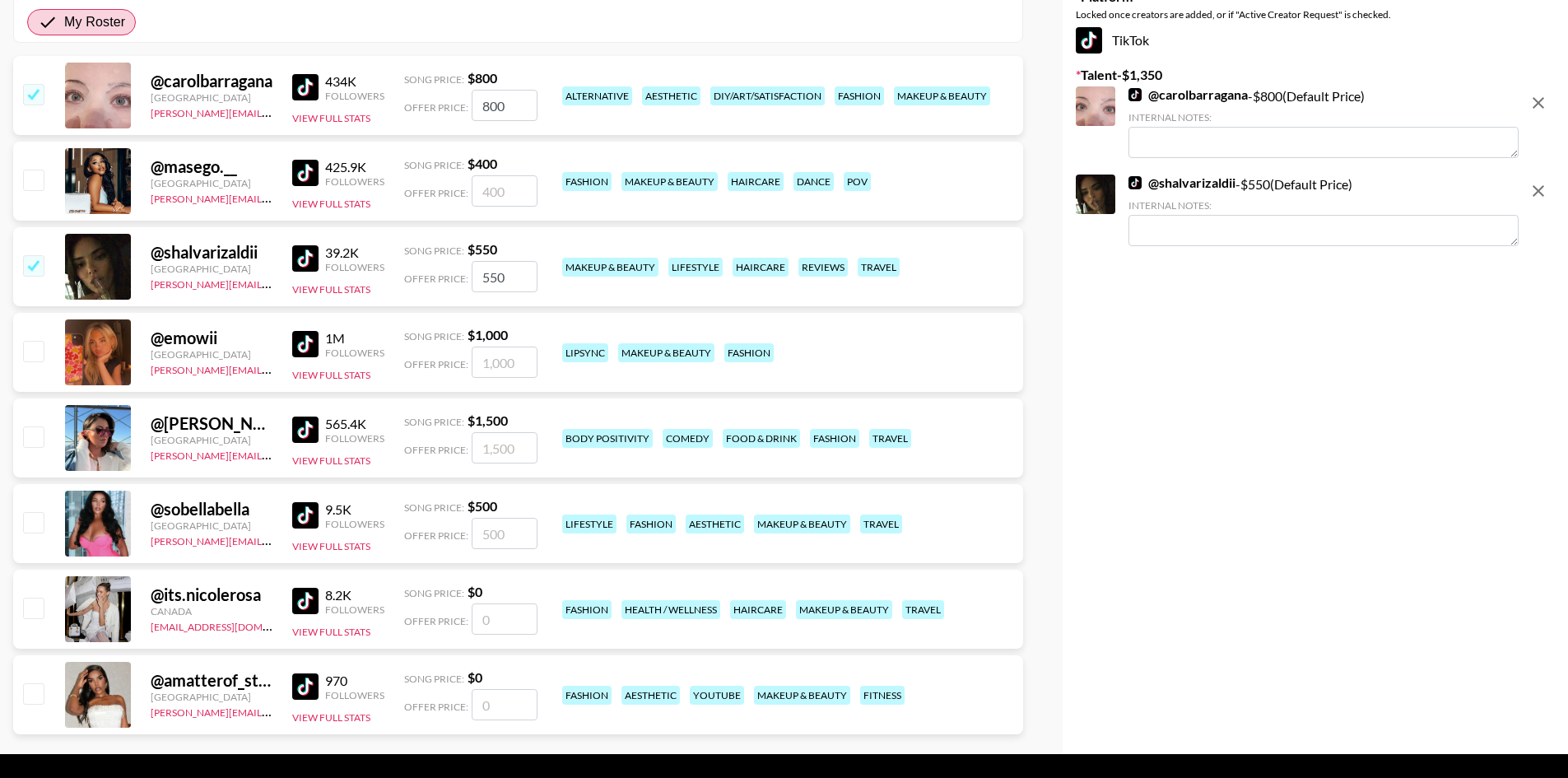
scroll to position [281, 0]
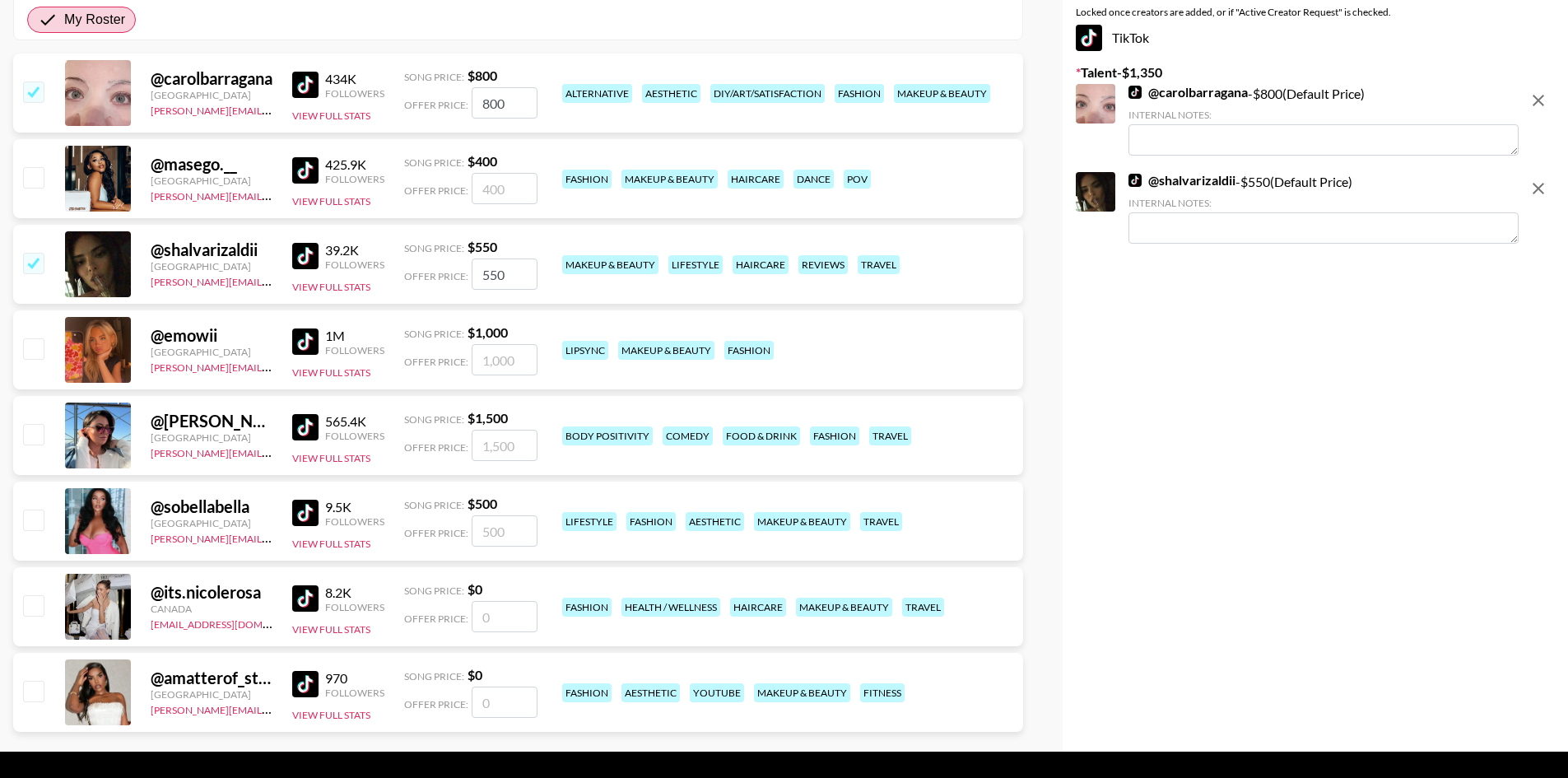
click at [32, 338] on input "checkbox" at bounding box center [33, 348] width 20 height 20
checkbox input "true"
type input "1000"
checkbox input "false"
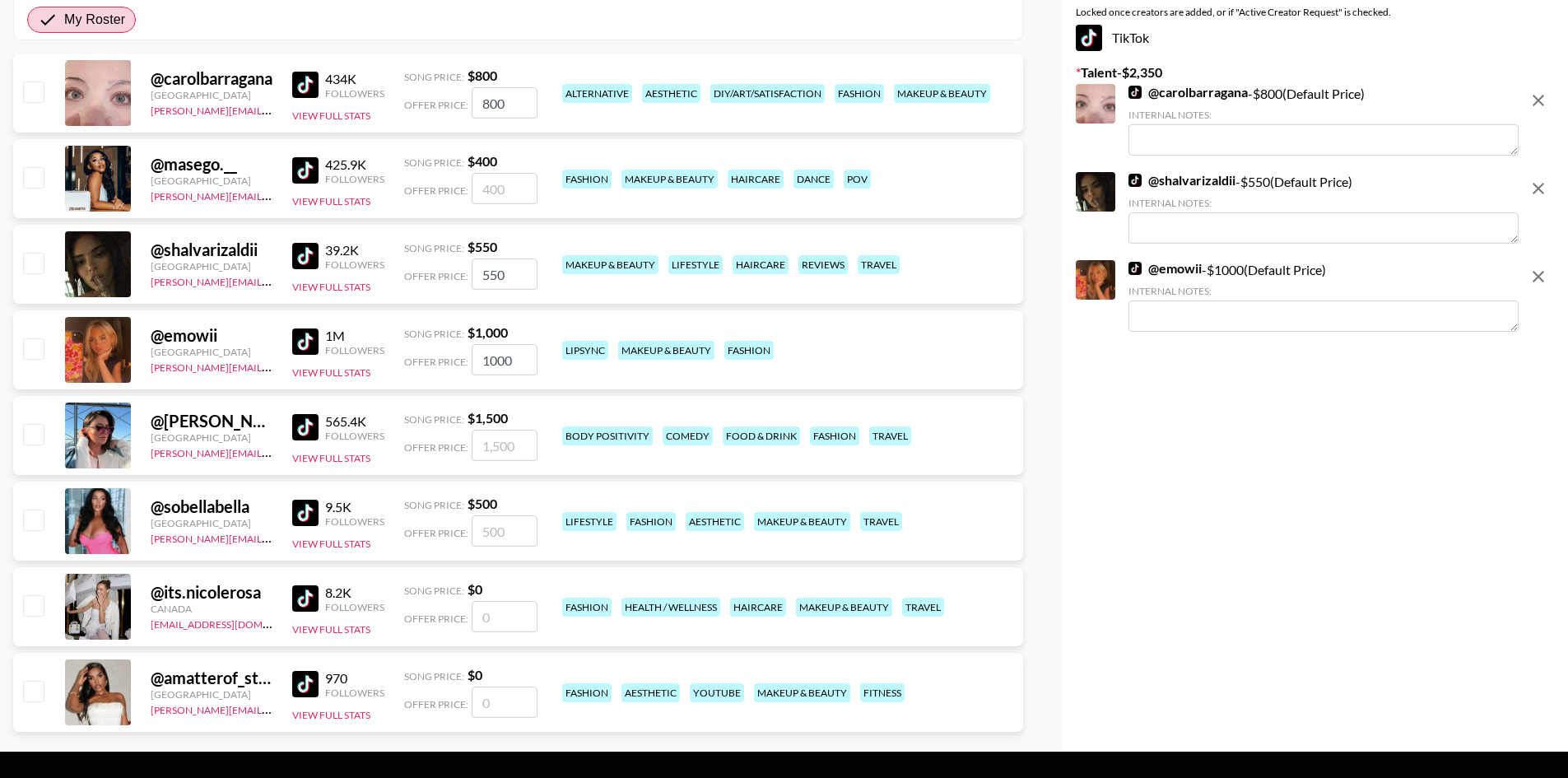
checkbox input "false"
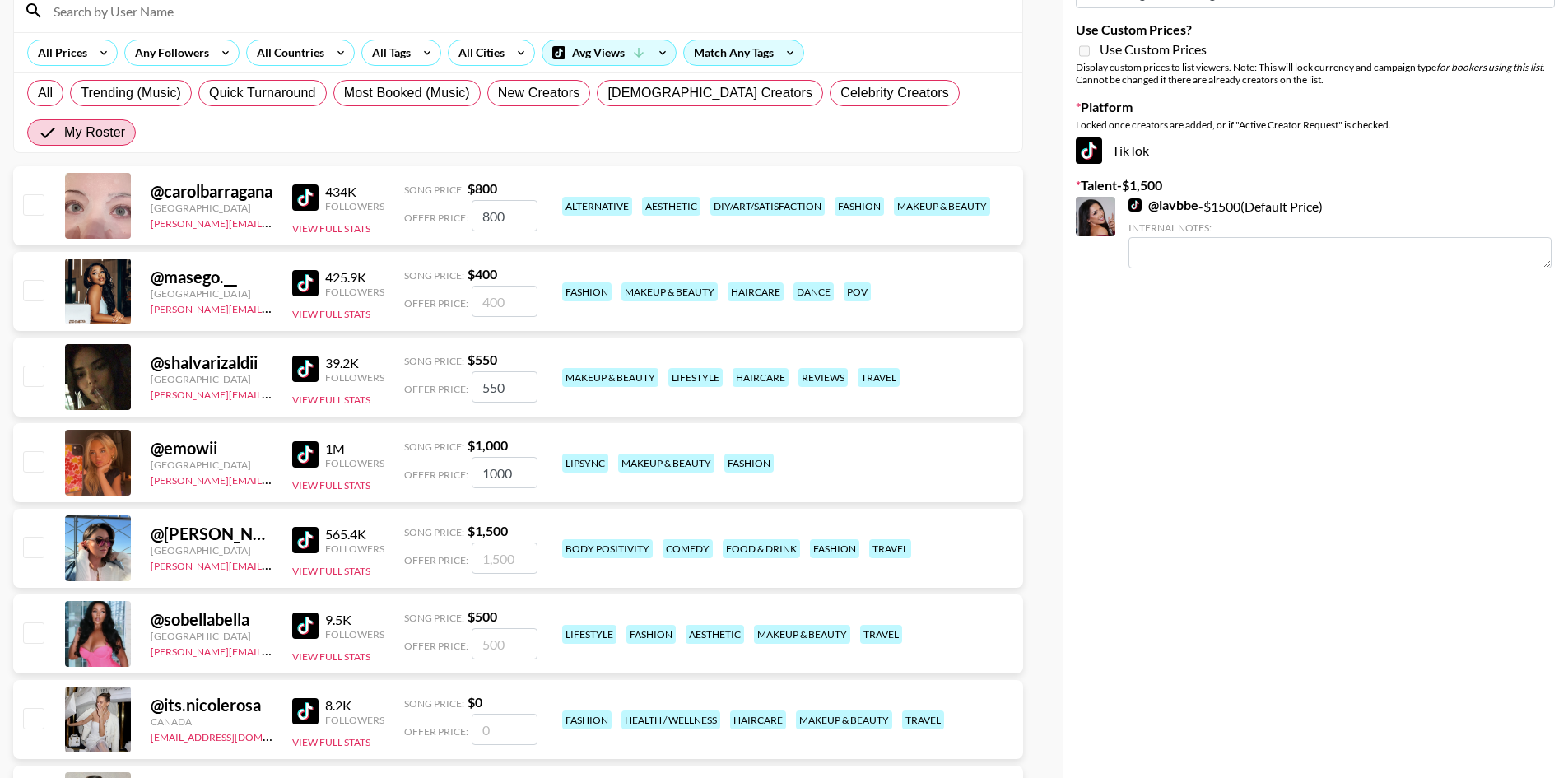
scroll to position [116, 0]
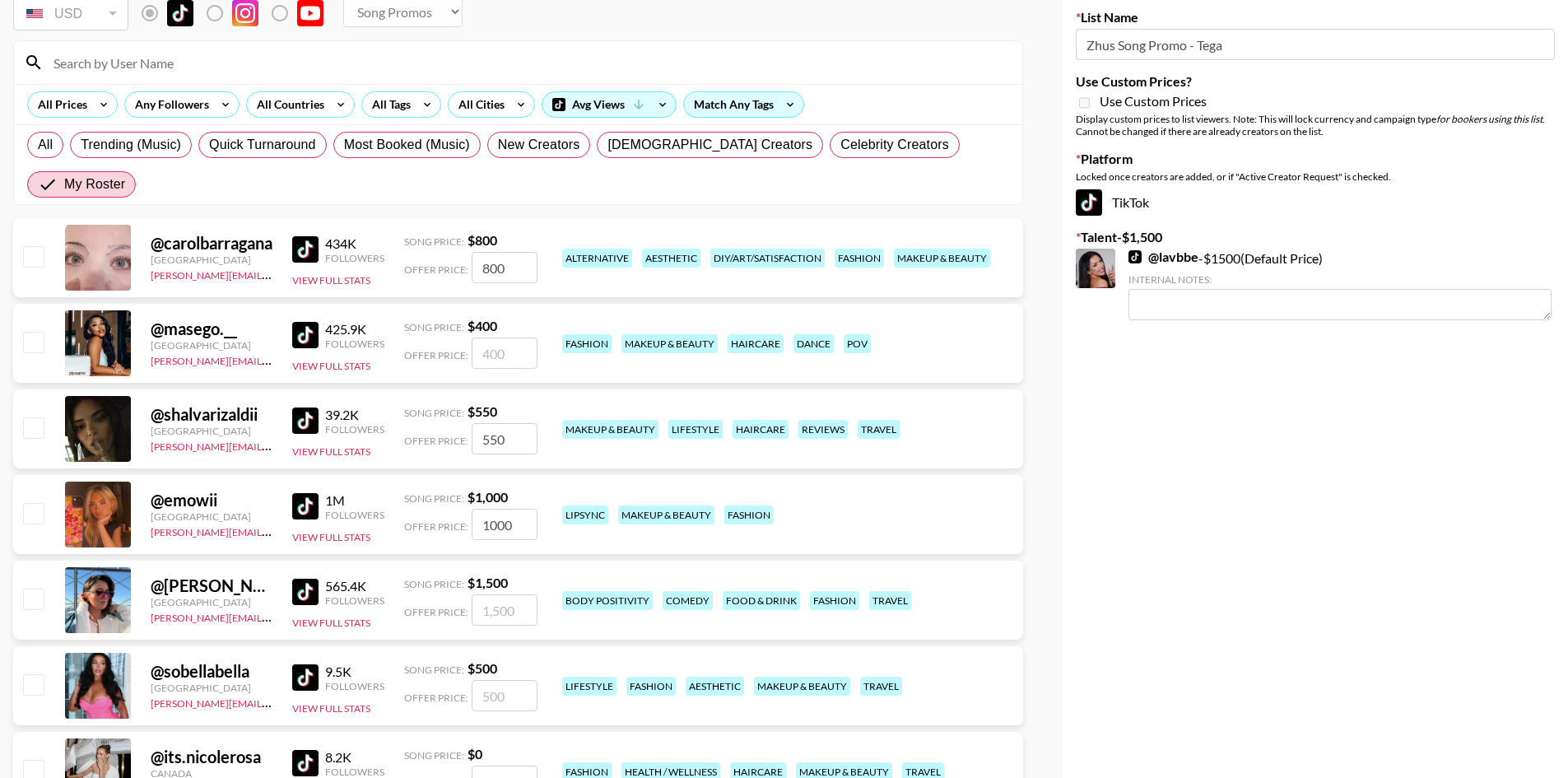
click at [28, 417] on input "checkbox" at bounding box center [33, 427] width 20 height 20
checkbox input "true"
click at [32, 503] on input "checkbox" at bounding box center [33, 513] width 20 height 20
checkbox input "true"
checkbox input "false"
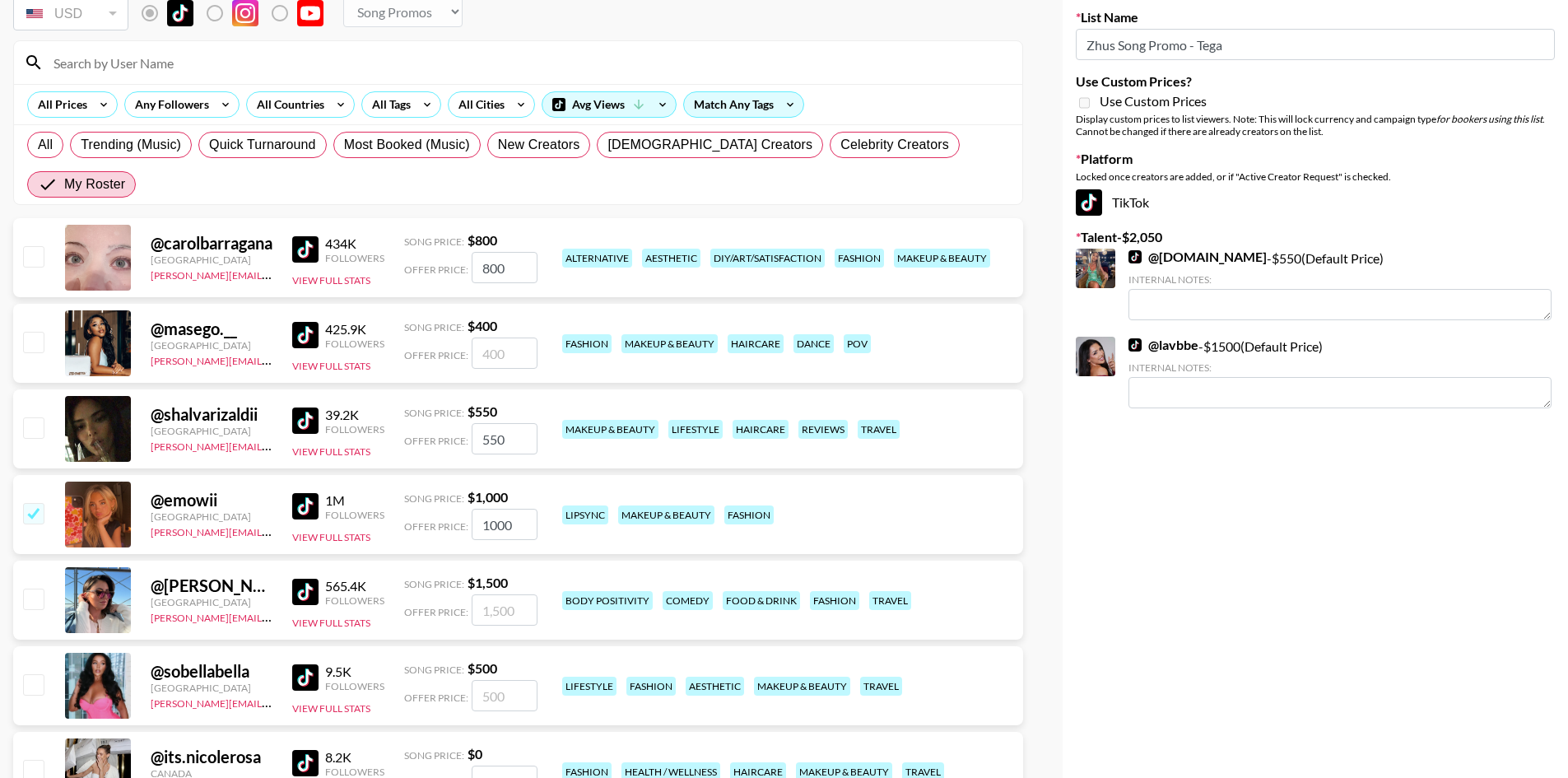
checkbox input "false"
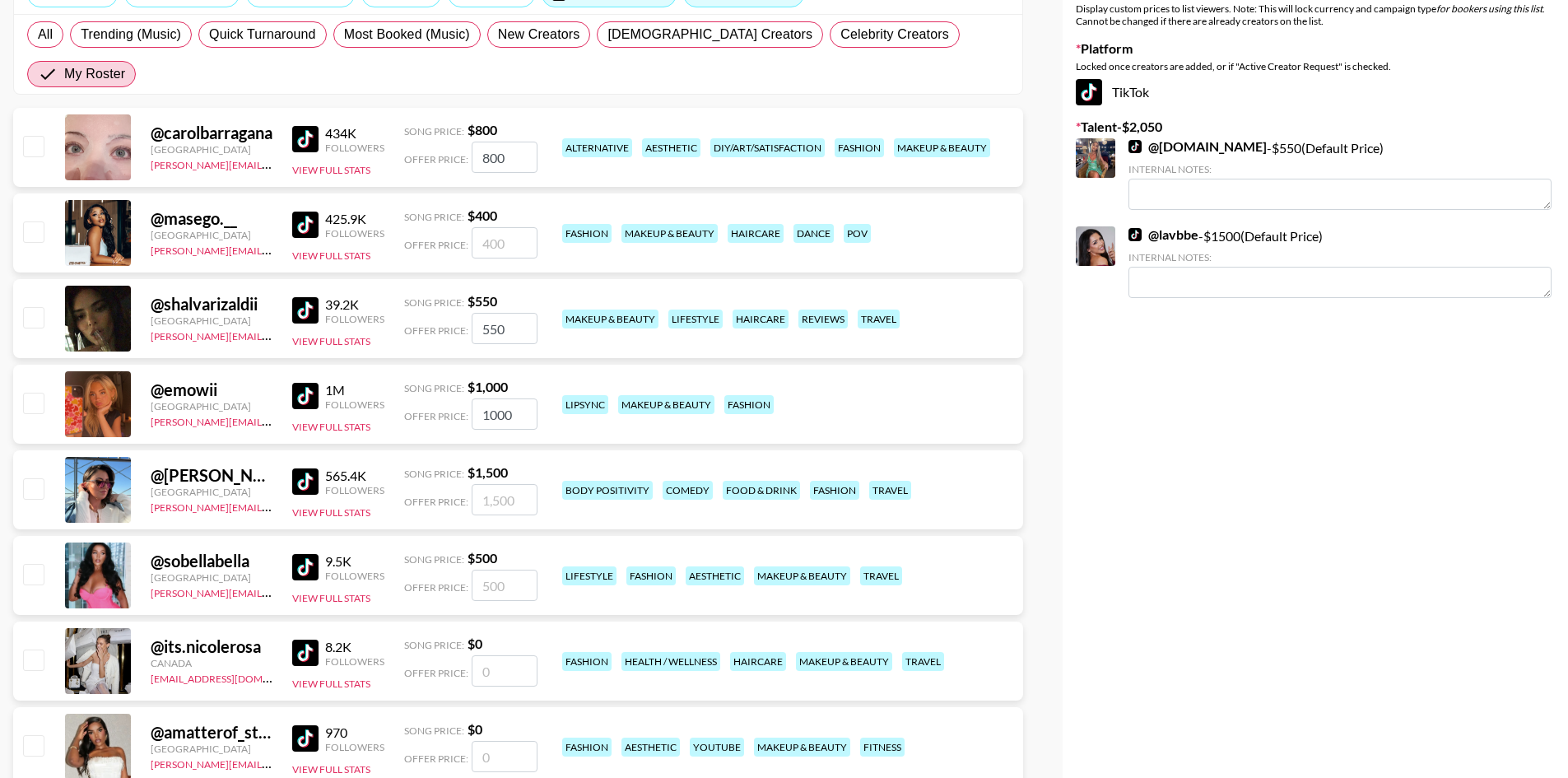
scroll to position [281, 0]
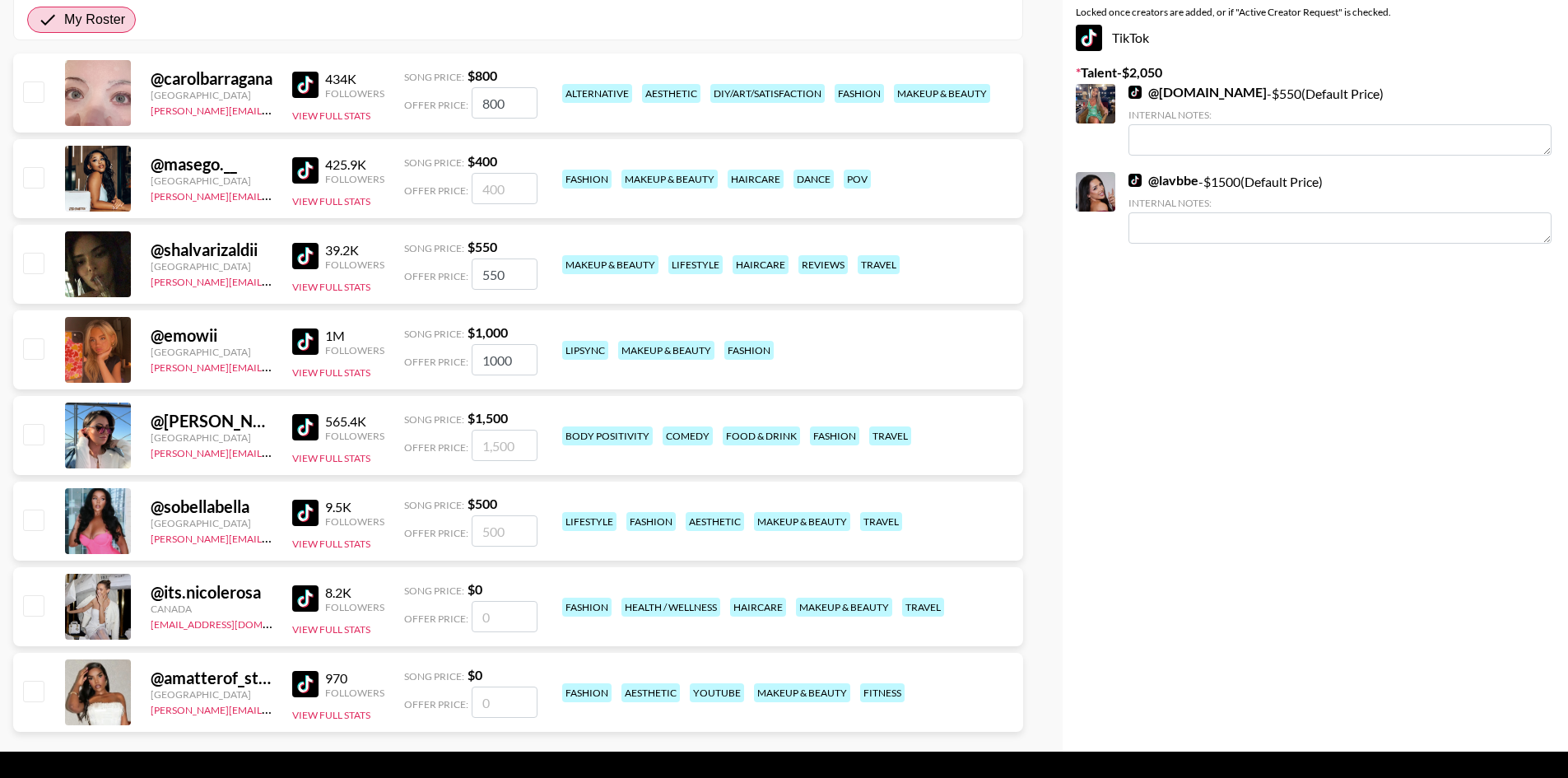
click at [28, 253] on input "checkbox" at bounding box center [33, 262] width 20 height 20
checkbox input "true"
click at [34, 336] on div at bounding box center [33, 350] width 26 height 28
click at [39, 338] on input "checkbox" at bounding box center [33, 348] width 20 height 20
checkbox input "true"
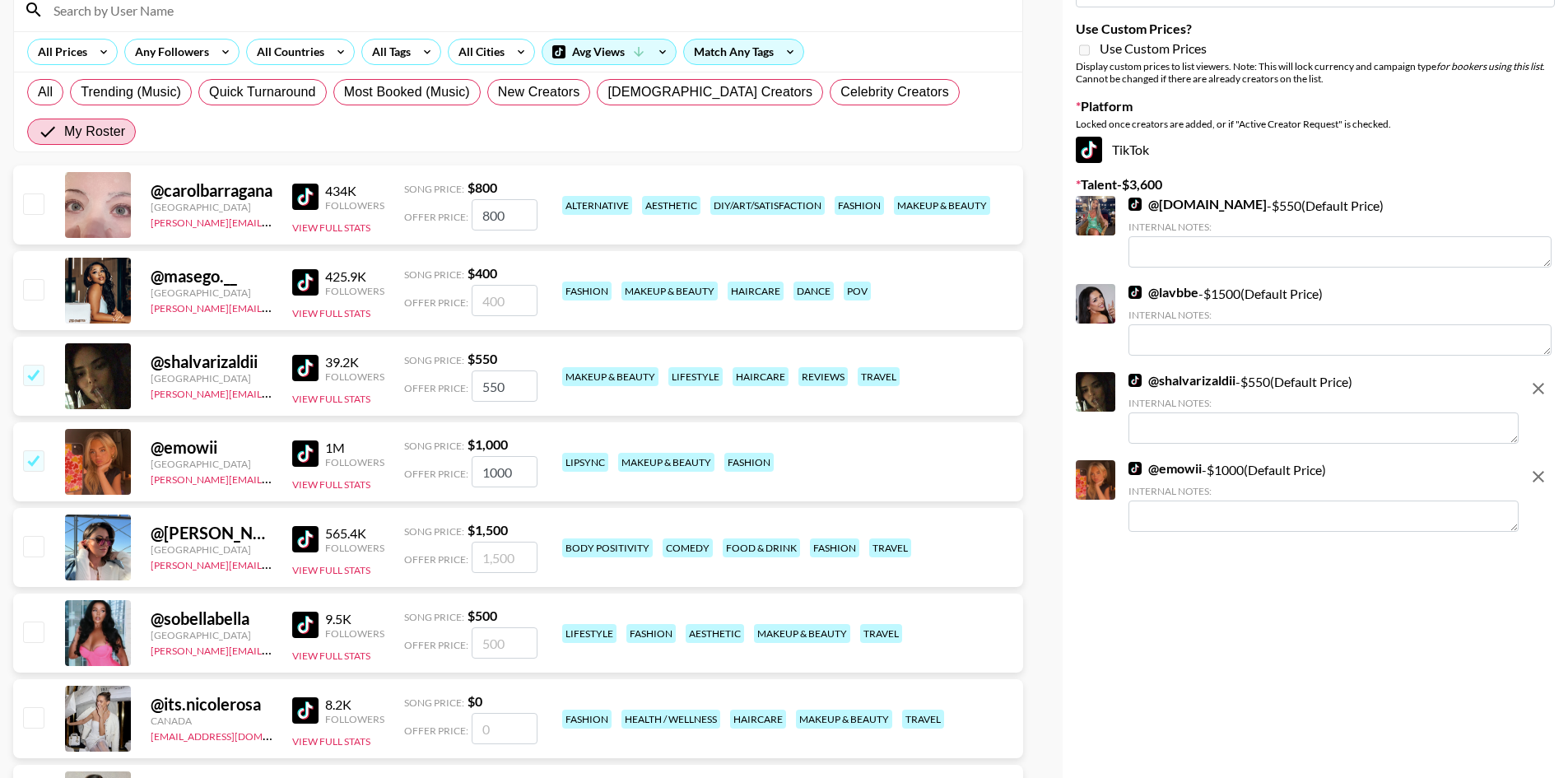
scroll to position [116, 0]
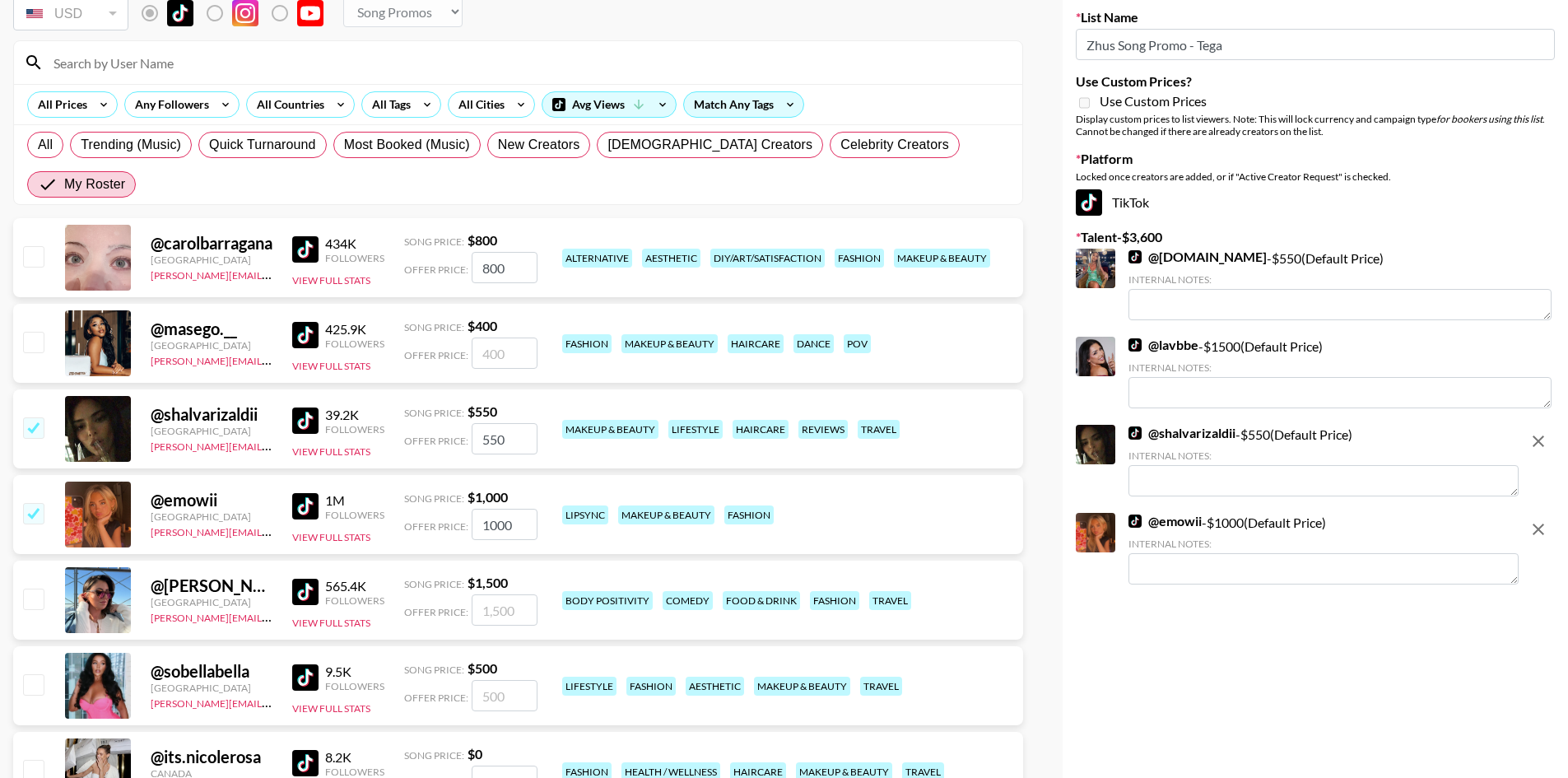
click at [36, 246] on input "checkbox" at bounding box center [33, 256] width 20 height 20
click at [29, 246] on input "checkbox" at bounding box center [33, 256] width 20 height 20
checkbox input "false"
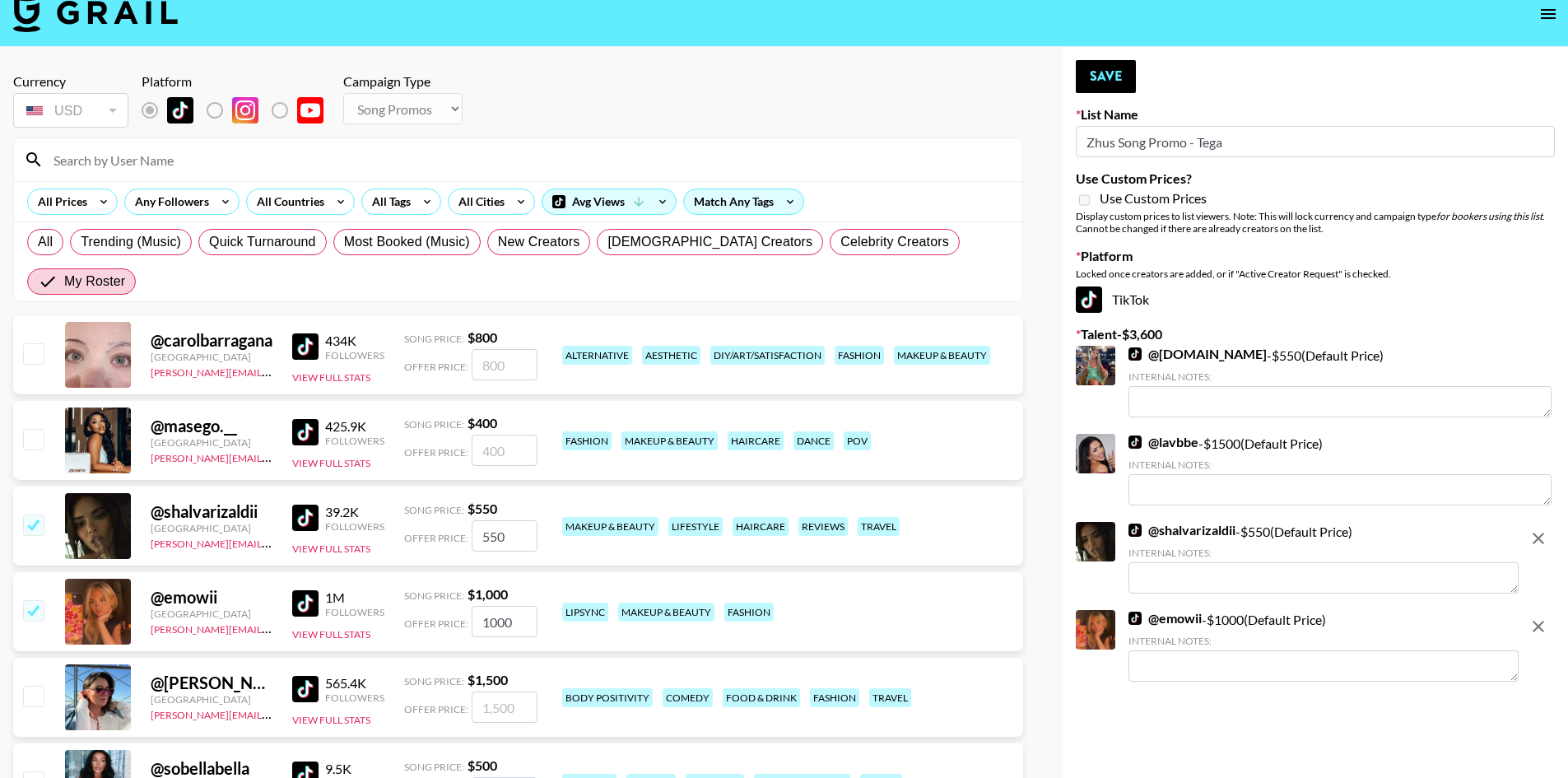
scroll to position [0, 0]
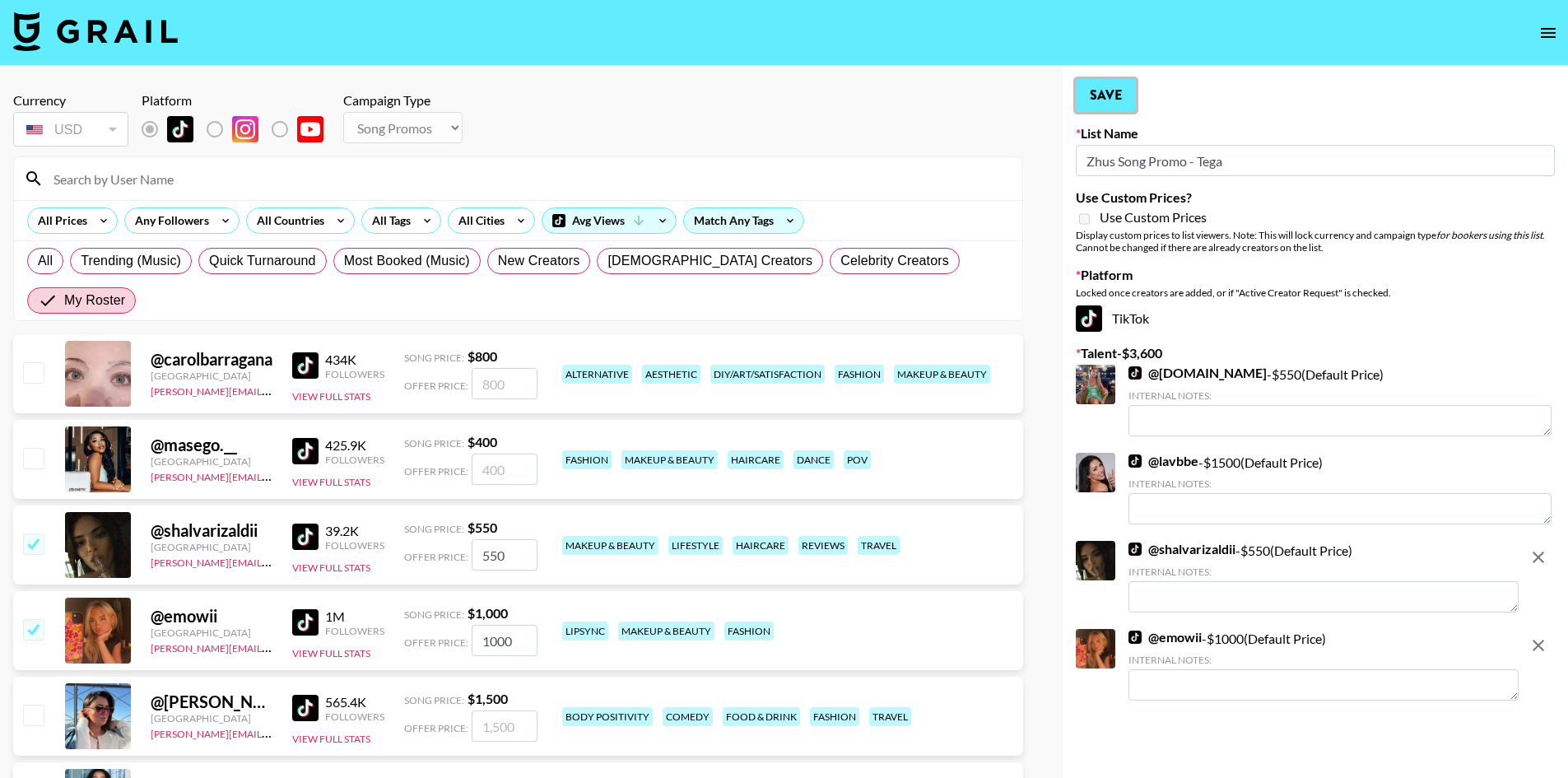
click at [1101, 85] on button "Save" at bounding box center [1105, 96] width 60 height 33
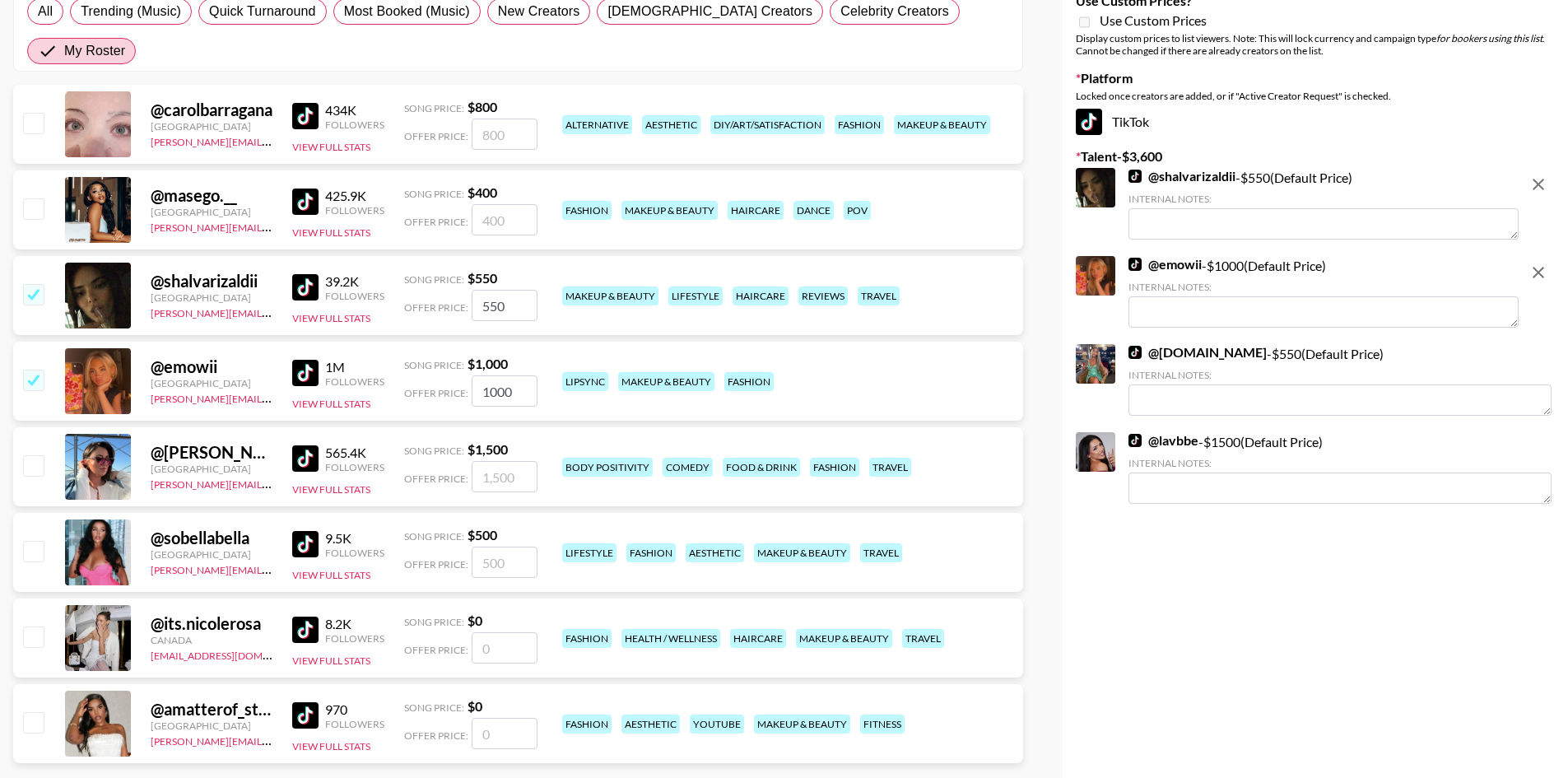
scroll to position [281, 0]
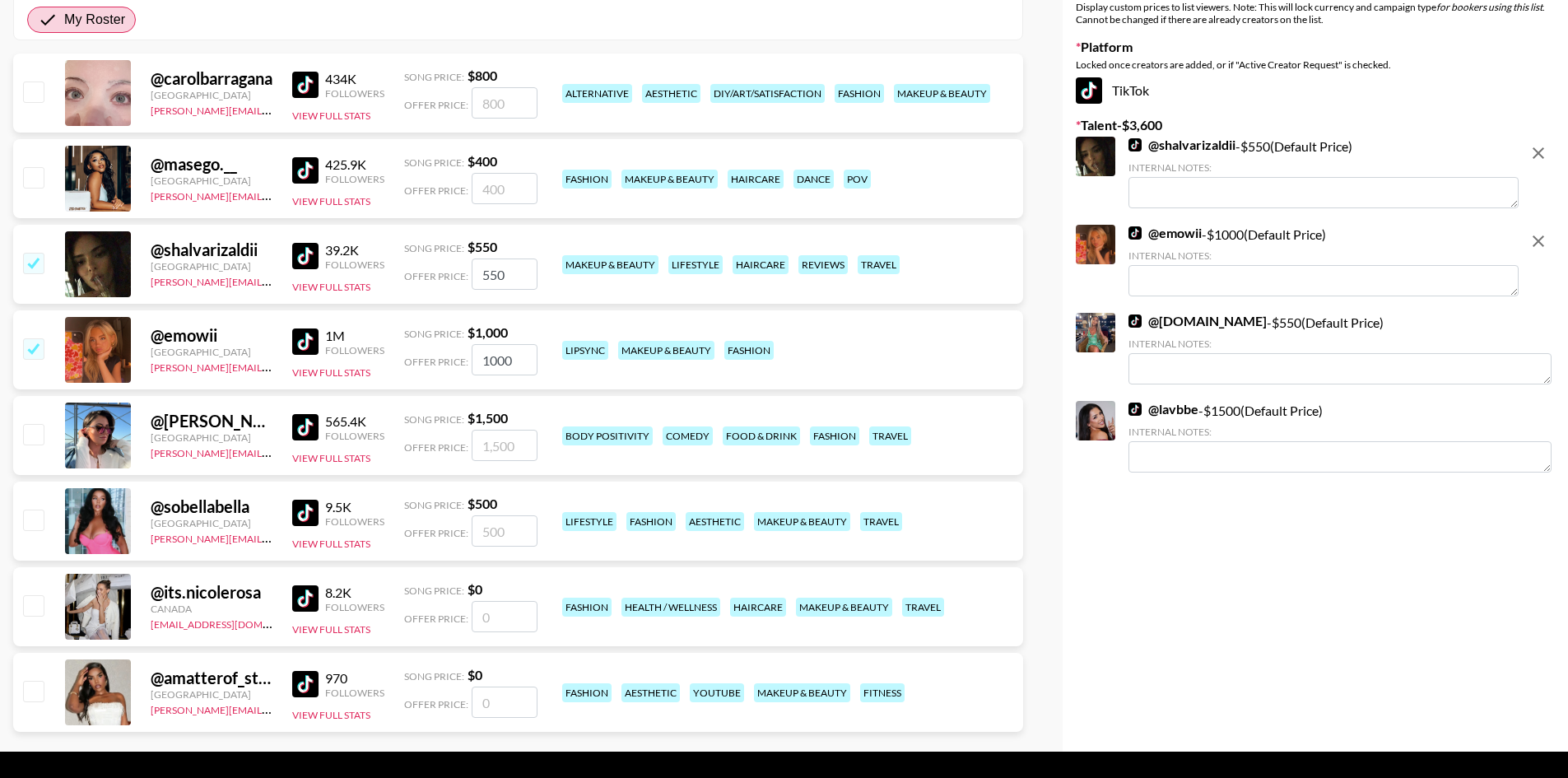
click at [35, 424] on input "checkbox" at bounding box center [33, 433] width 20 height 20
checkbox input "true"
type input "1500"
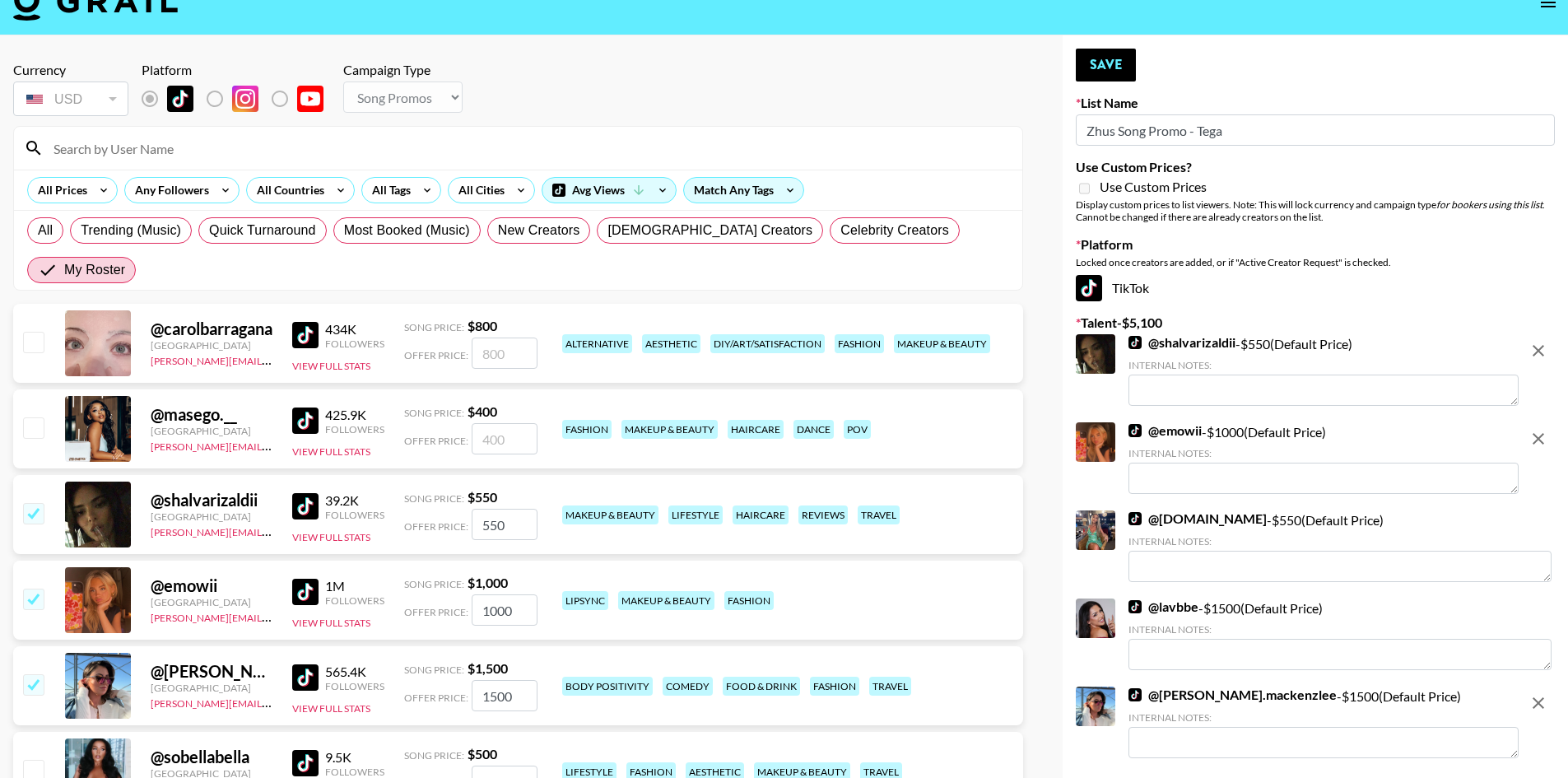
scroll to position [0, 0]
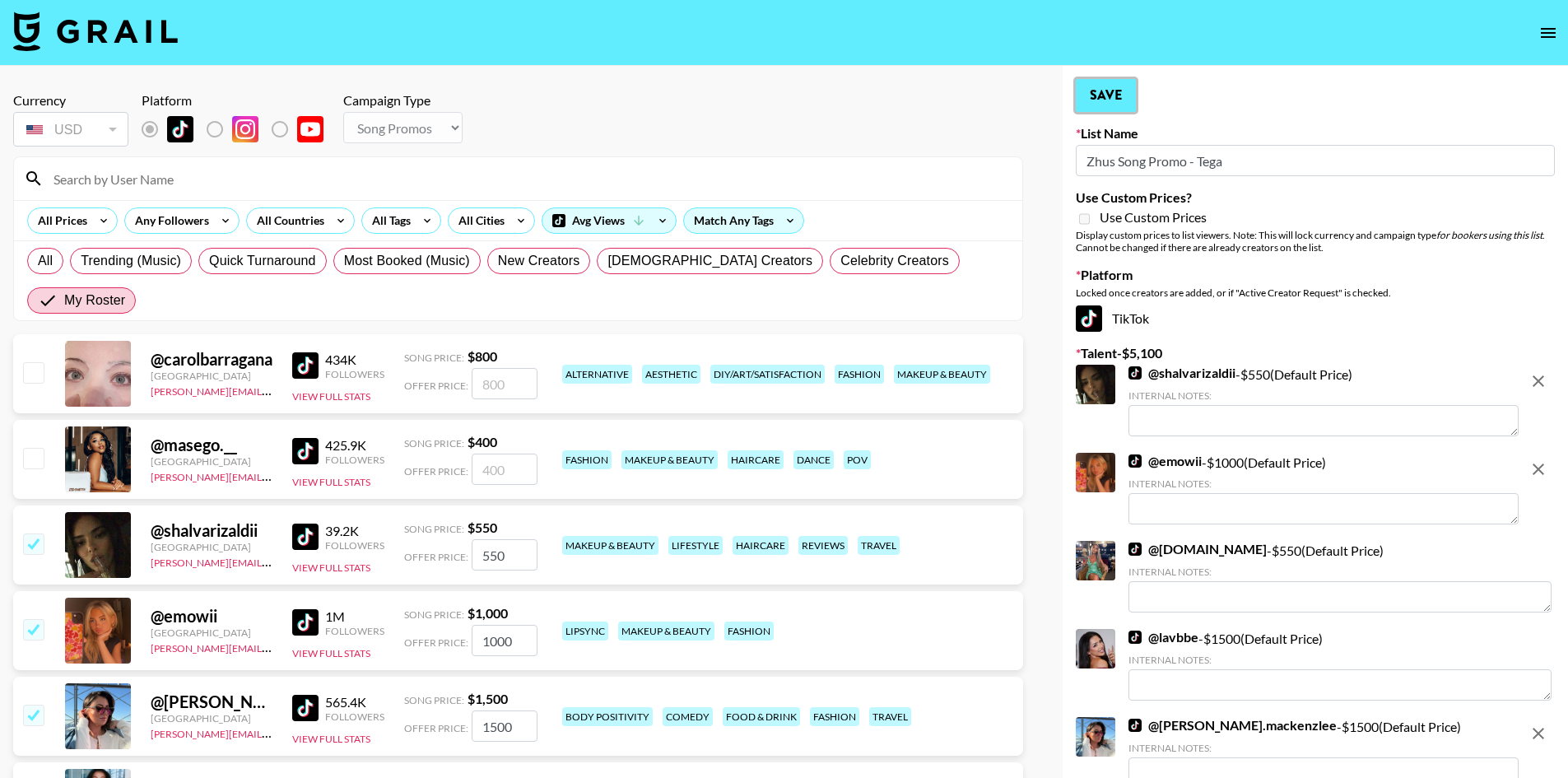
click at [1110, 94] on button "Save" at bounding box center [1105, 96] width 60 height 33
